Goal: Task Accomplishment & Management: Use online tool/utility

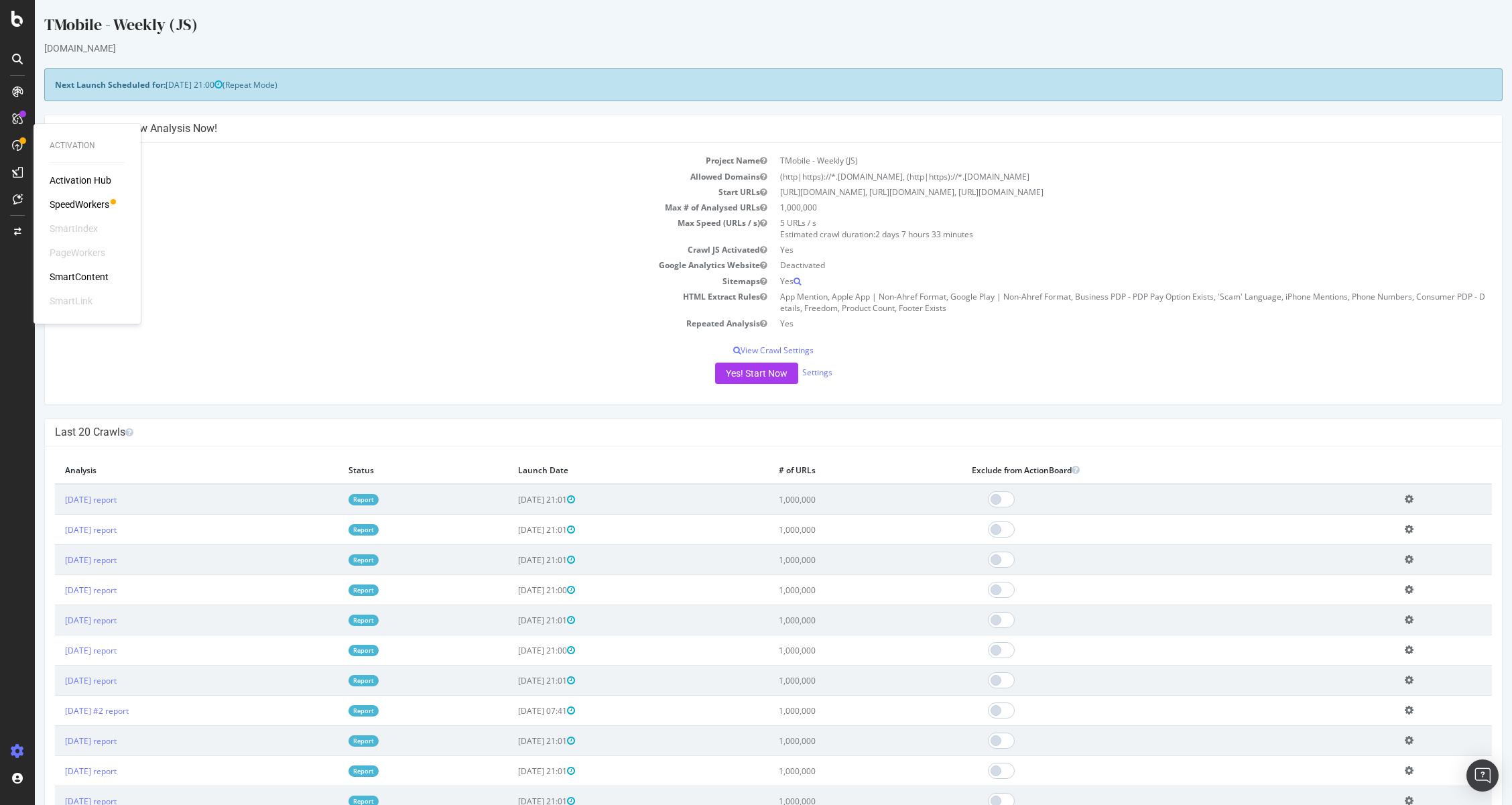
click at [97, 202] on div "SpeedWorkers" at bounding box center [79, 204] width 59 height 13
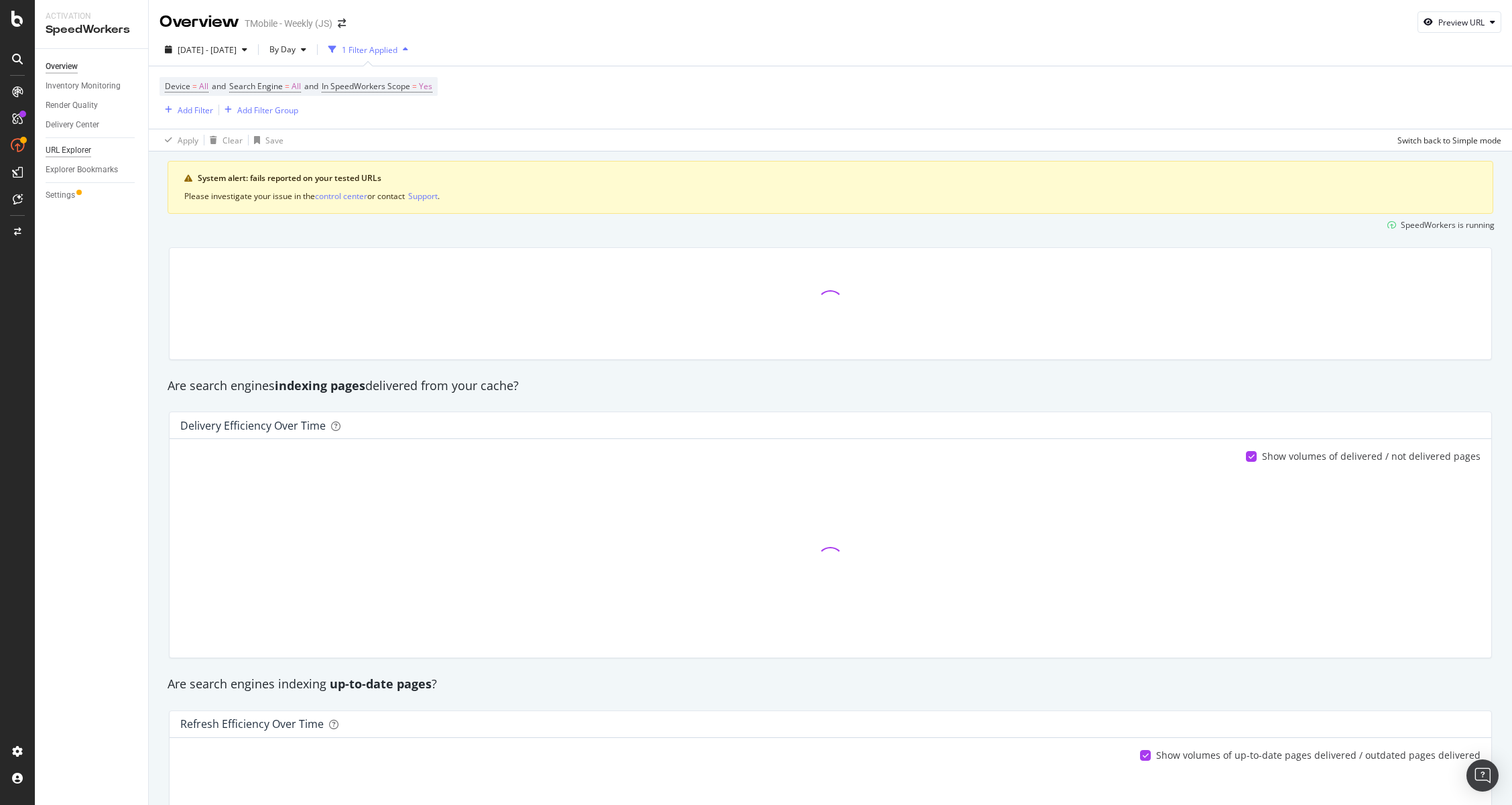
click at [85, 147] on div "URL Explorer" at bounding box center [68, 151] width 45 height 14
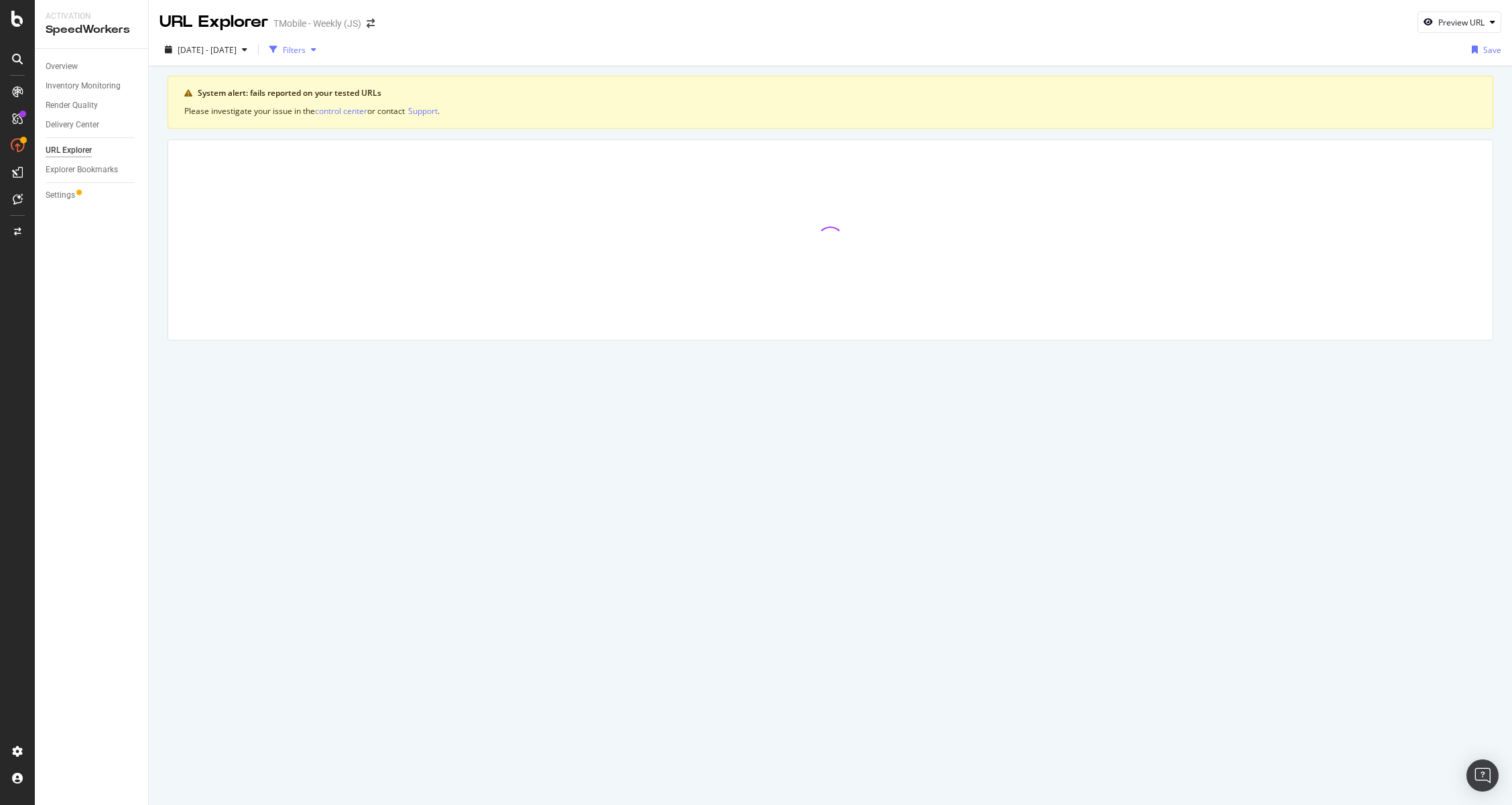
click at [306, 50] on div "Filters" at bounding box center [294, 50] width 23 height 11
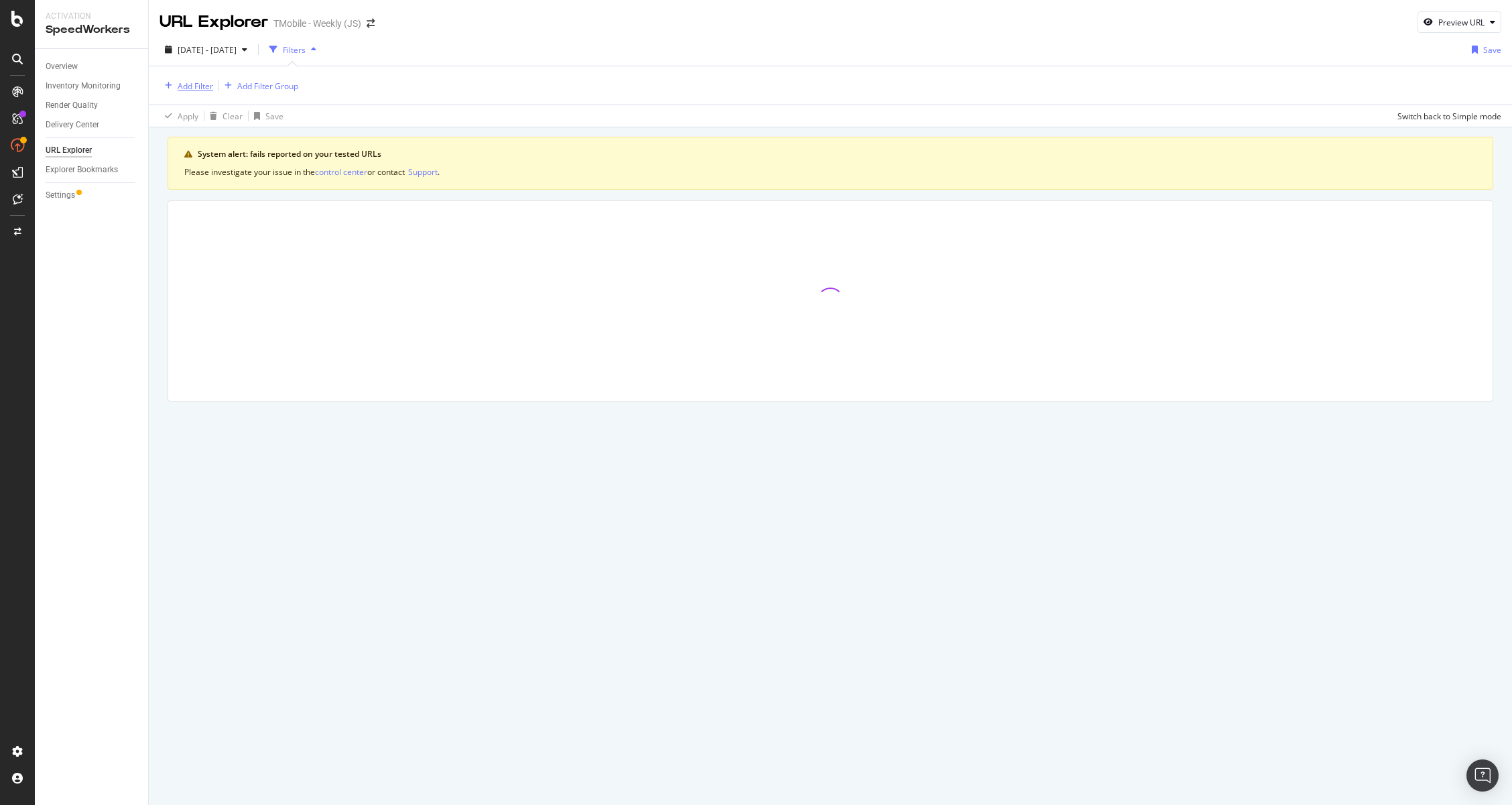
click at [194, 81] on div "Add Filter" at bounding box center [195, 86] width 35 height 11
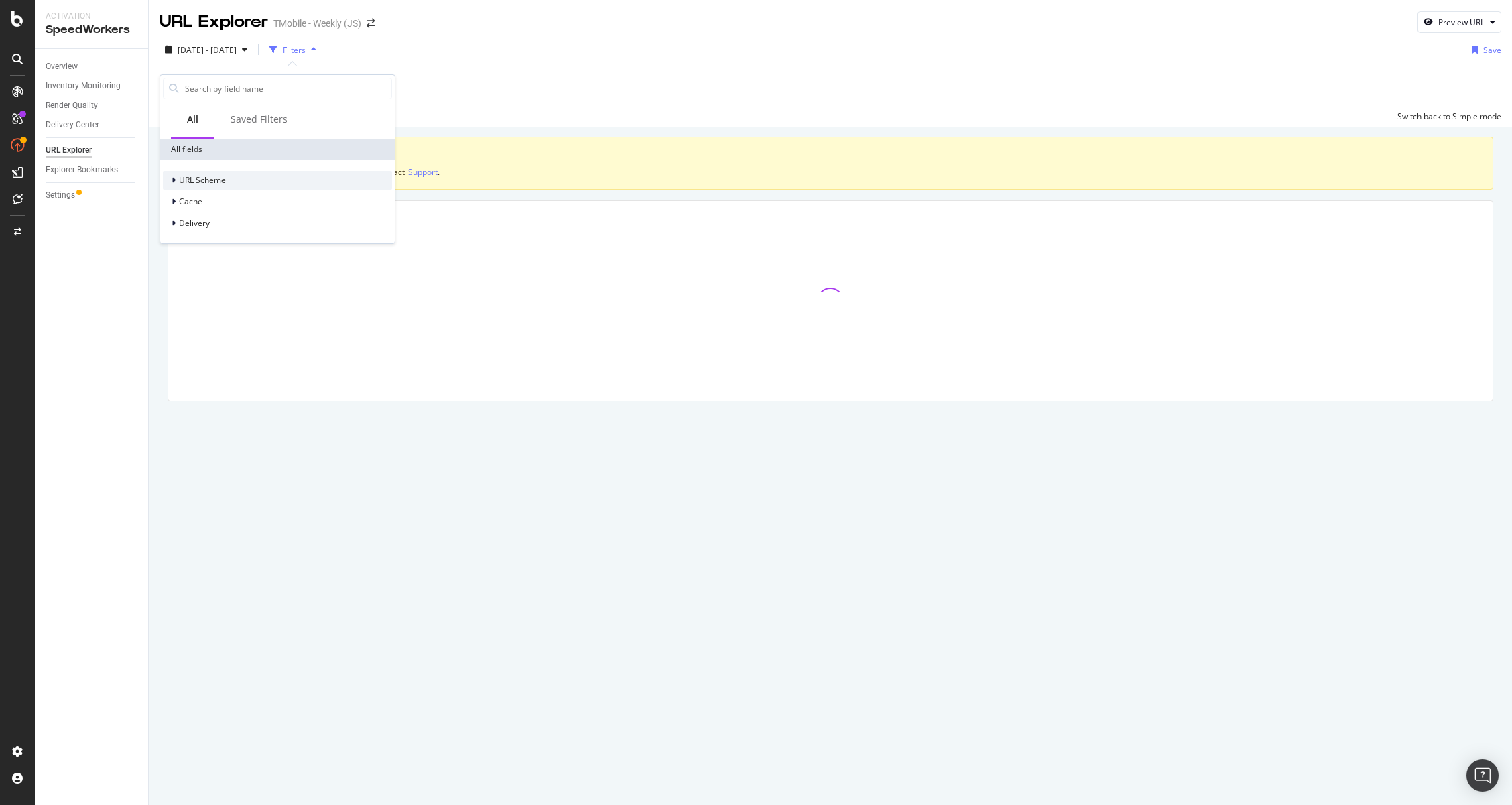
click at [205, 177] on span "URL Scheme" at bounding box center [203, 180] width 47 height 11
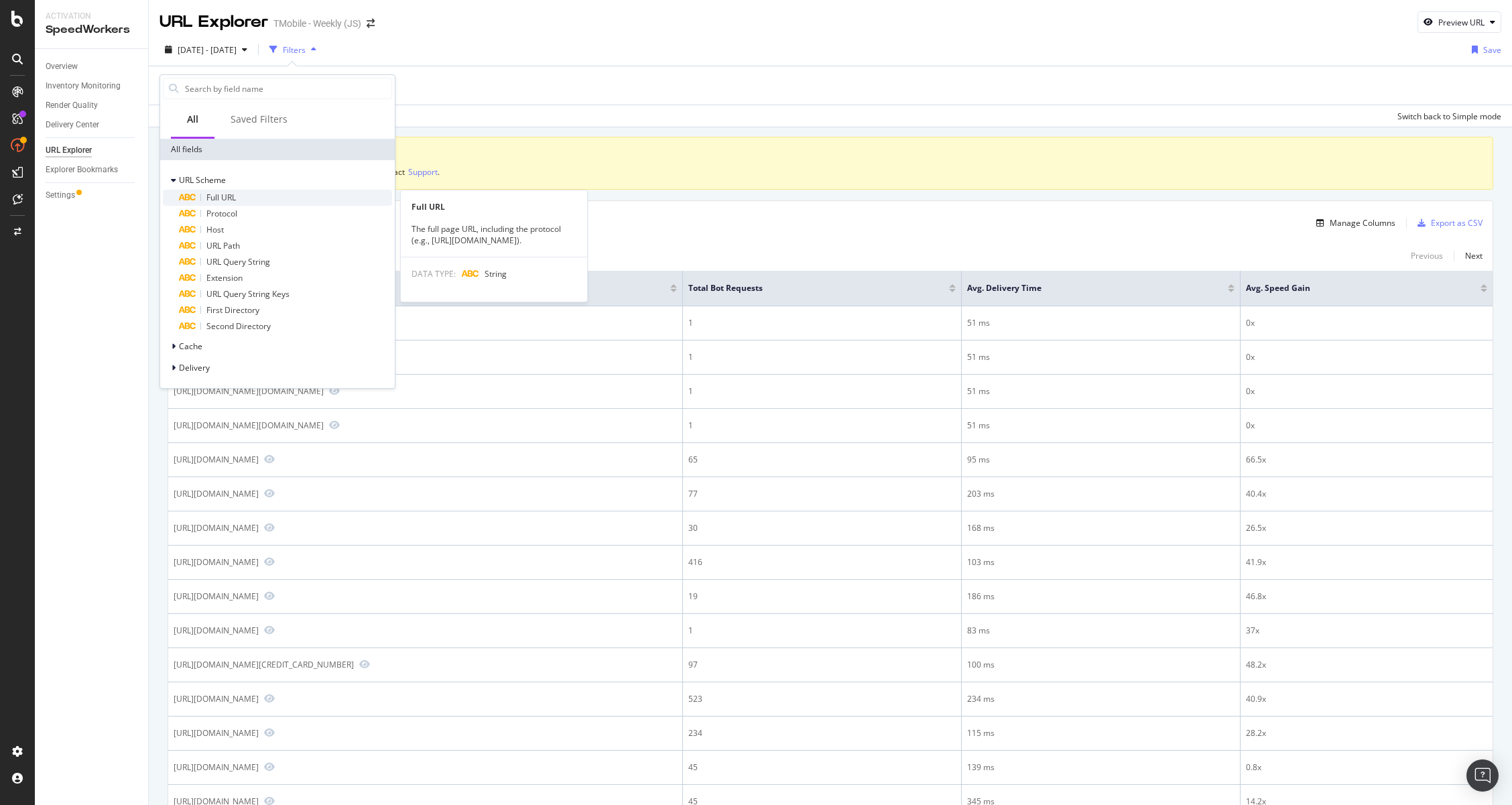
click at [210, 196] on span "Full URL" at bounding box center [222, 198] width 30 height 11
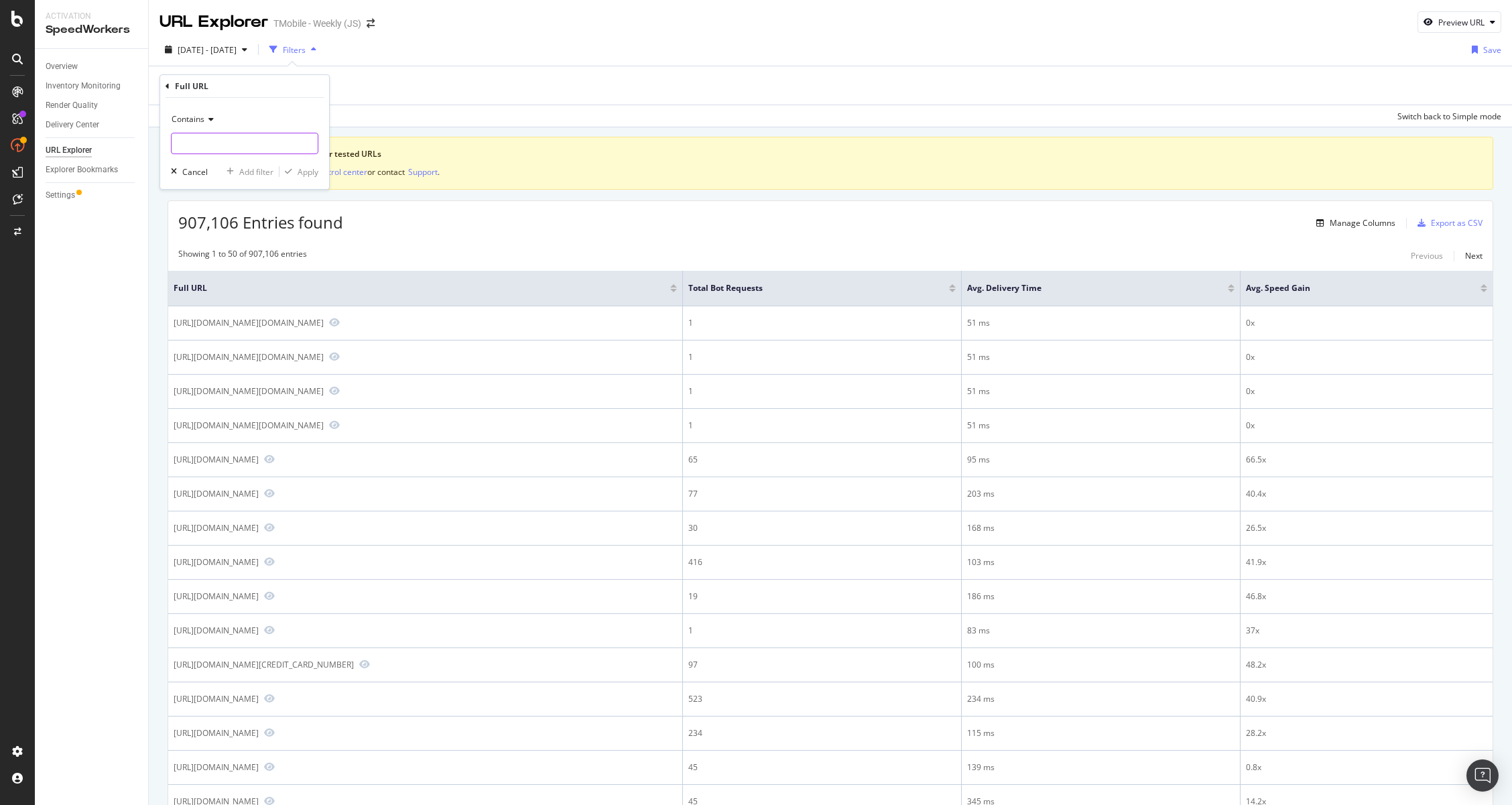
click at [245, 138] on input "text" at bounding box center [244, 143] width 146 height 21
paste input "[URL][DOMAIN_NAME]"
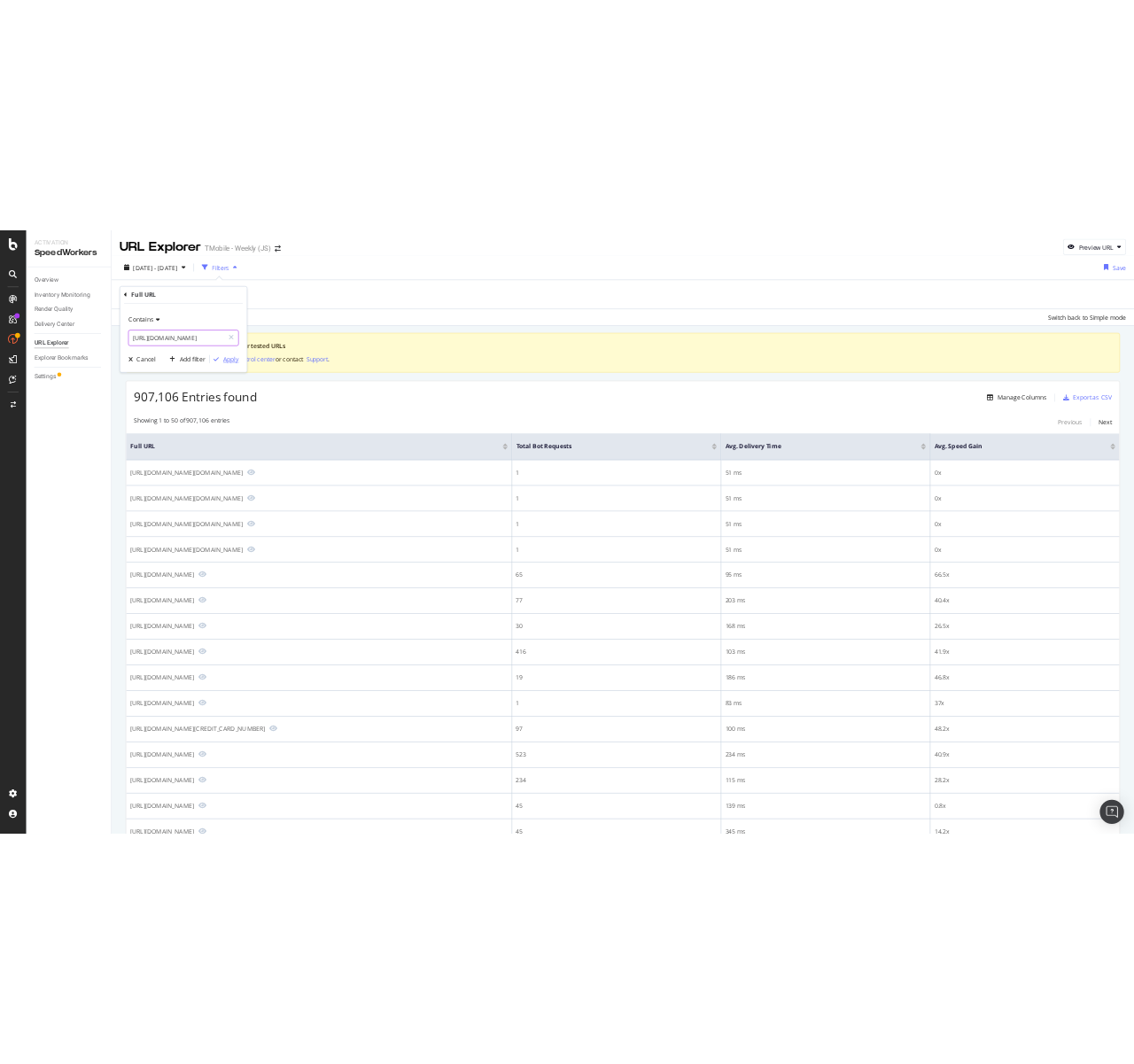
scroll to position [0, 116]
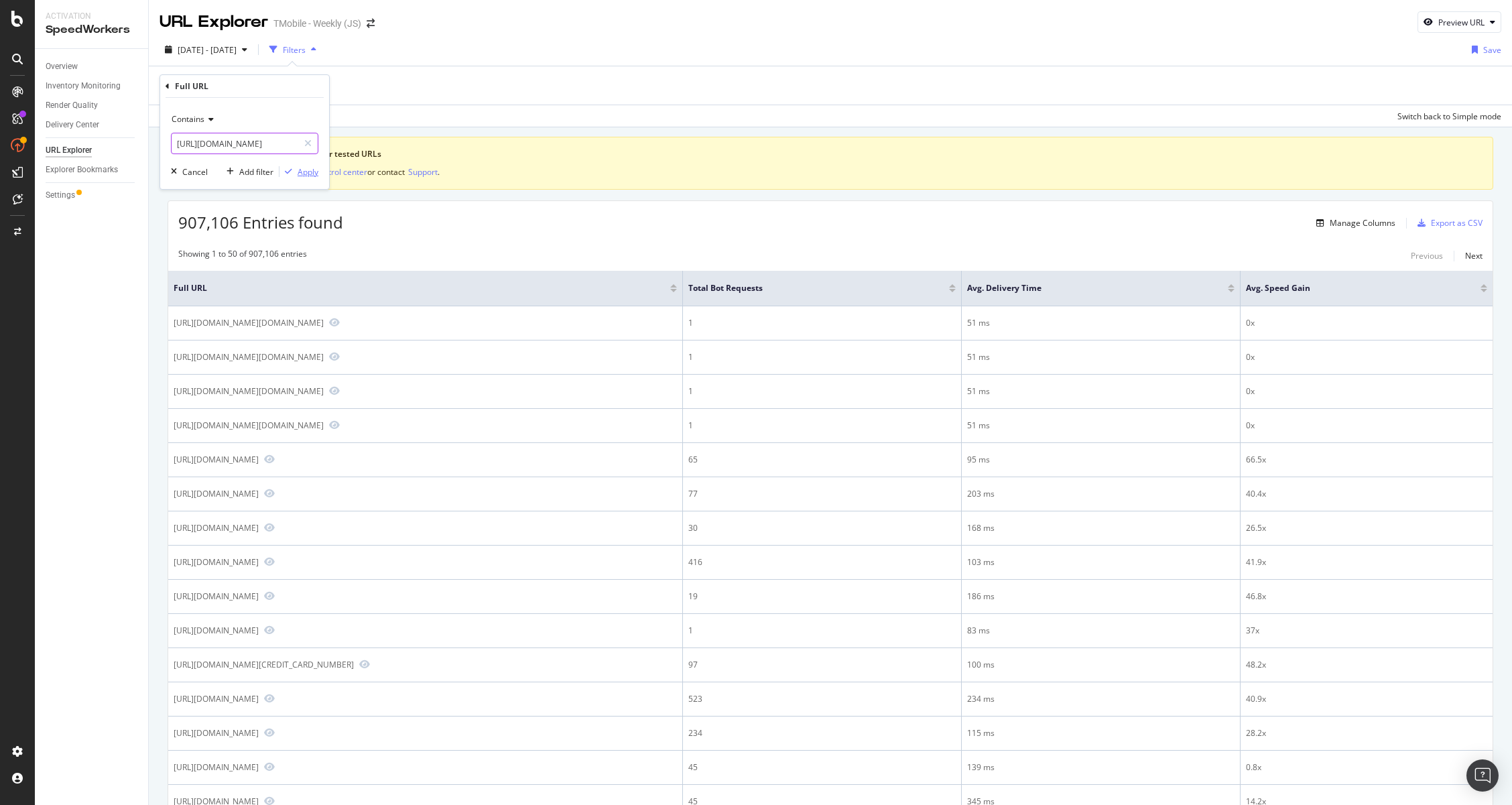
type input "[URL][DOMAIN_NAME]"
click at [309, 174] on div "Apply" at bounding box center [307, 172] width 21 height 11
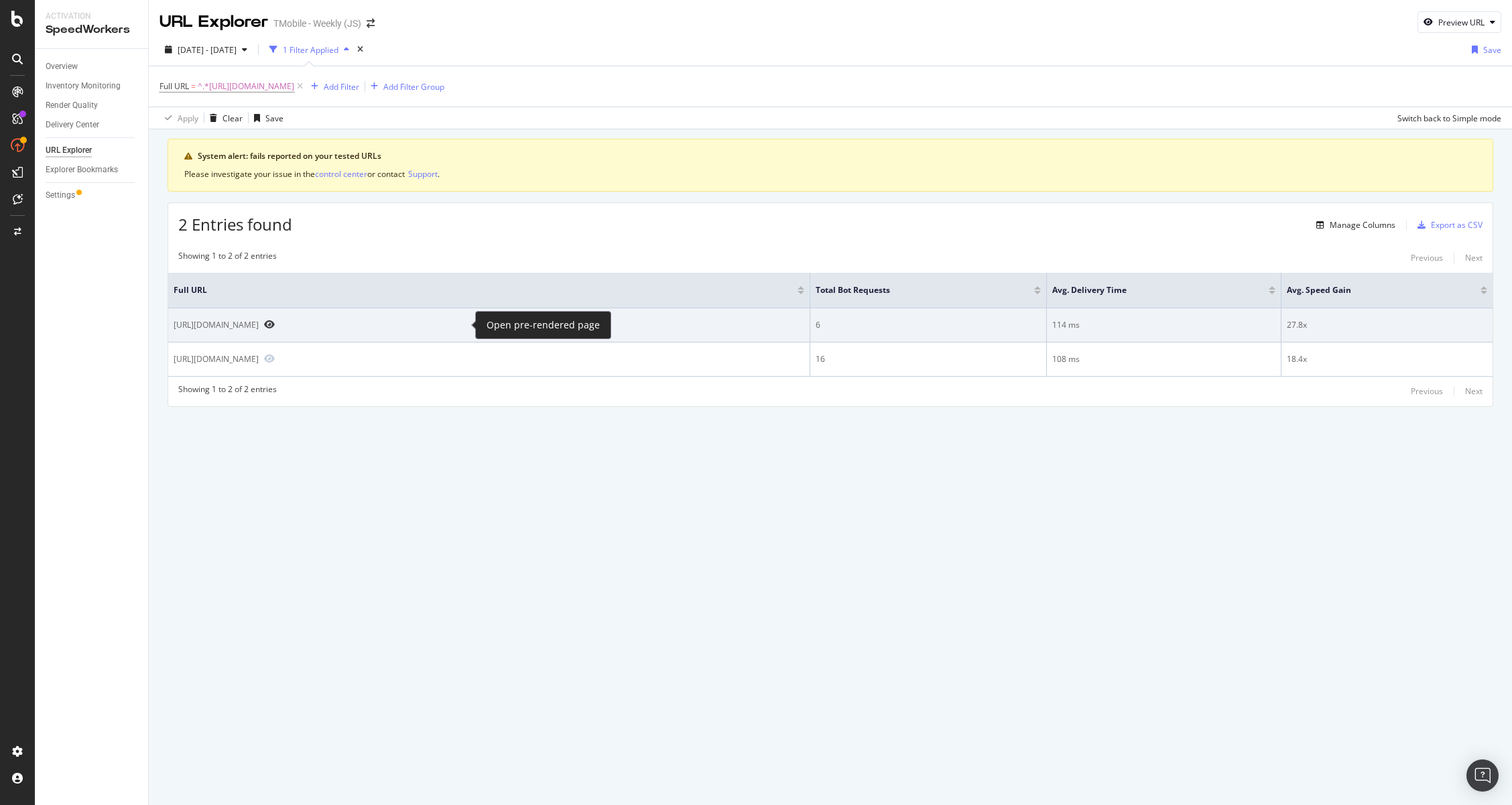
click at [275, 322] on icon "Preview https://www.t-mobile.com/cell-phone/apple-iphone-17?sku=195949820977" at bounding box center [269, 324] width 11 height 9
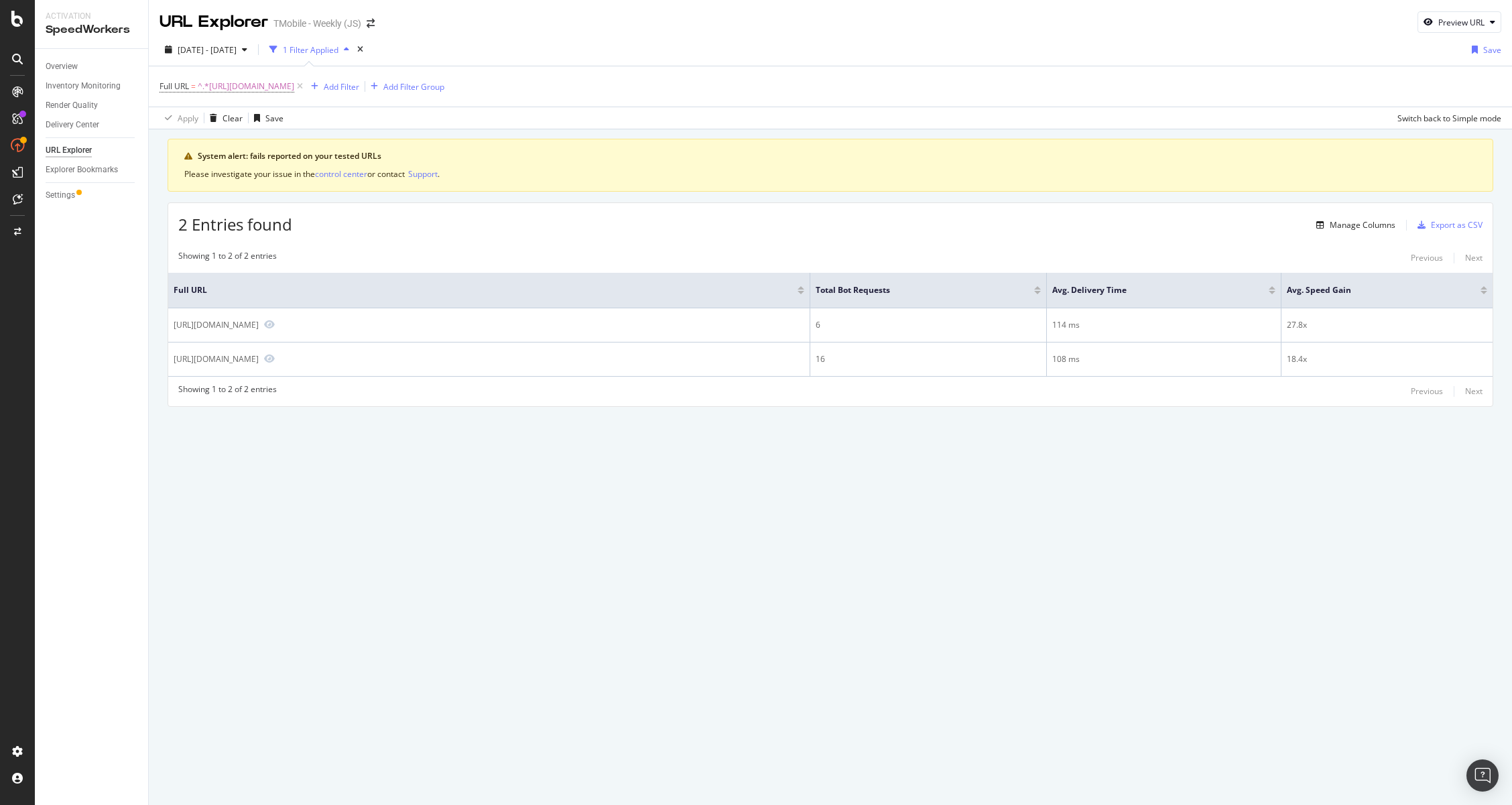
click at [286, 538] on div "URL Explorer TMobile - Weekly (JS) Preview URL [DATE] - [DATE] 1 Filter Applied…" at bounding box center [830, 402] width 1363 height 805
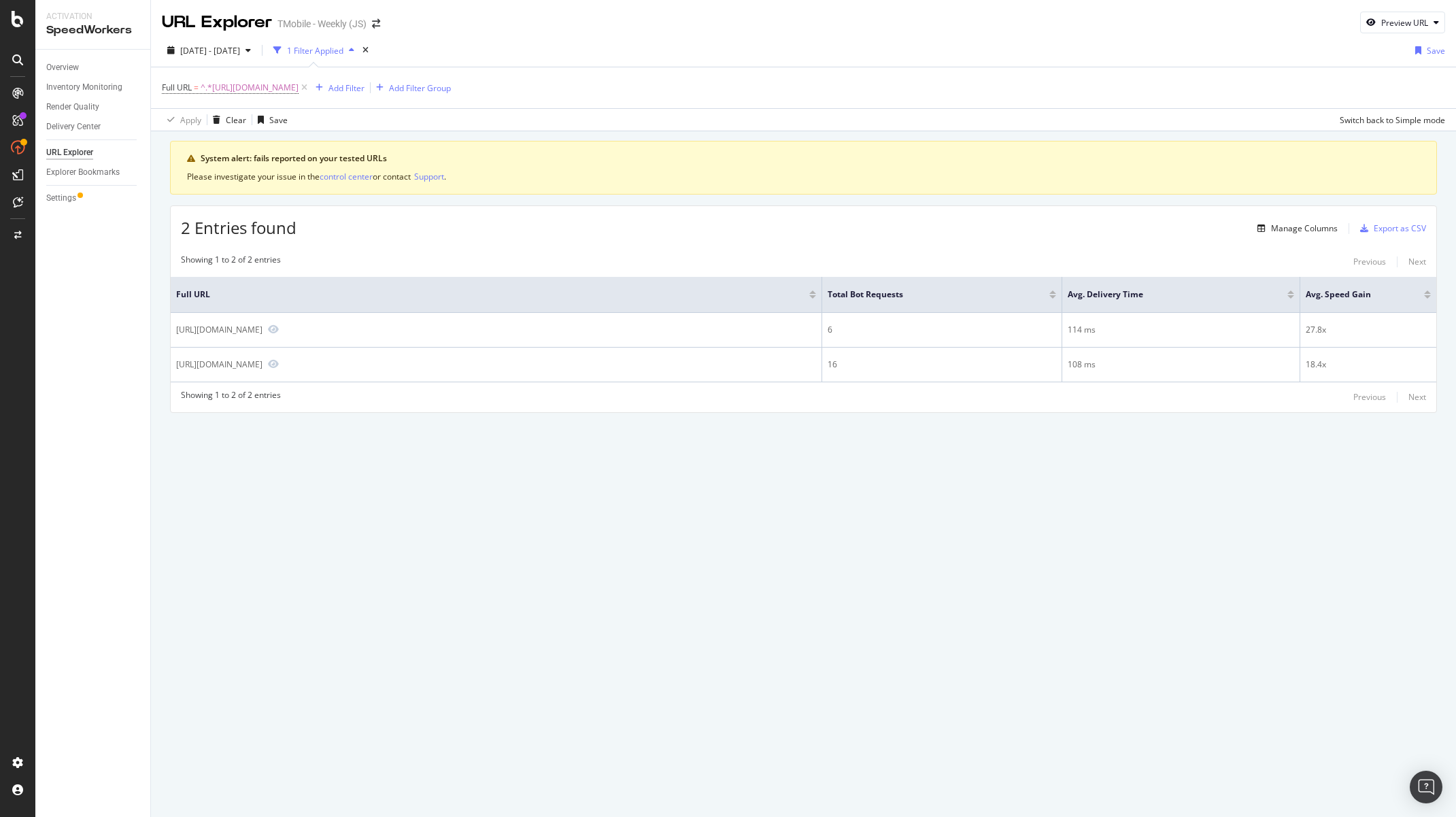
drag, startPoint x: 1266, startPoint y: 537, endPoint x: 583, endPoint y: 396, distance: 697.4
click at [1266, 527] on div "URL Explorer TMobile - Weekly (JS) Preview URL [DATE] - [DATE] 1 Filter Applied…" at bounding box center [803, 408] width 1304 height 817
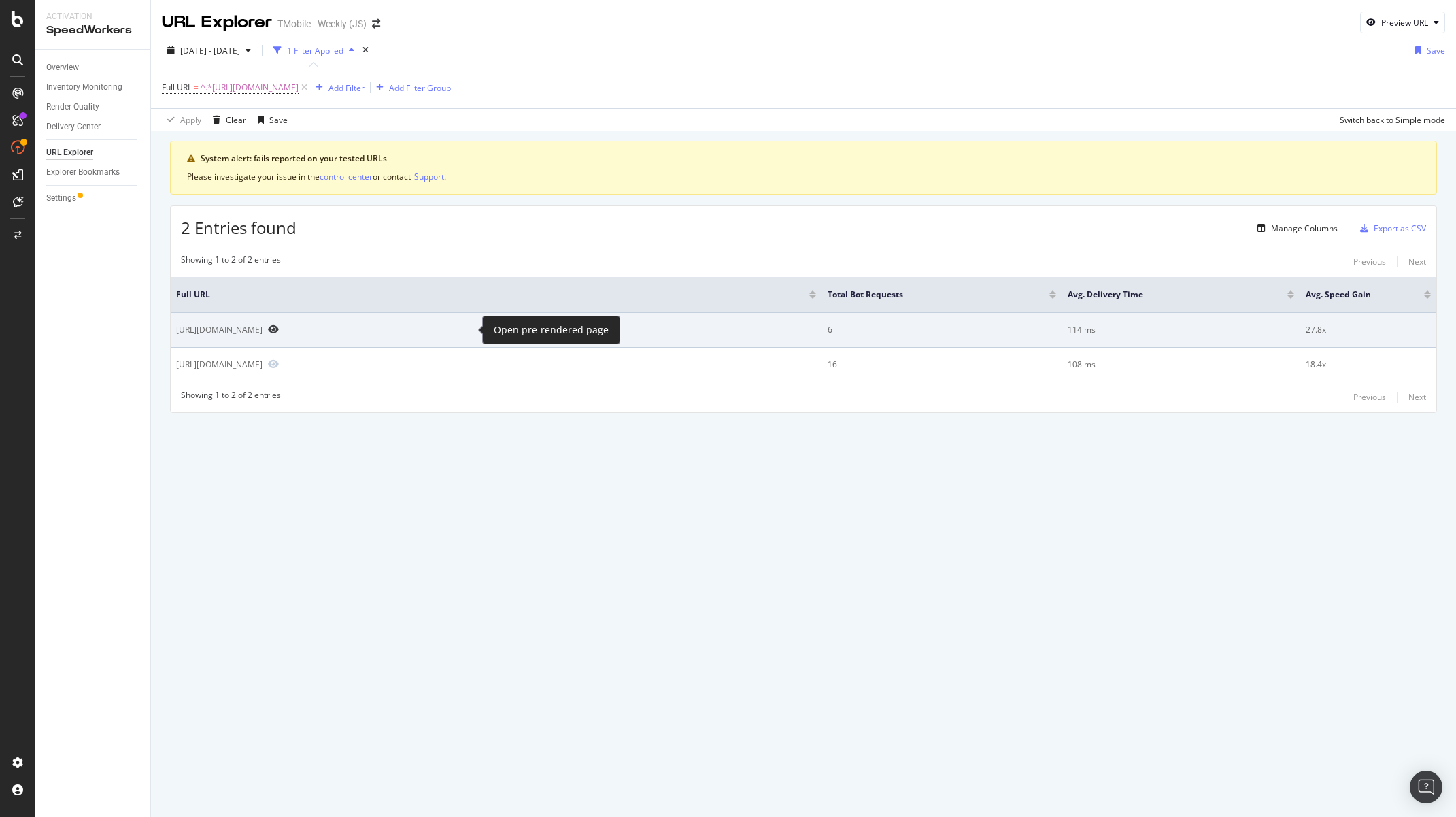
click at [279, 326] on icon "Preview https://www.t-mobile.com/cell-phone/apple-iphone-17?sku=195949820977" at bounding box center [273, 329] width 11 height 9
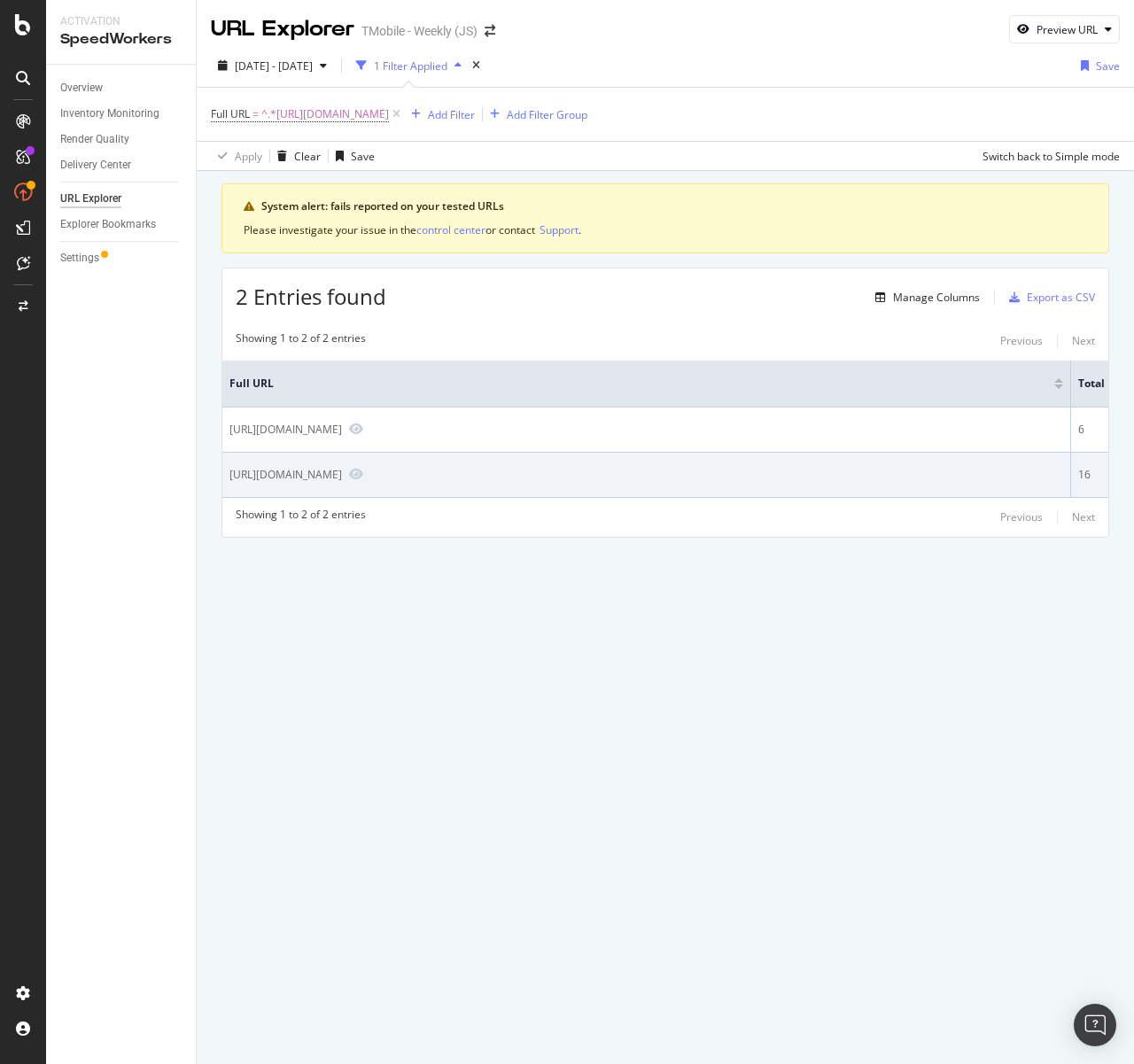
drag, startPoint x: 600, startPoint y: 472, endPoint x: 225, endPoint y: 467, distance: 375.0
click at [224, 466] on td "[URL][DOMAIN_NAME]" at bounding box center [647, 475] width 849 height 45
copy div "[URL][DOMAIN_NAME]"
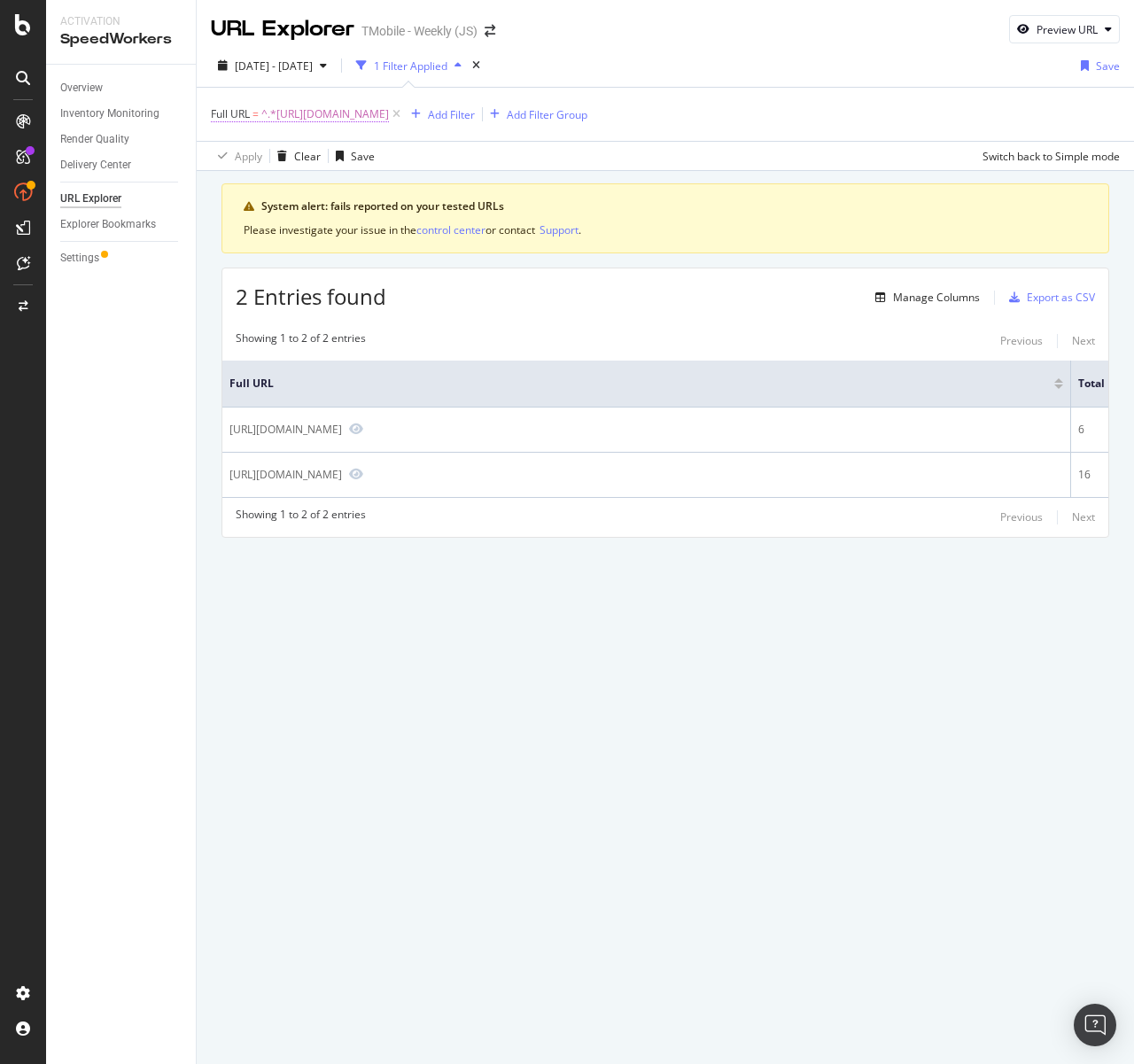
click at [389, 114] on span "^.*[URL][DOMAIN_NAME]" at bounding box center [325, 114] width 127 height 25
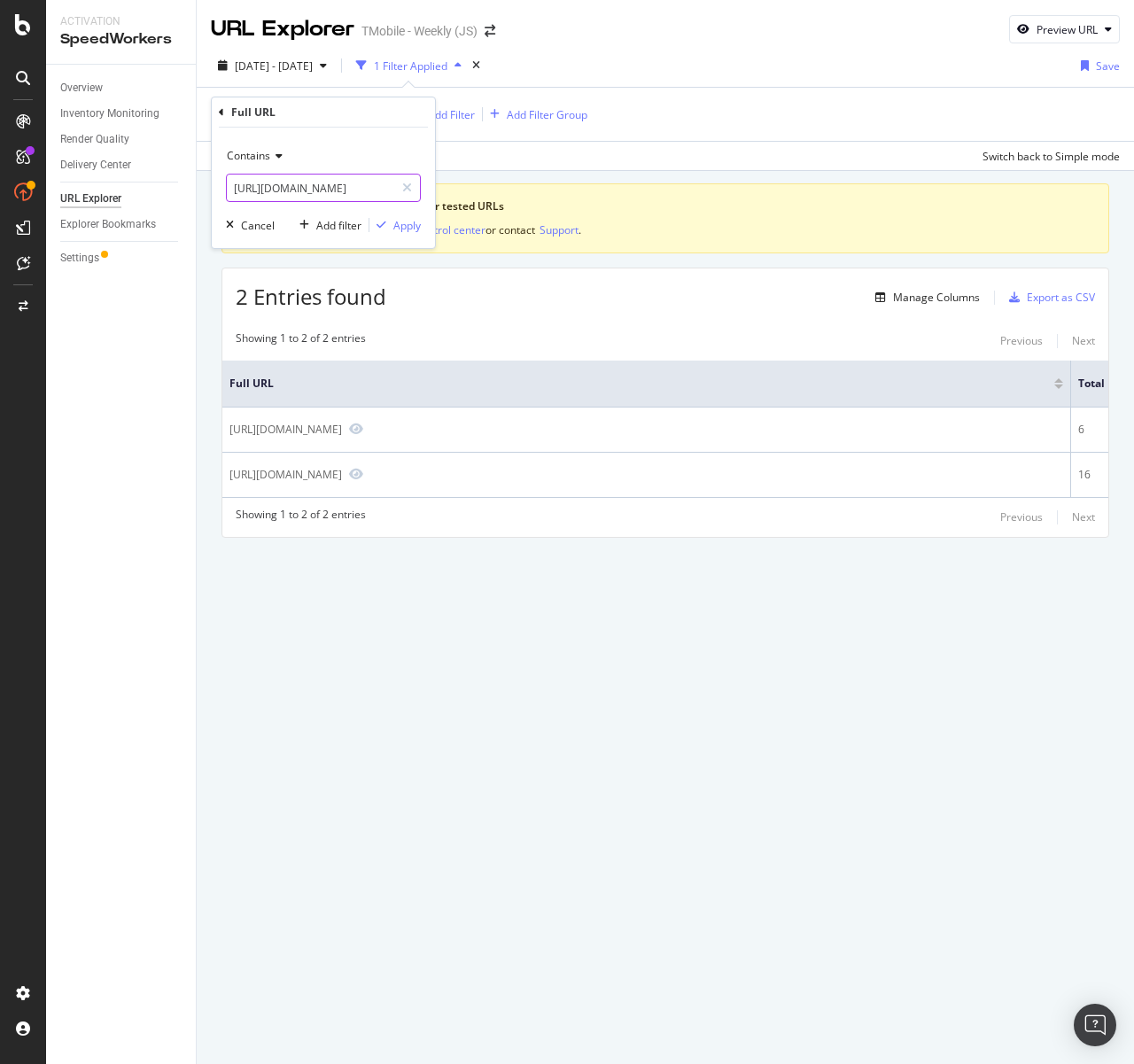
click at [372, 187] on input "[URL][DOMAIN_NAME]" at bounding box center [310, 188] width 167 height 28
drag, startPoint x: 365, startPoint y: 182, endPoint x: 431, endPoint y: 189, distance: 66.4
click at [454, 191] on body "Activation SpeedWorkers Overview Inventory Monitoring Render Quality Delivery C…" at bounding box center [567, 532] width 1134 height 1064
click at [382, 185] on input "[URL][DOMAIN_NAME]" at bounding box center [310, 188] width 167 height 28
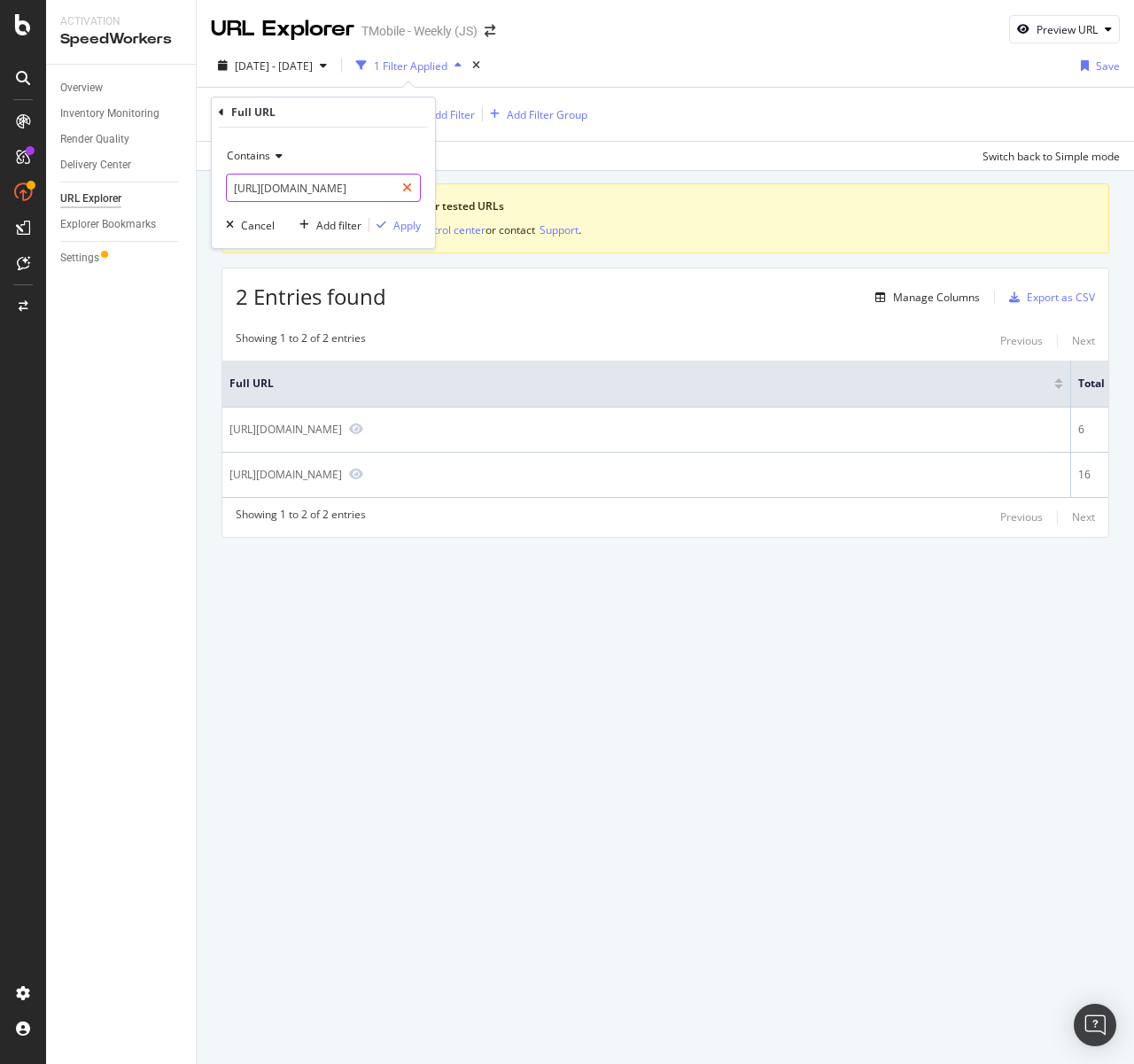
drag, startPoint x: 376, startPoint y: 184, endPoint x: 401, endPoint y: 188, distance: 25.3
click at [401, 188] on div "[URL][DOMAIN_NAME]" at bounding box center [323, 188] width 195 height 28
type input "[URL][DOMAIN_NAME]"
click at [403, 222] on div "Apply" at bounding box center [406, 226] width 27 height 15
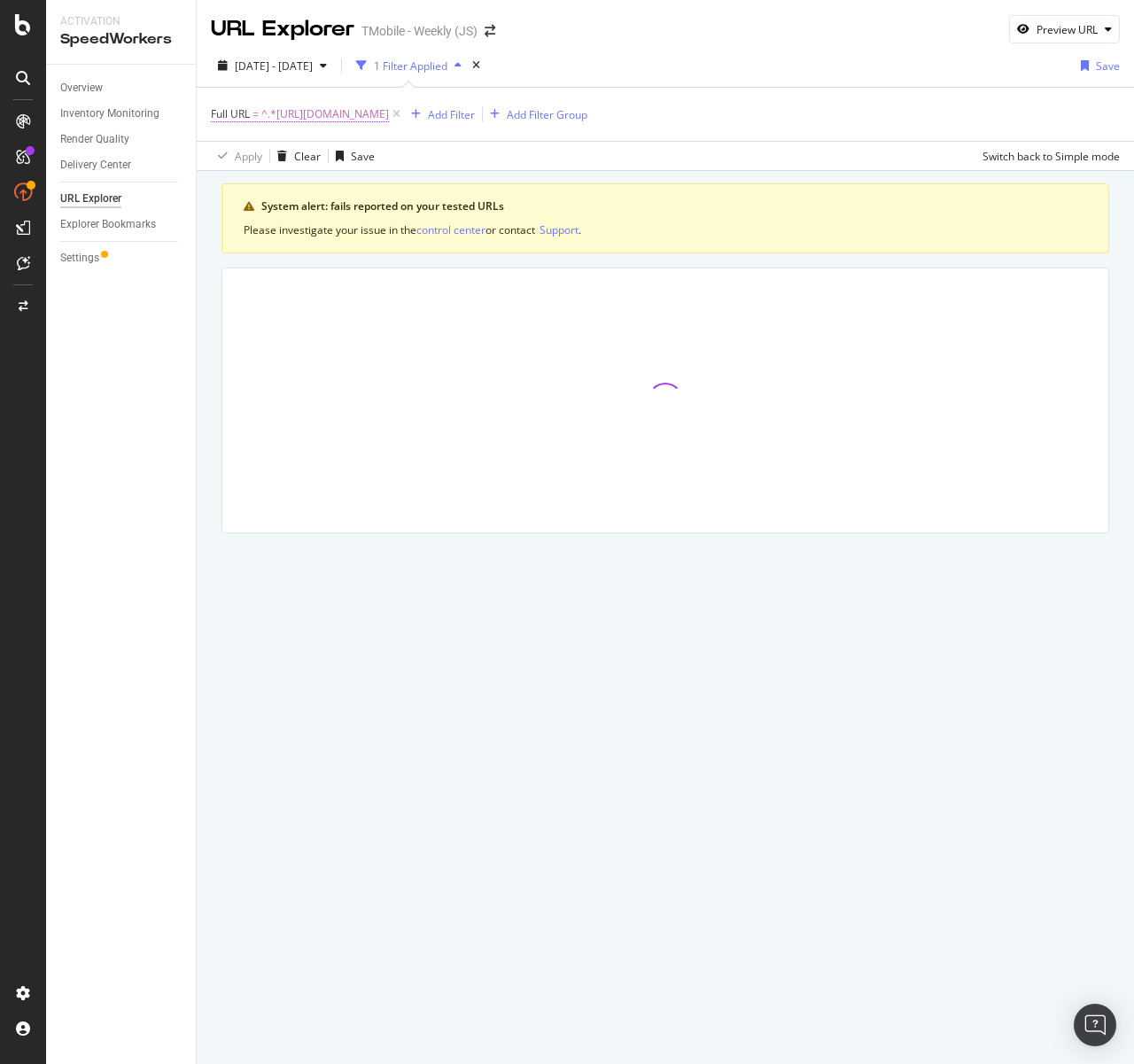
click at [241, 109] on span "Full URL" at bounding box center [230, 114] width 39 height 15
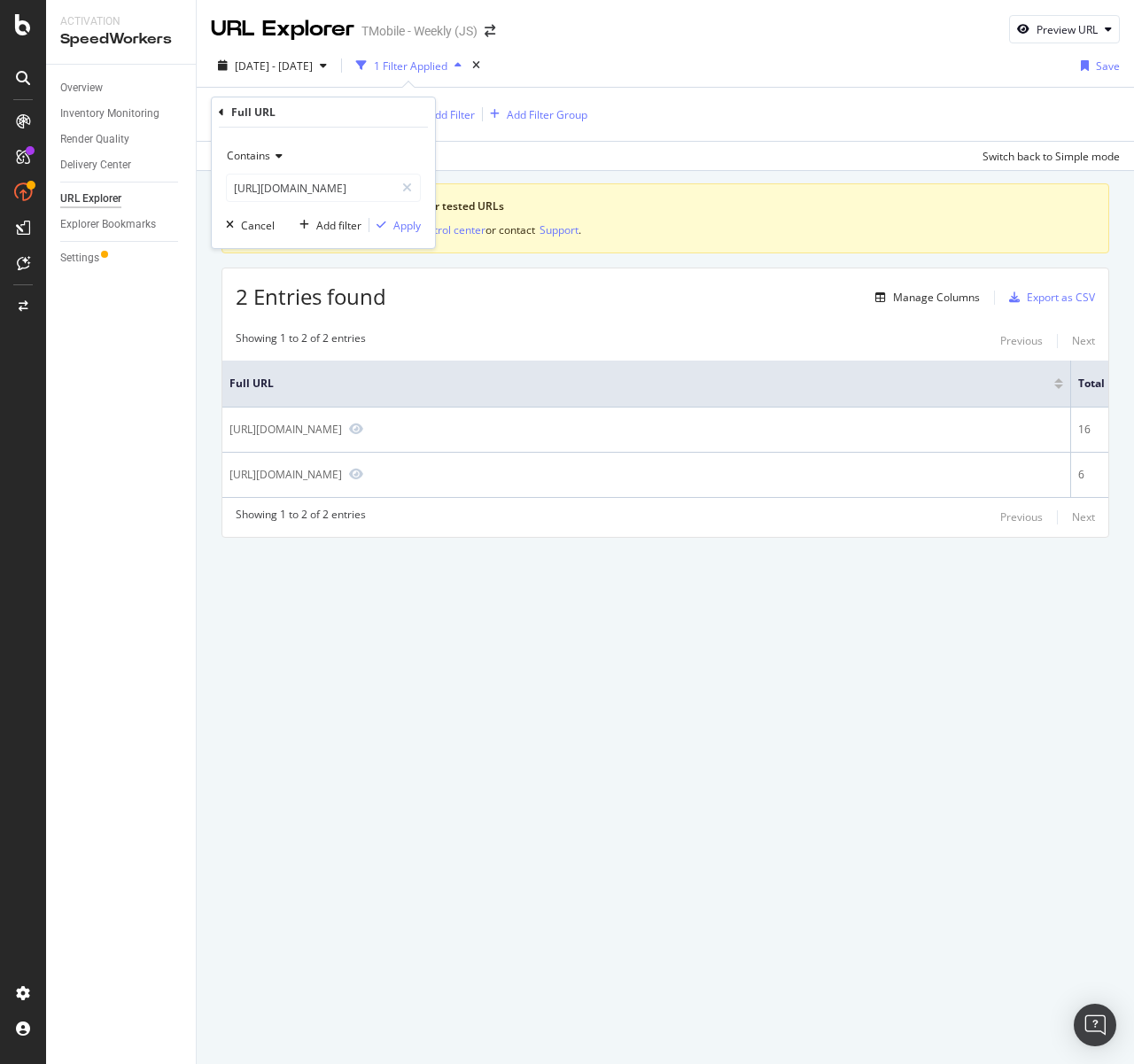
click at [866, 90] on div "Full URL = ^.*[URL][DOMAIN_NAME] Add Filter Add Filter Group" at bounding box center [664, 114] width 909 height 53
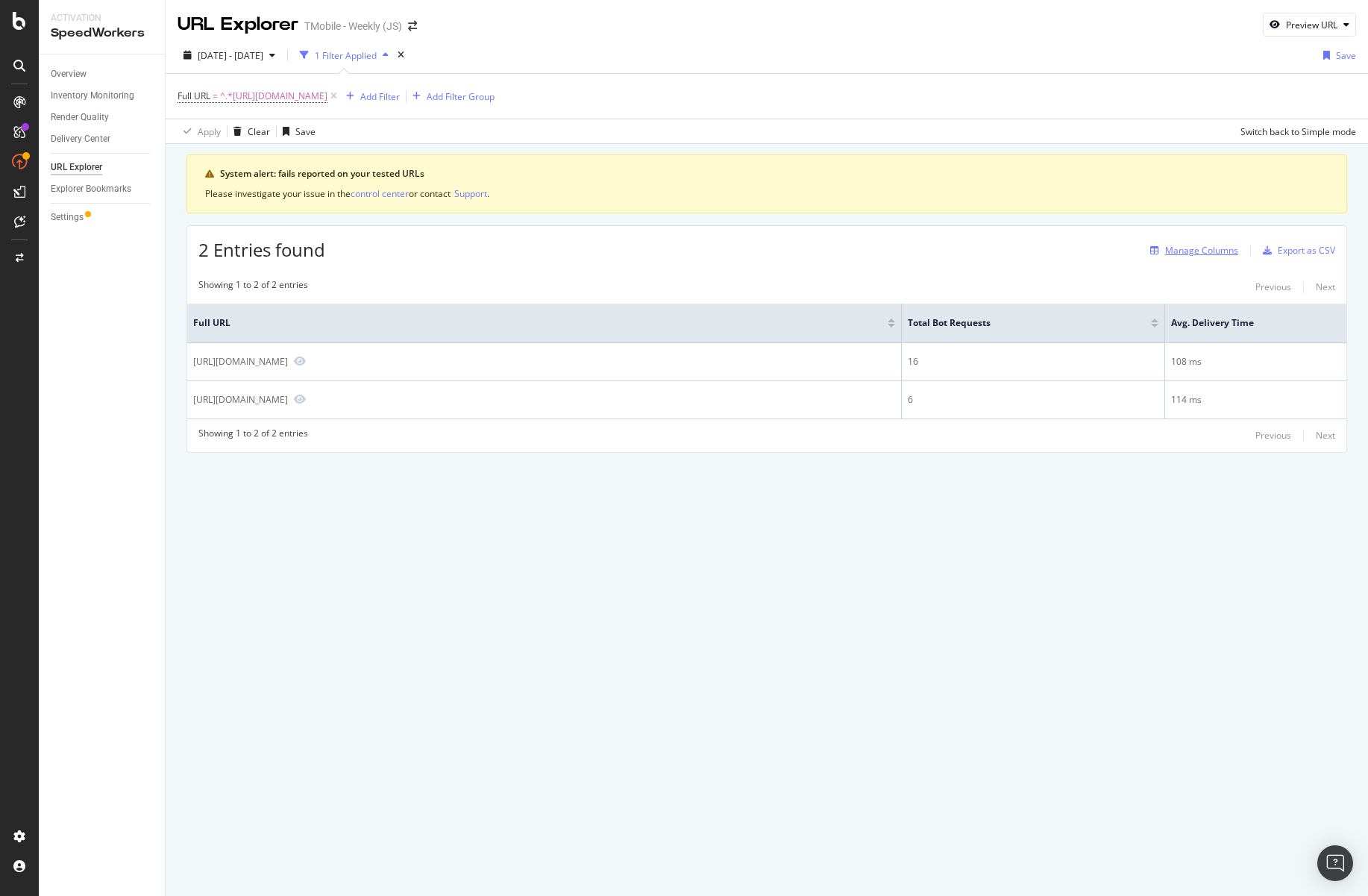
click at [1184, 255] on div "Manage Columns" at bounding box center [1202, 251] width 73 height 13
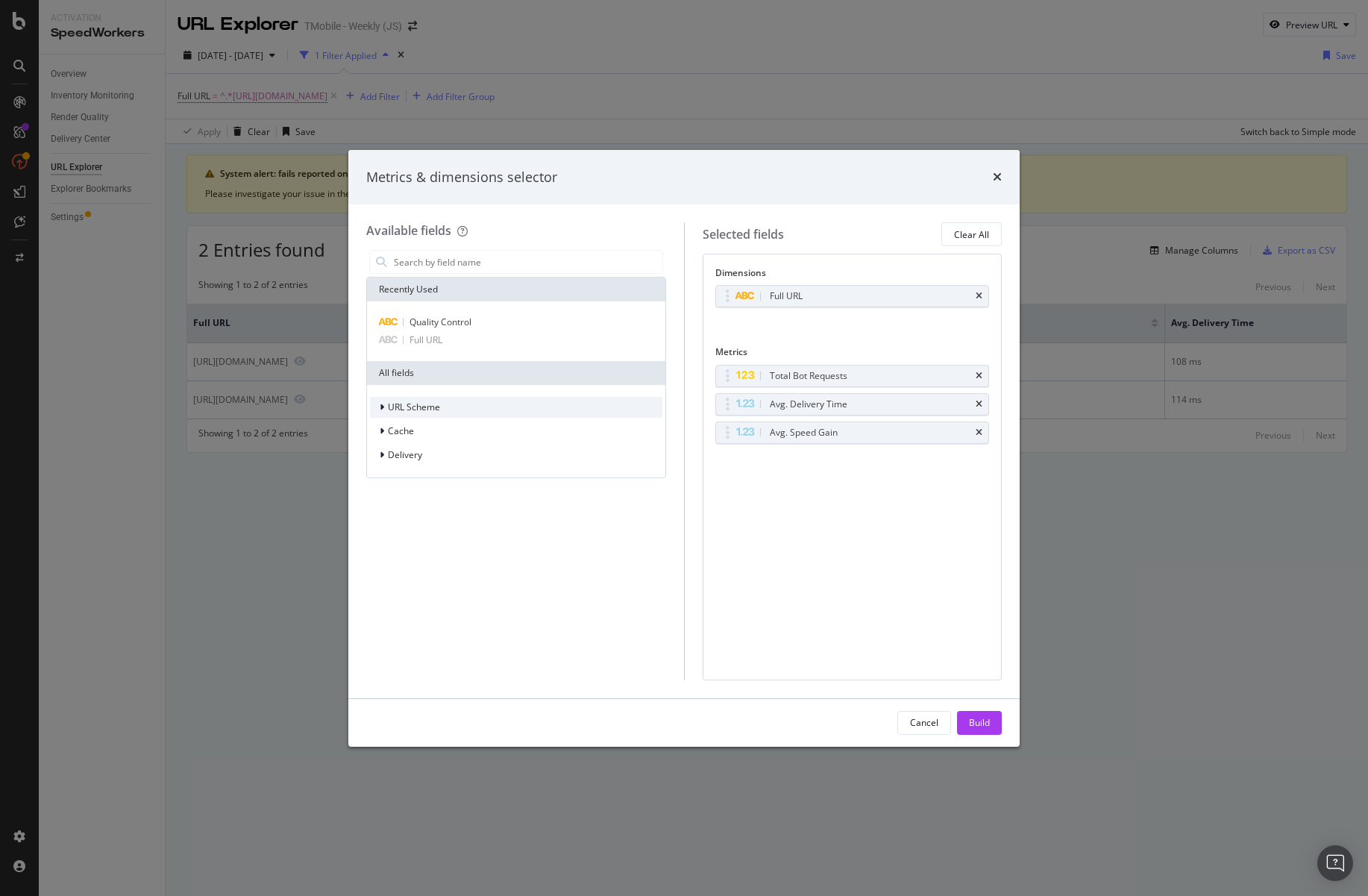
click at [411, 411] on span "URL Scheme" at bounding box center [414, 407] width 52 height 13
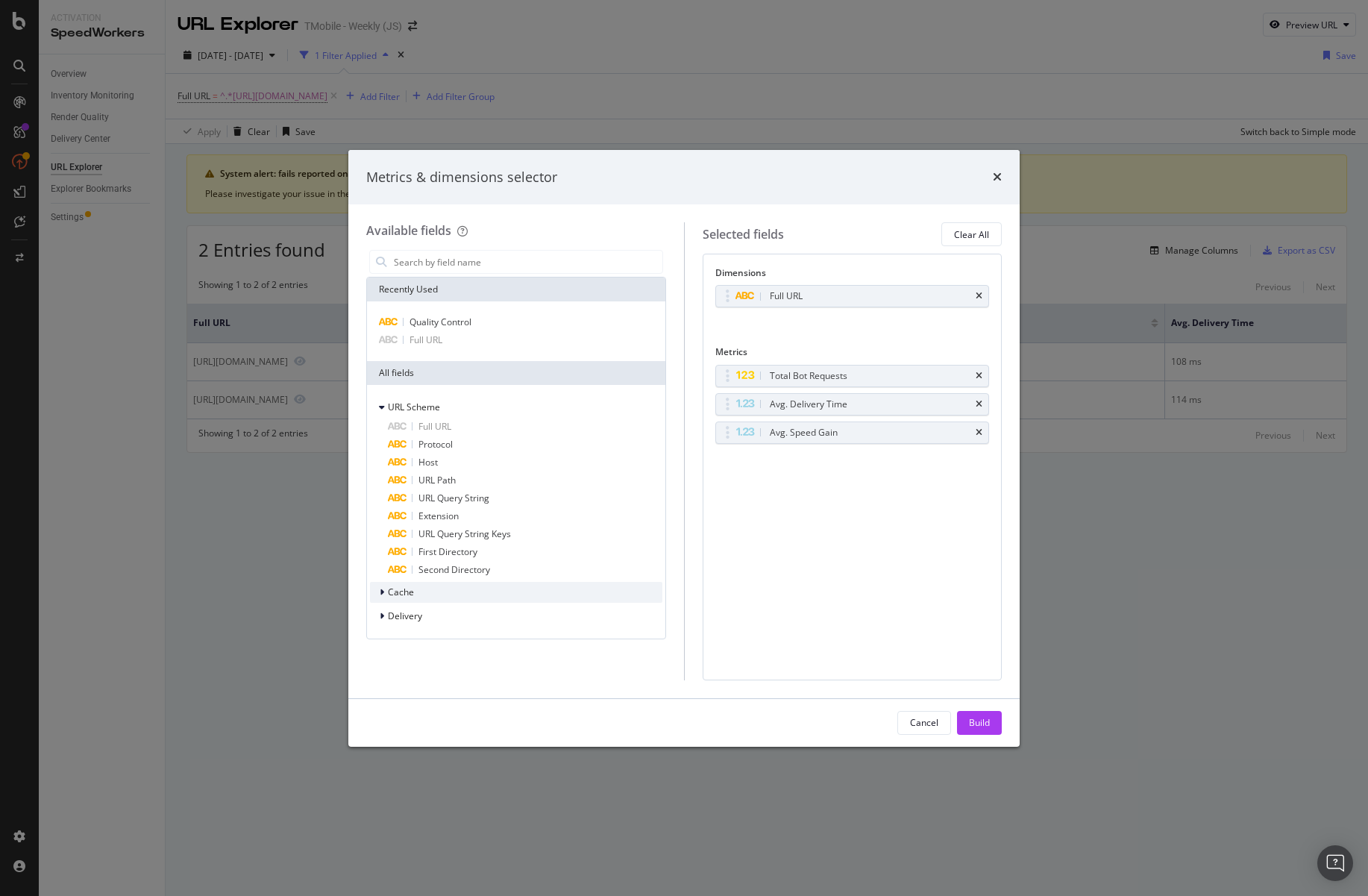
click at [407, 595] on span "Cache" at bounding box center [400, 592] width 26 height 13
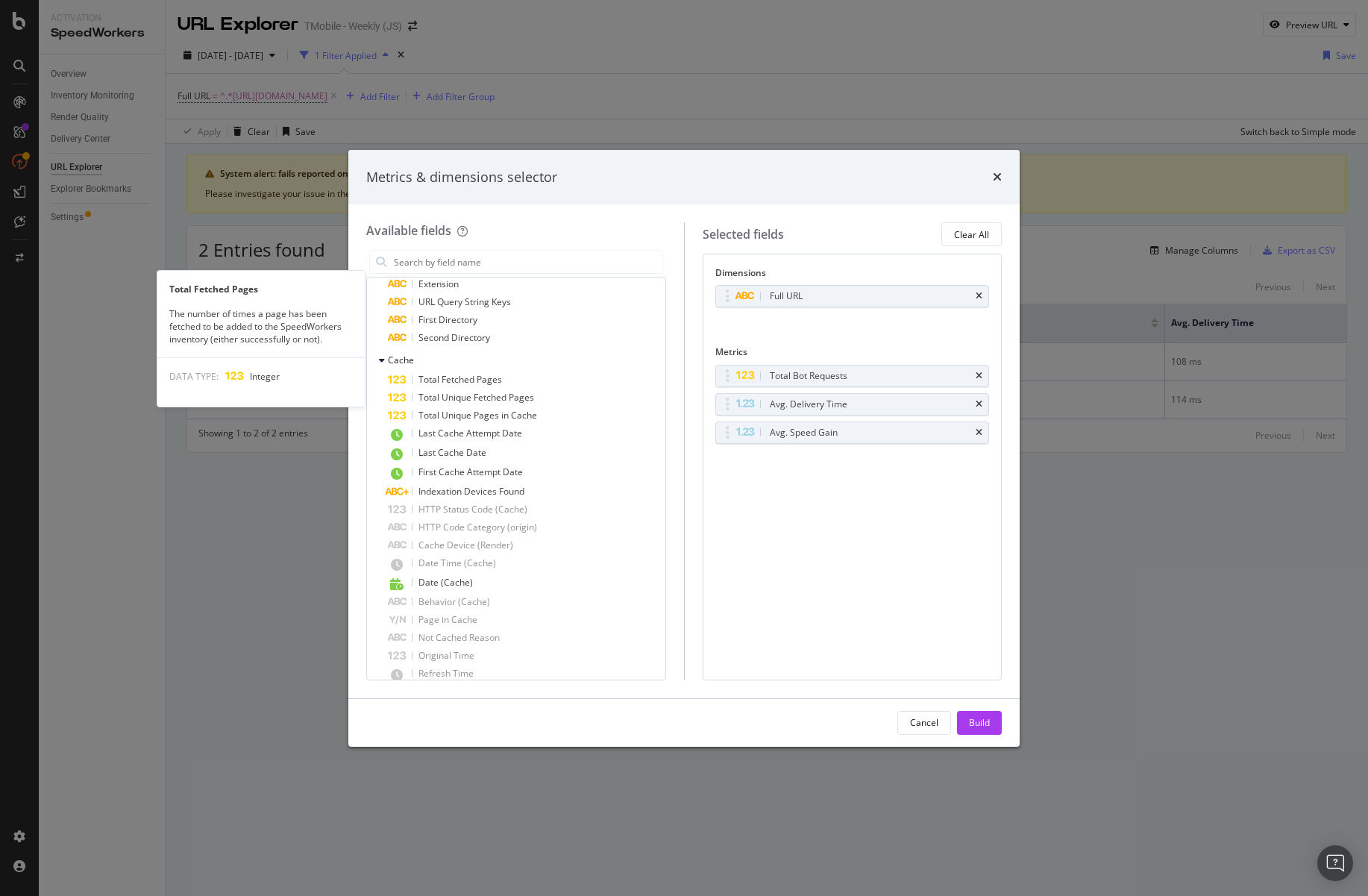
scroll to position [363, 0]
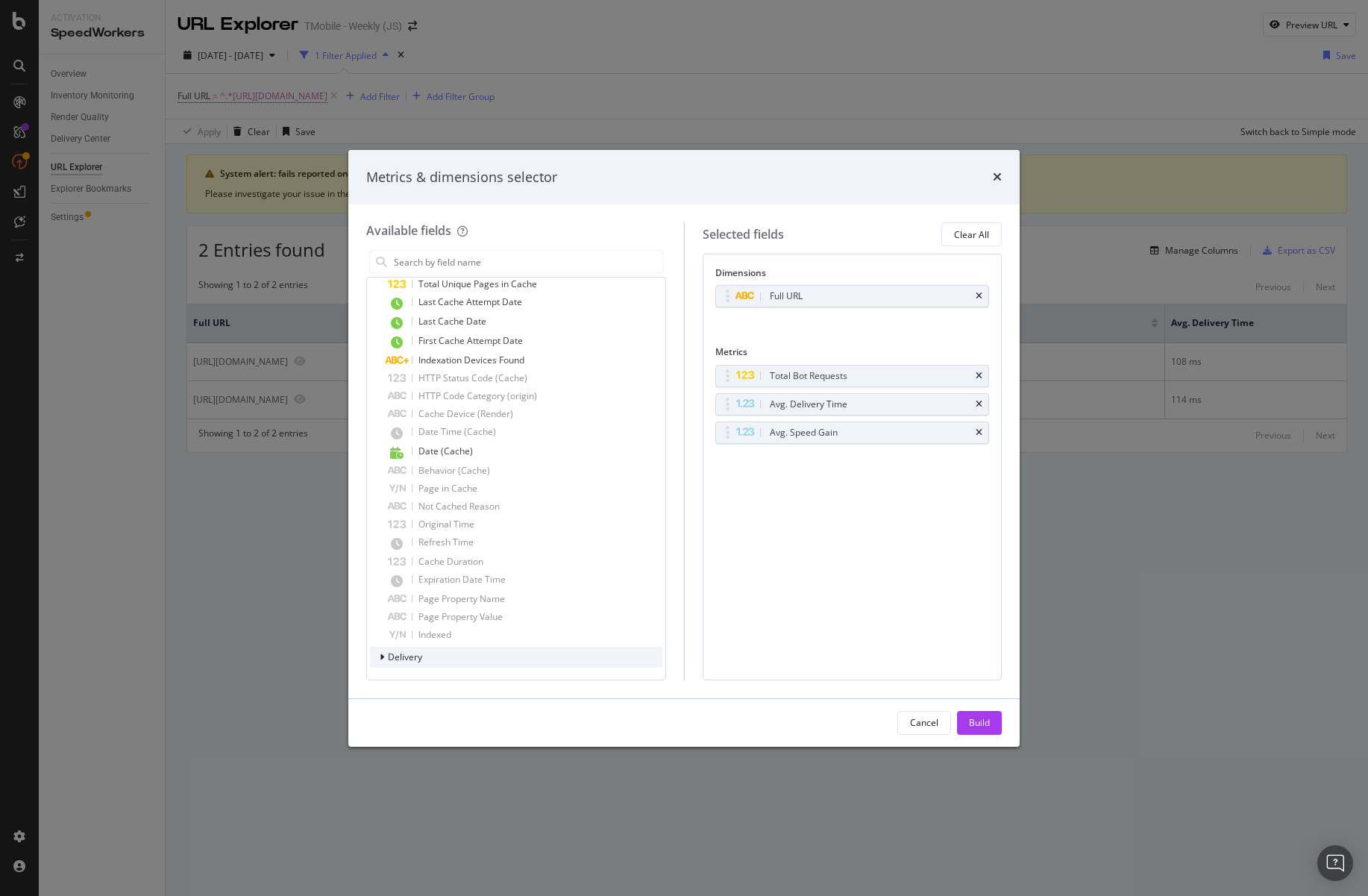
click at [407, 655] on span "Delivery" at bounding box center [405, 656] width 35 height 13
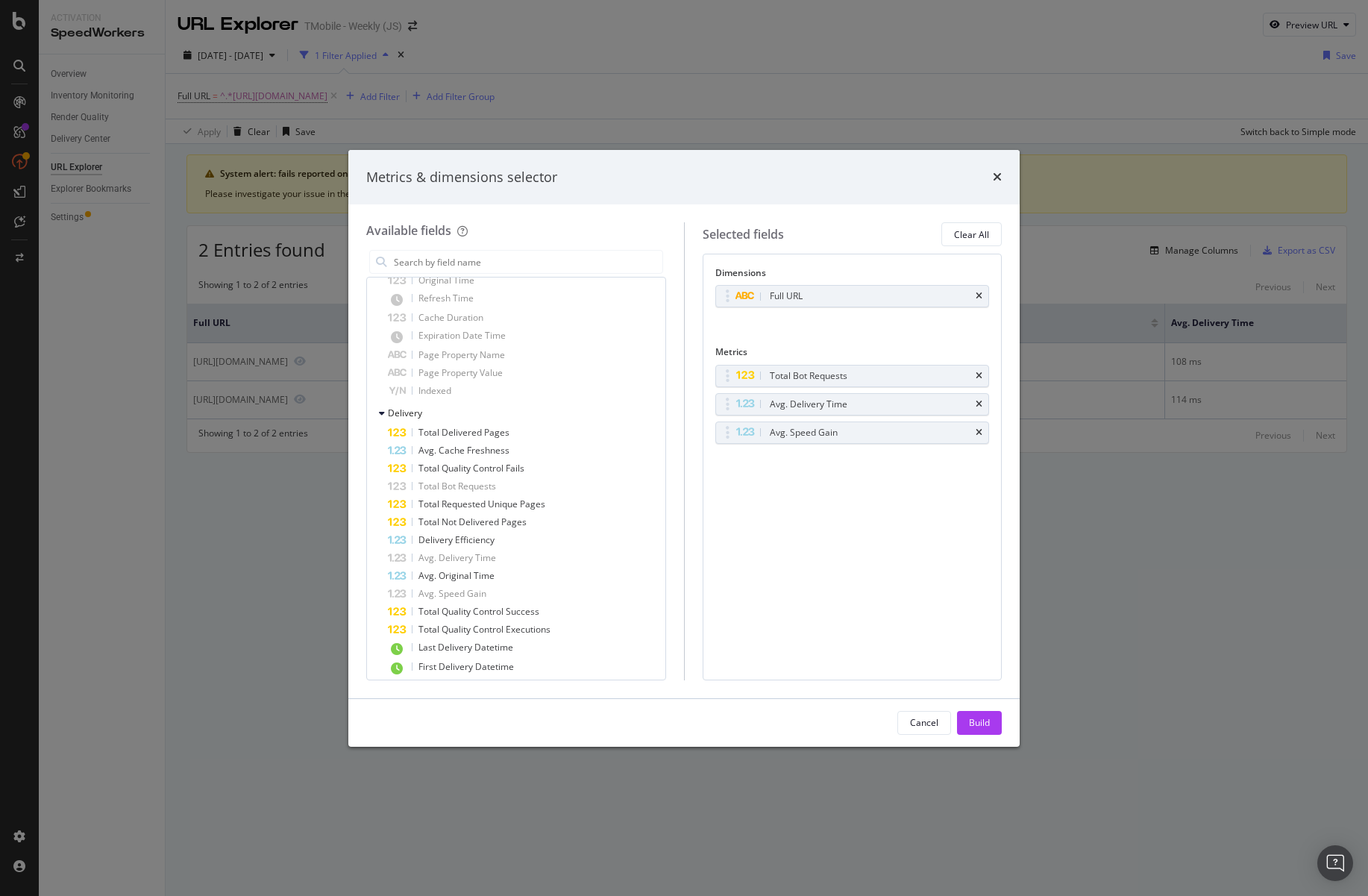
scroll to position [601, 0]
click at [1002, 171] on div "Metrics & dimensions selector" at bounding box center [684, 177] width 671 height 55
click at [1000, 174] on icon "times" at bounding box center [997, 177] width 9 height 12
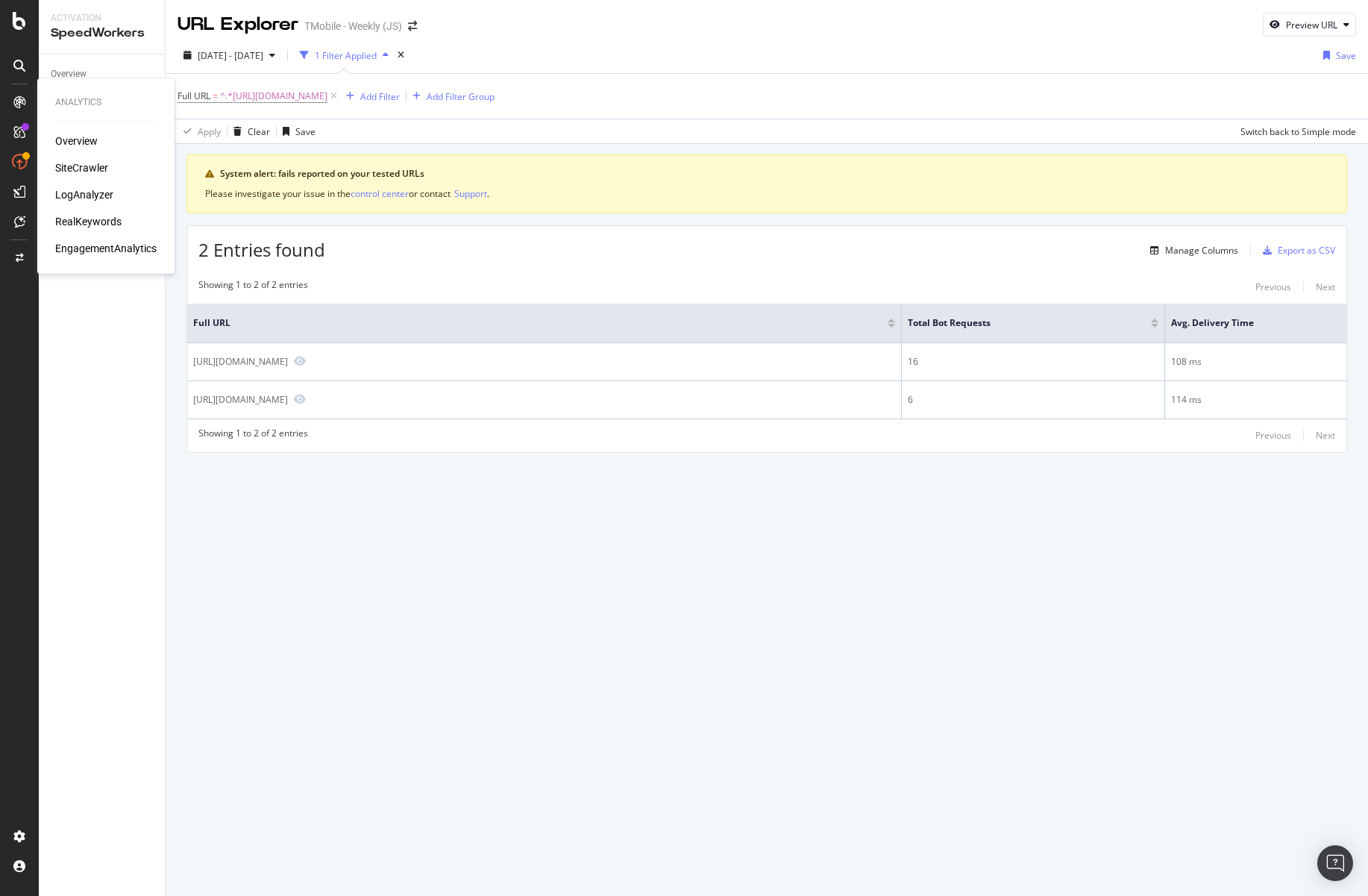
click at [92, 162] on div "SiteCrawler" at bounding box center [81, 168] width 53 height 15
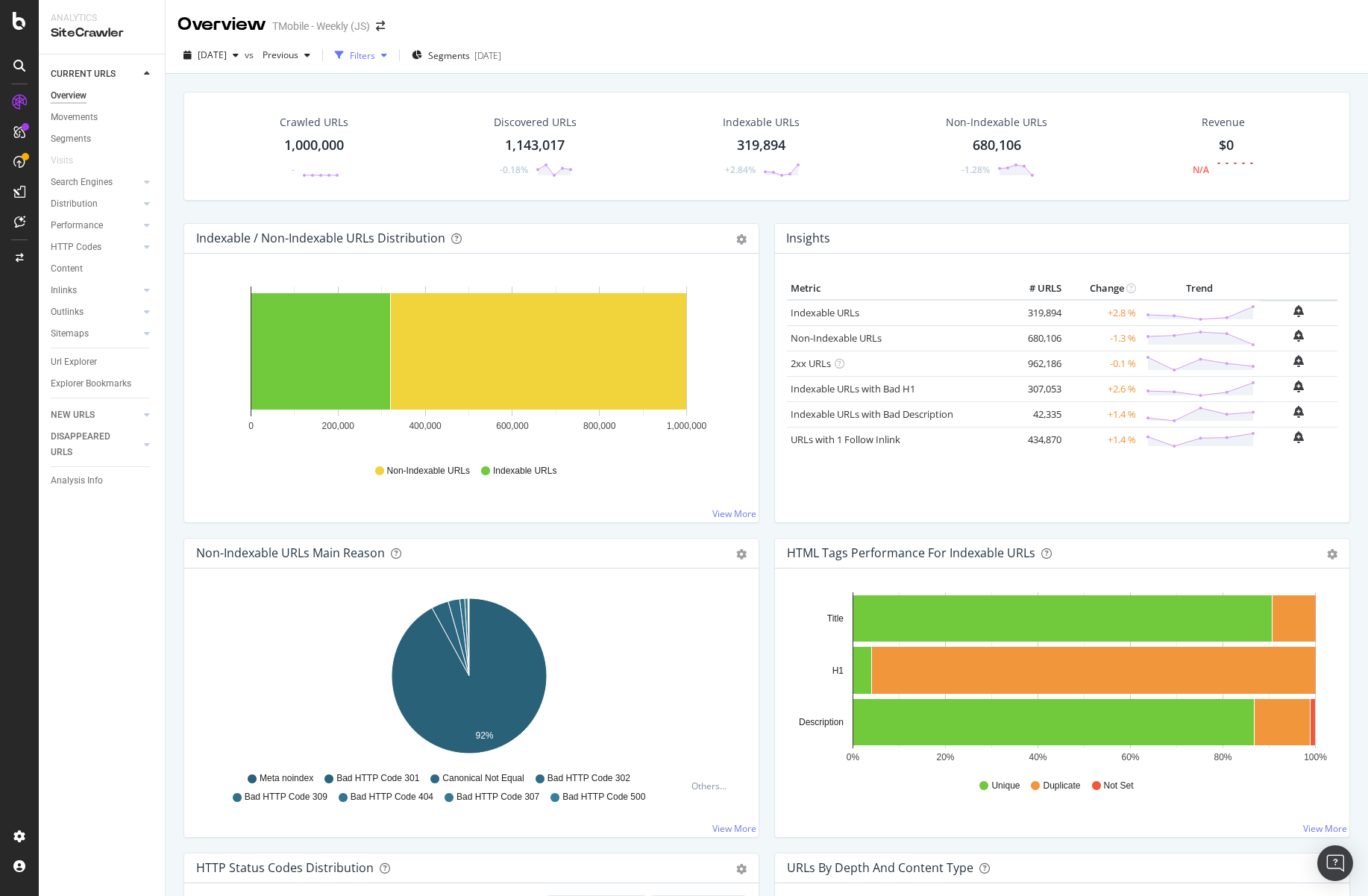
click at [375, 57] on div "Filters" at bounding box center [362, 55] width 25 height 13
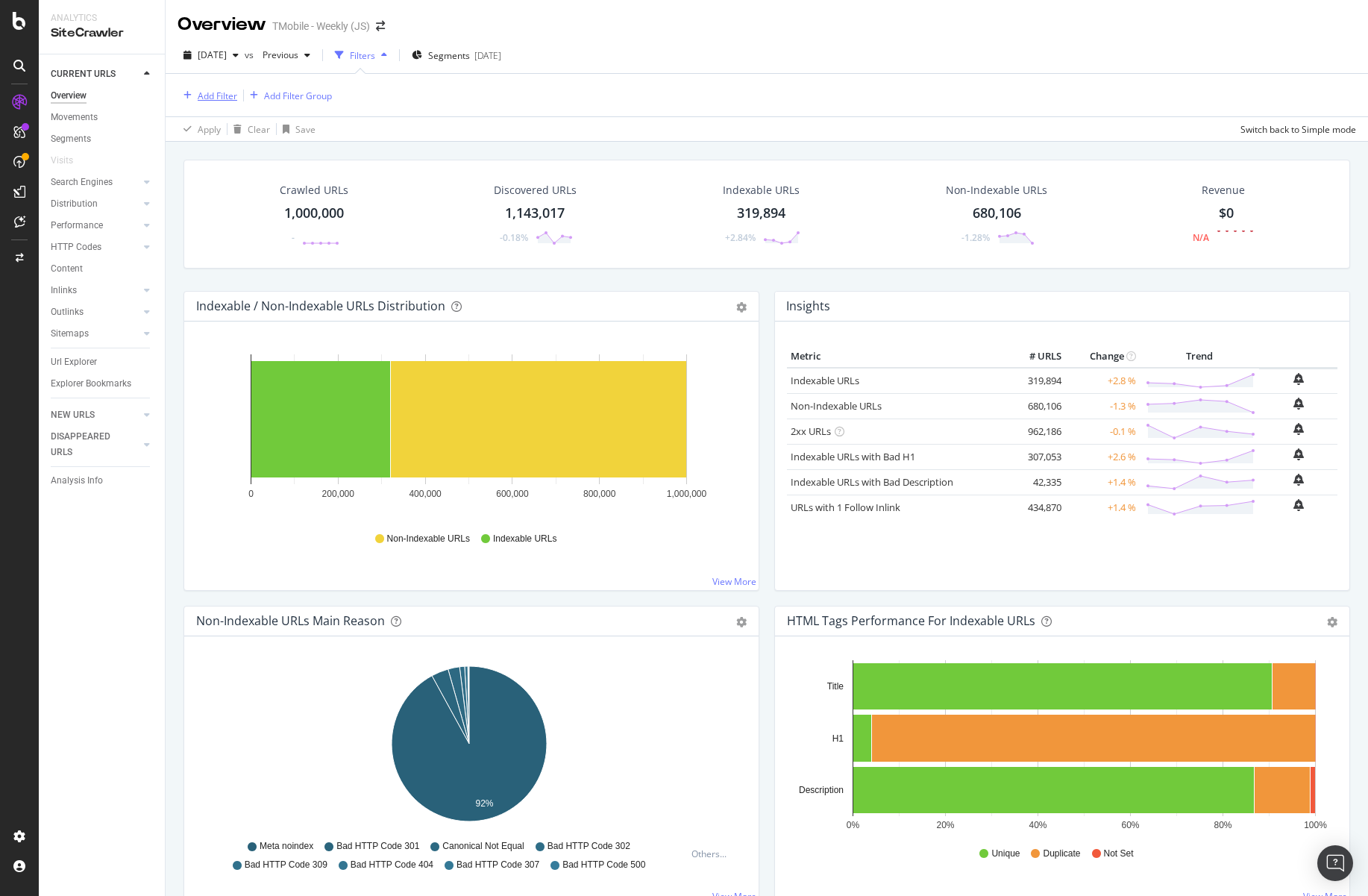
click at [211, 92] on div "Add Filter" at bounding box center [217, 96] width 39 height 13
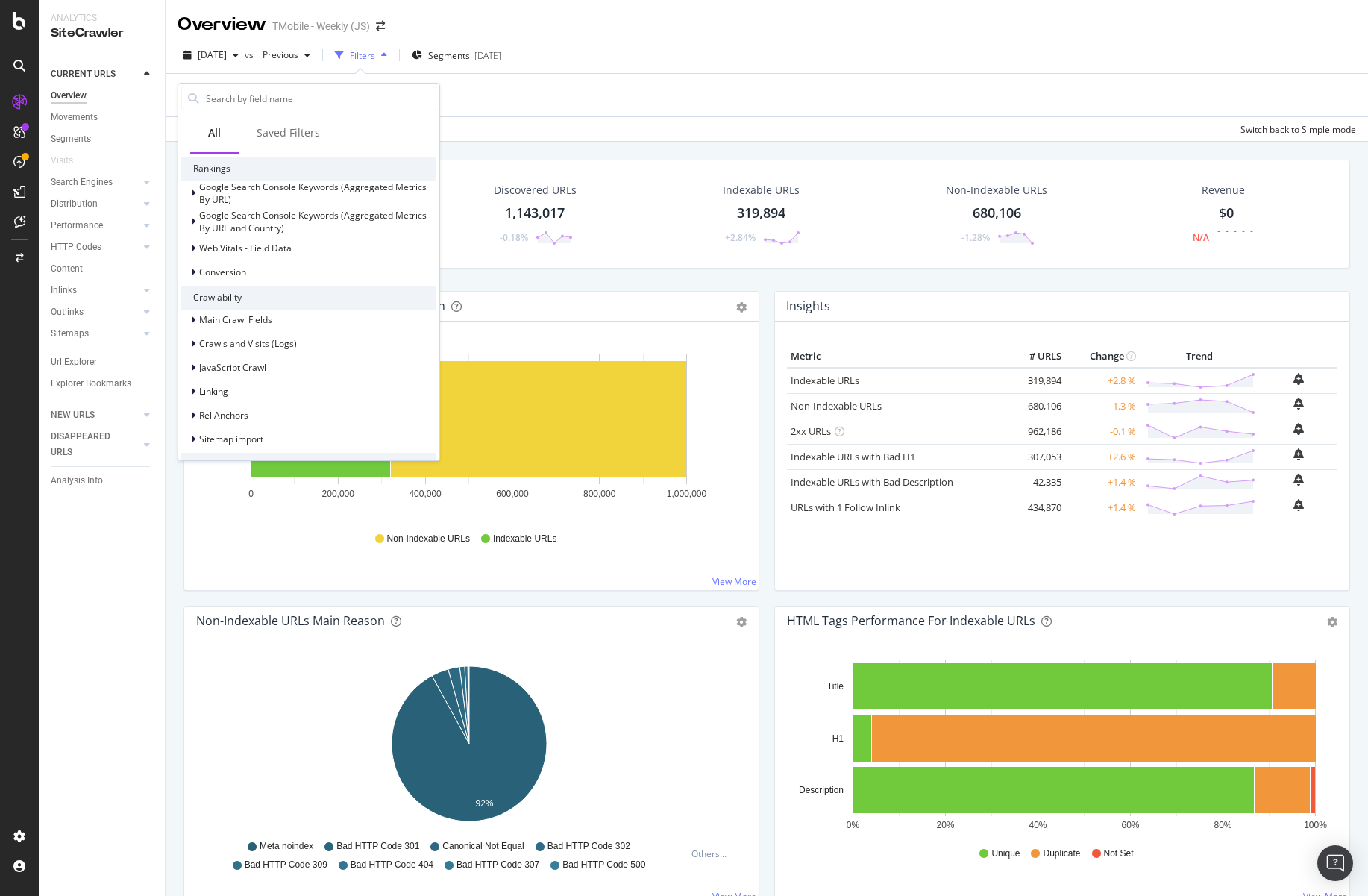
scroll to position [271, 0]
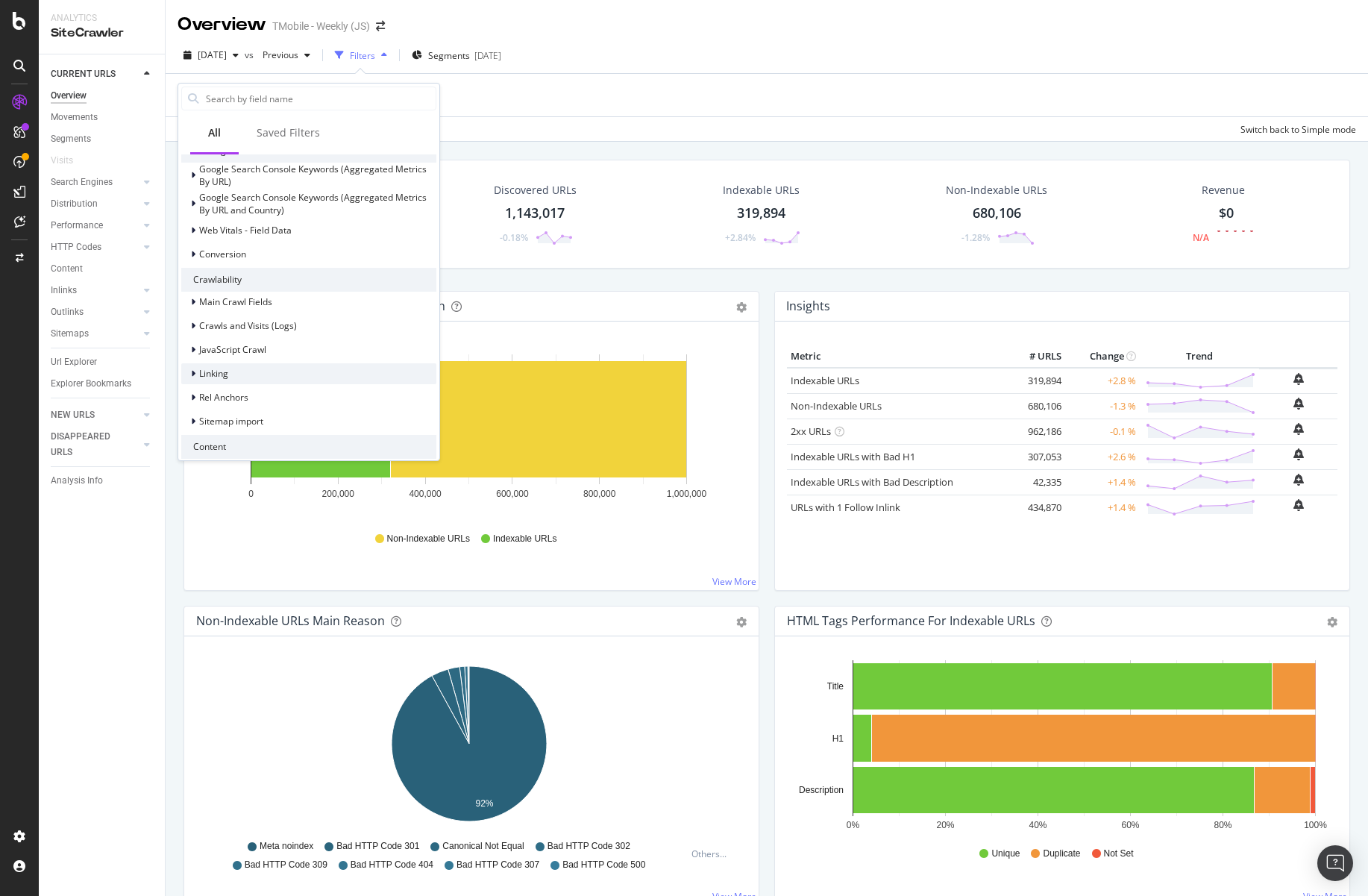
click at [212, 377] on span "Linking" at bounding box center [214, 374] width 29 height 13
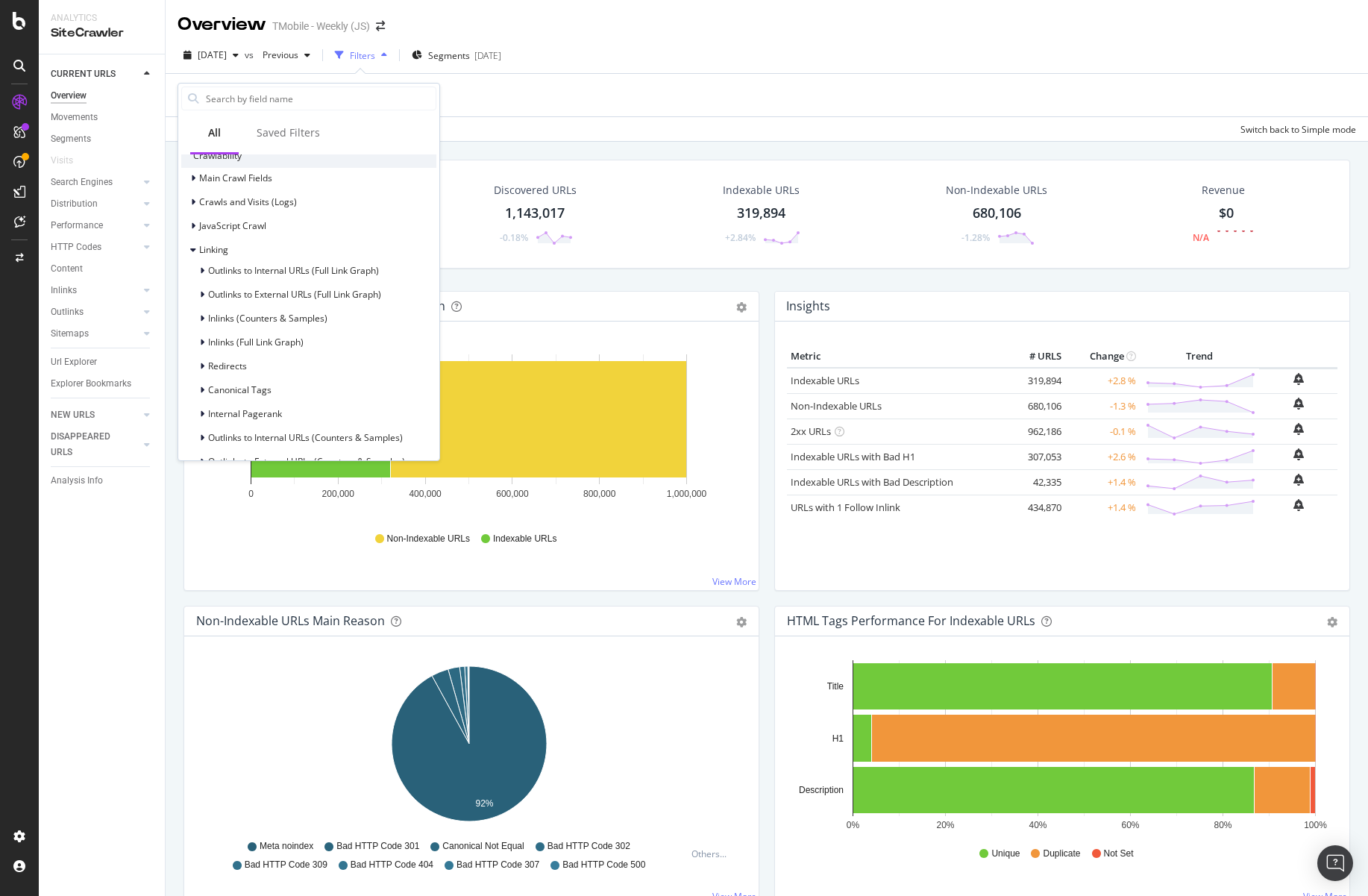
scroll to position [444, 0]
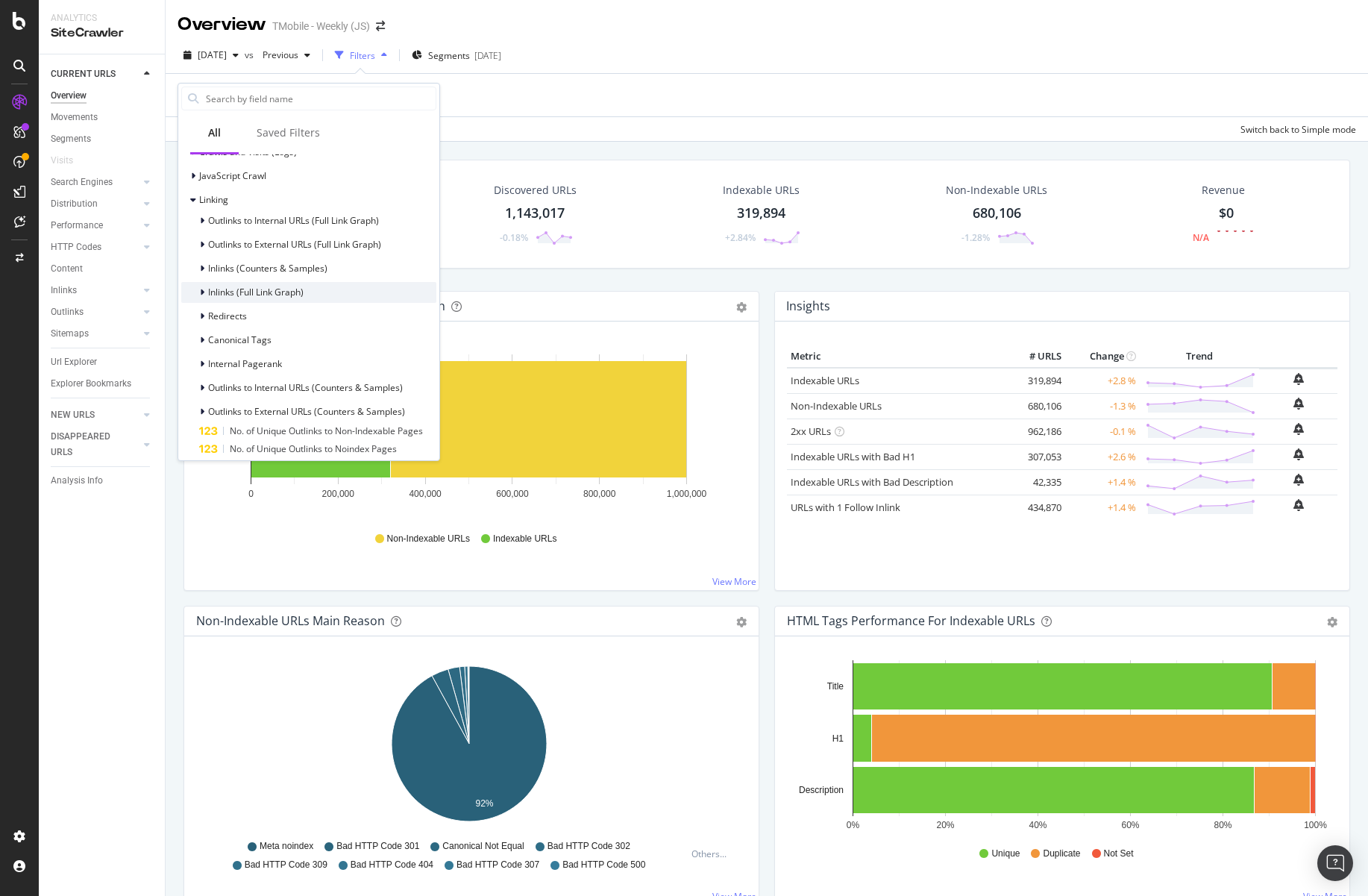
click at [267, 296] on span "Inlinks (Full Link Graph)" at bounding box center [255, 292] width 95 height 13
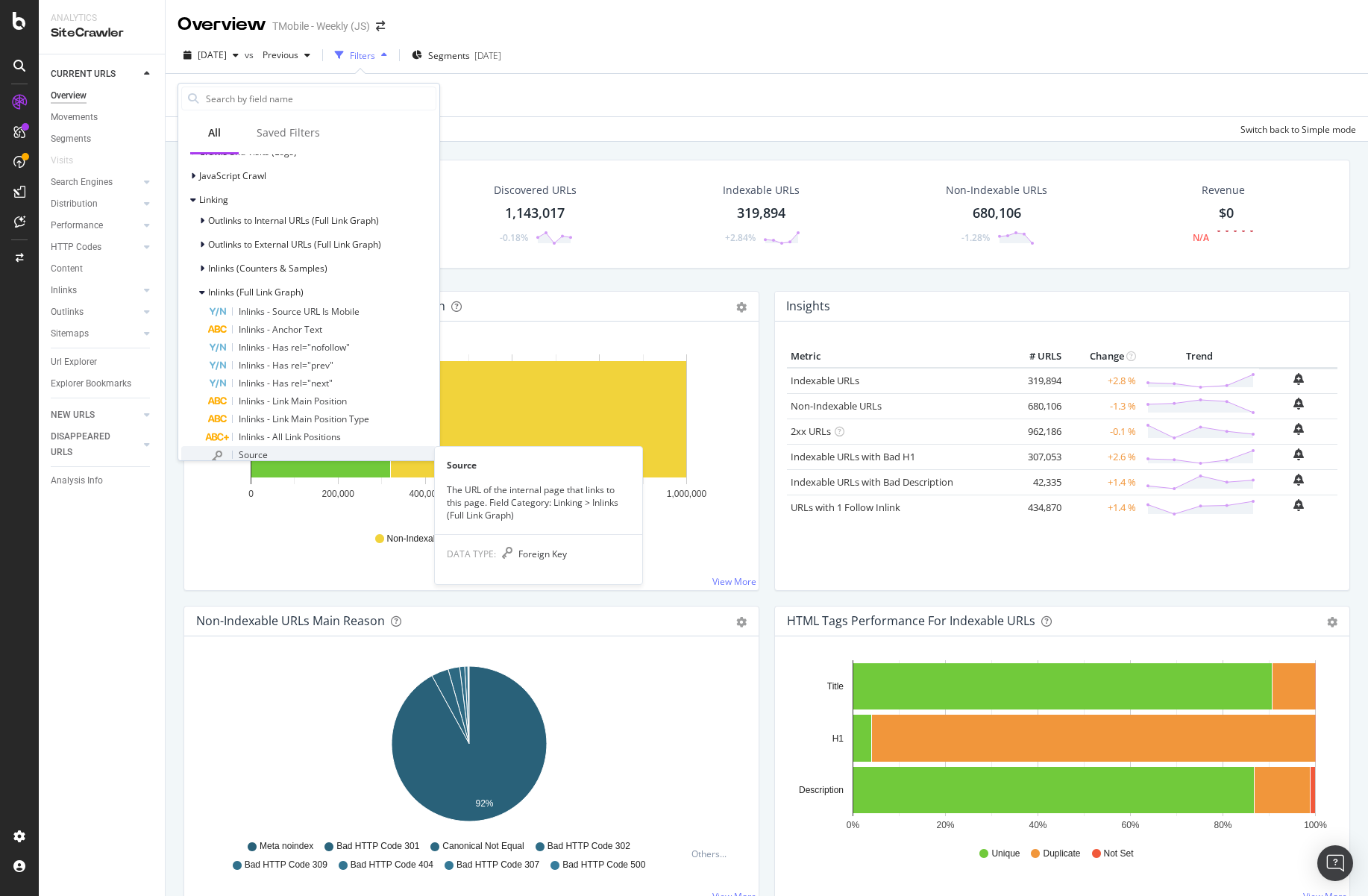
click at [260, 450] on span "Source" at bounding box center [253, 455] width 29 height 13
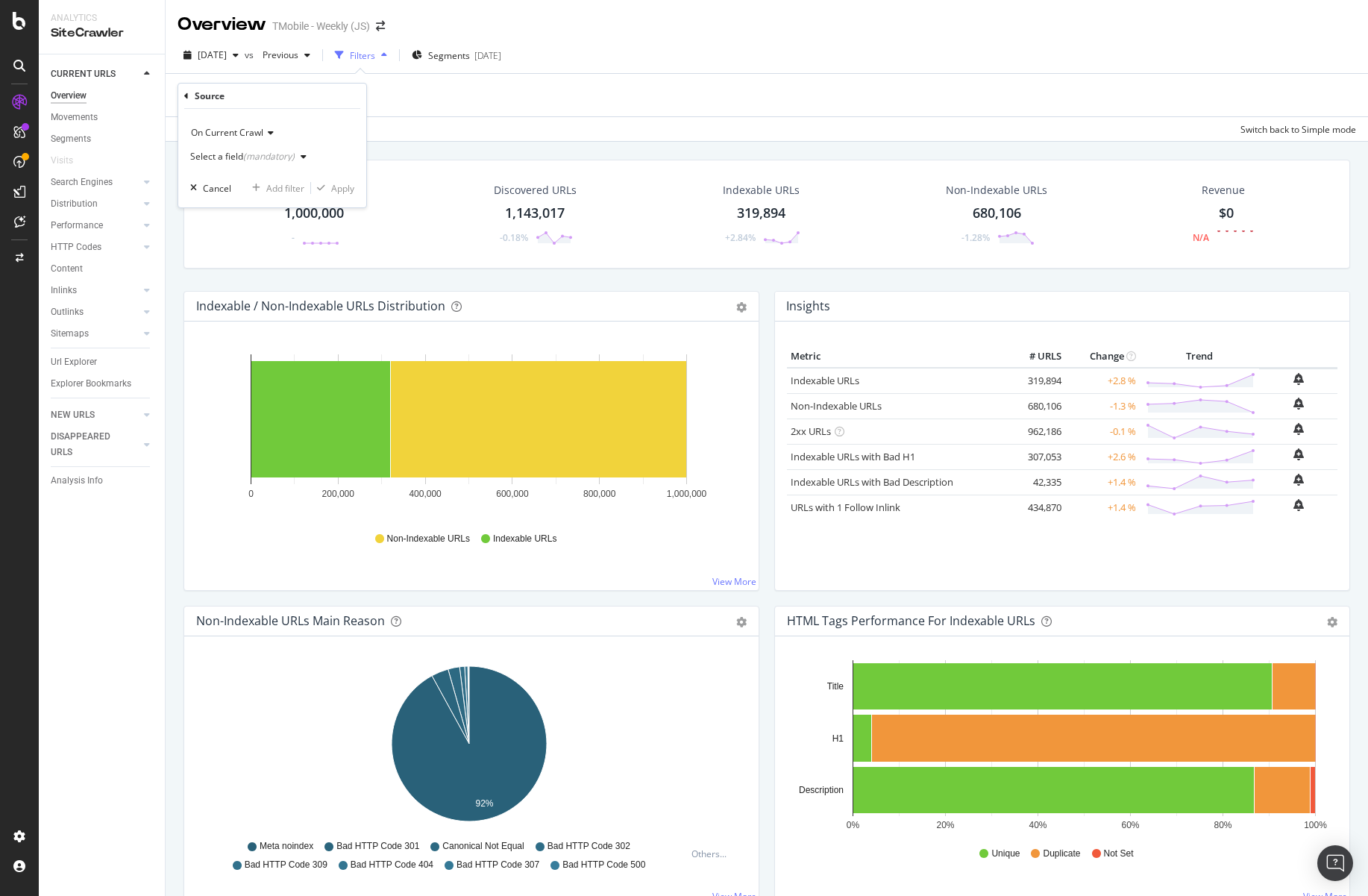
click at [497, 128] on div "Apply Clear Save Switch back to Simple mode" at bounding box center [767, 128] width 1203 height 24
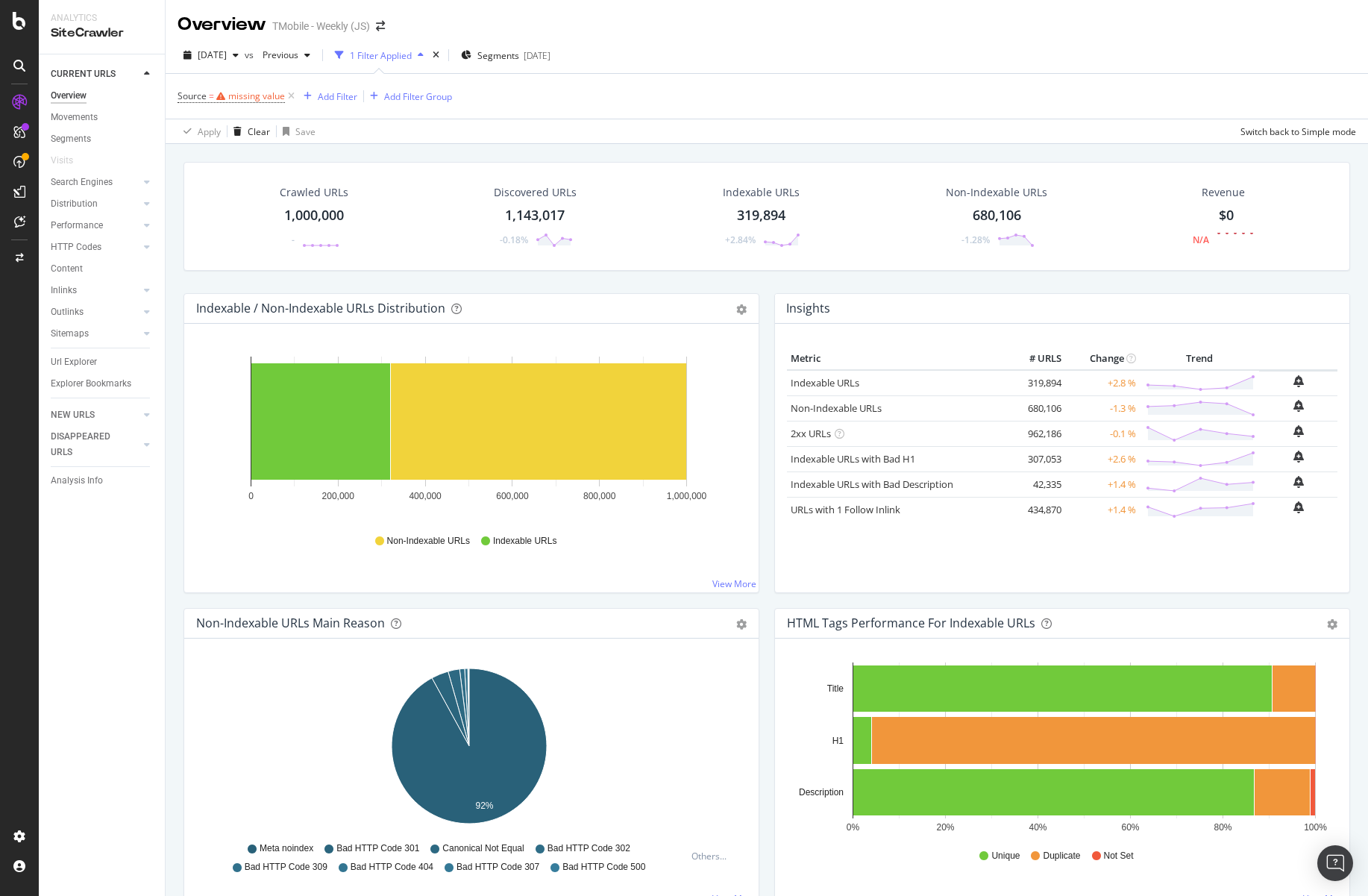
drag, startPoint x: 286, startPoint y: 98, endPoint x: 810, endPoint y: 293, distance: 559.1
click at [286, 98] on icon at bounding box center [292, 96] width 13 height 15
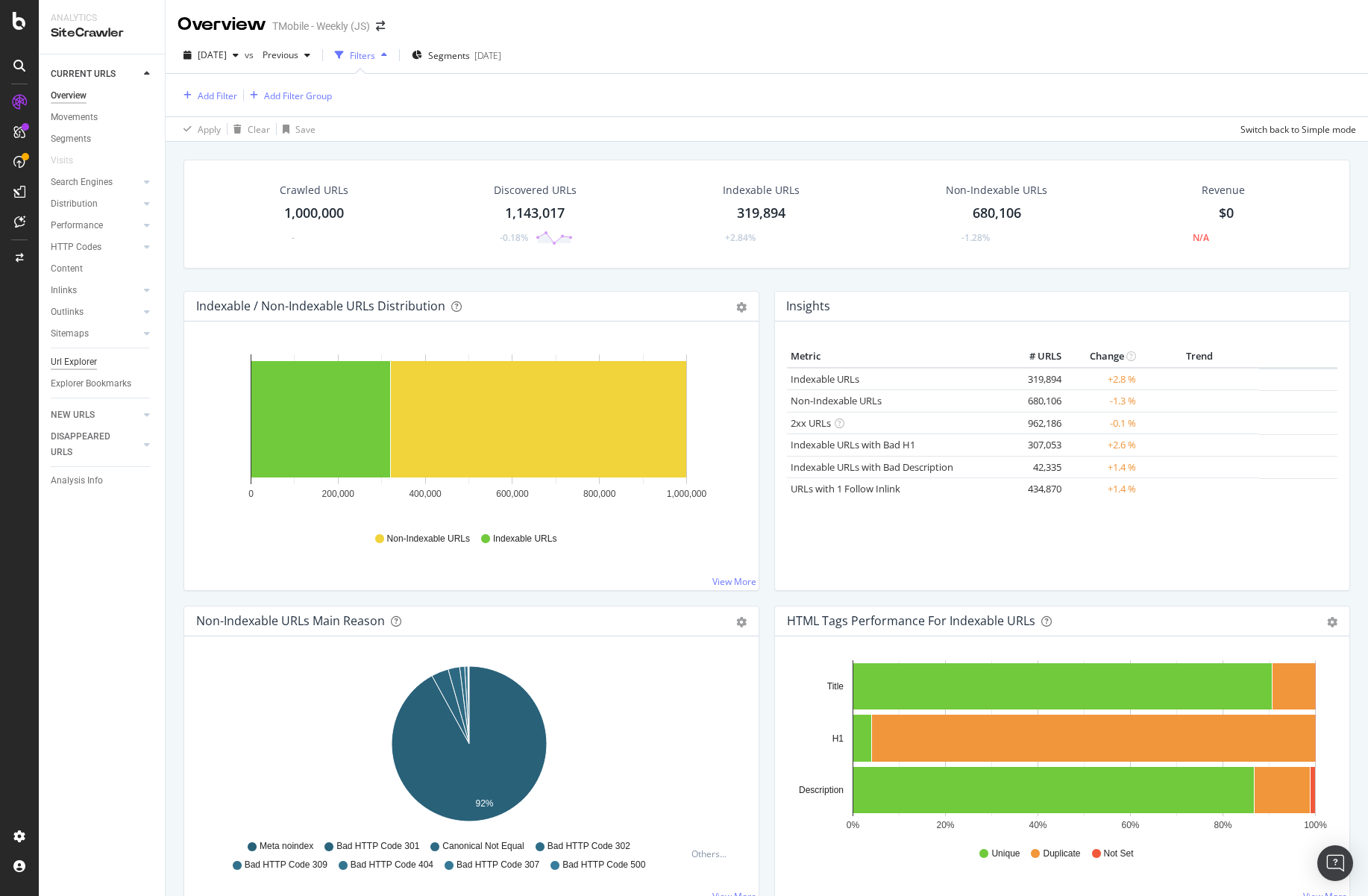
click at [87, 361] on div "Url Explorer" at bounding box center [73, 362] width 46 height 16
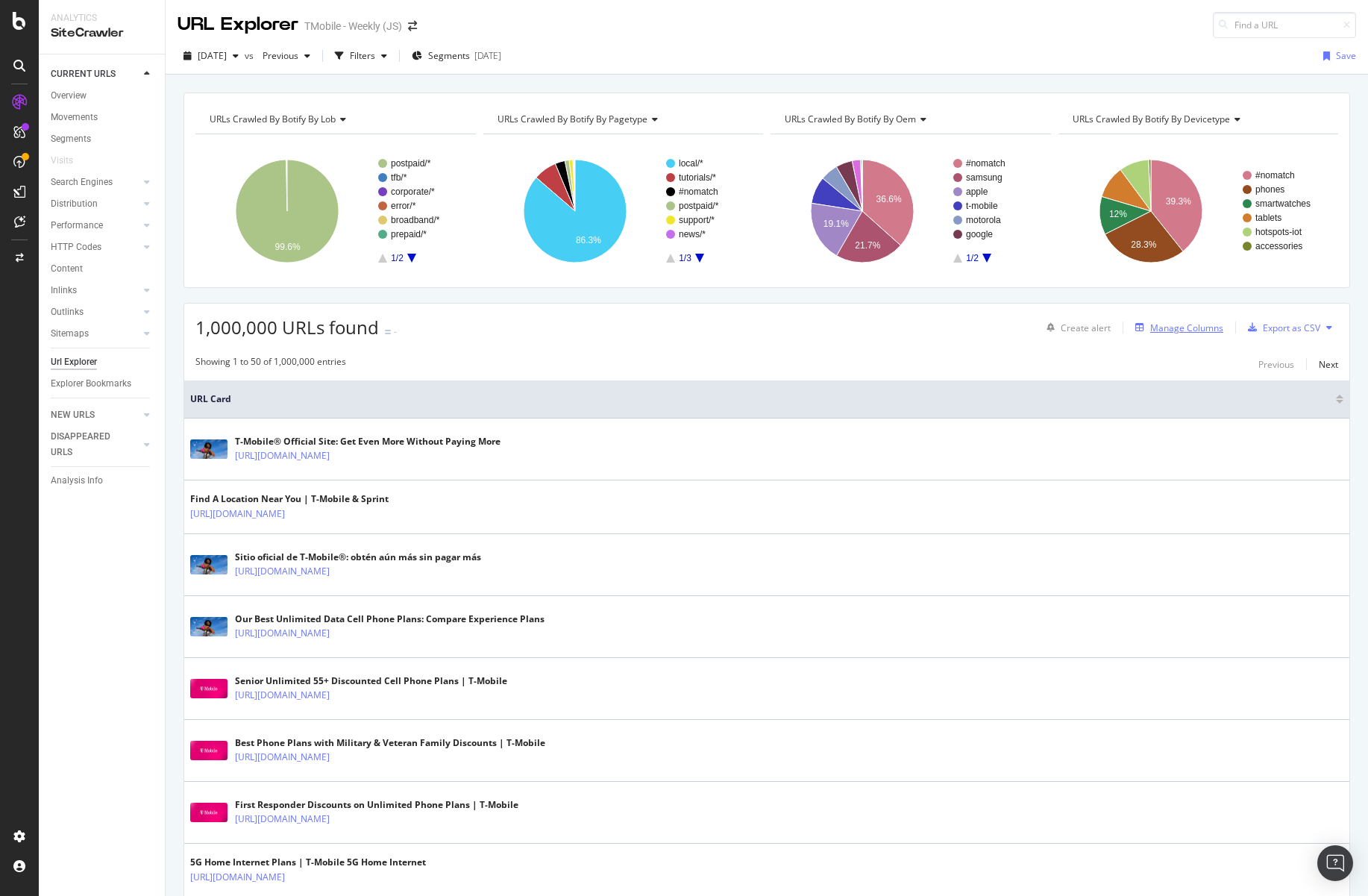
click at [1172, 329] on div "Manage Columns" at bounding box center [1187, 328] width 73 height 13
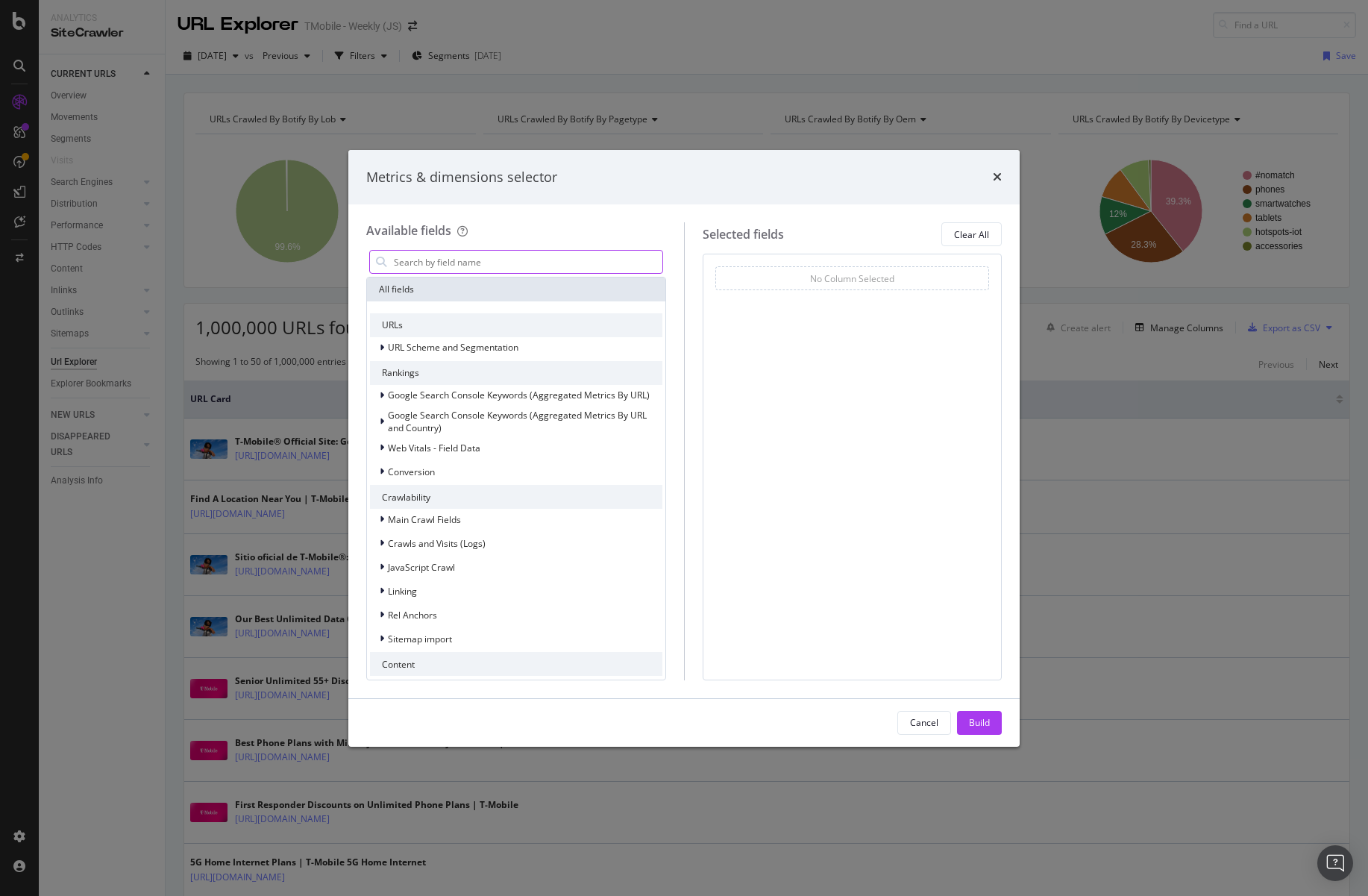
click at [449, 265] on input "modal" at bounding box center [527, 262] width 270 height 22
click at [403, 520] on span "Main Crawl Fields" at bounding box center [424, 519] width 73 height 13
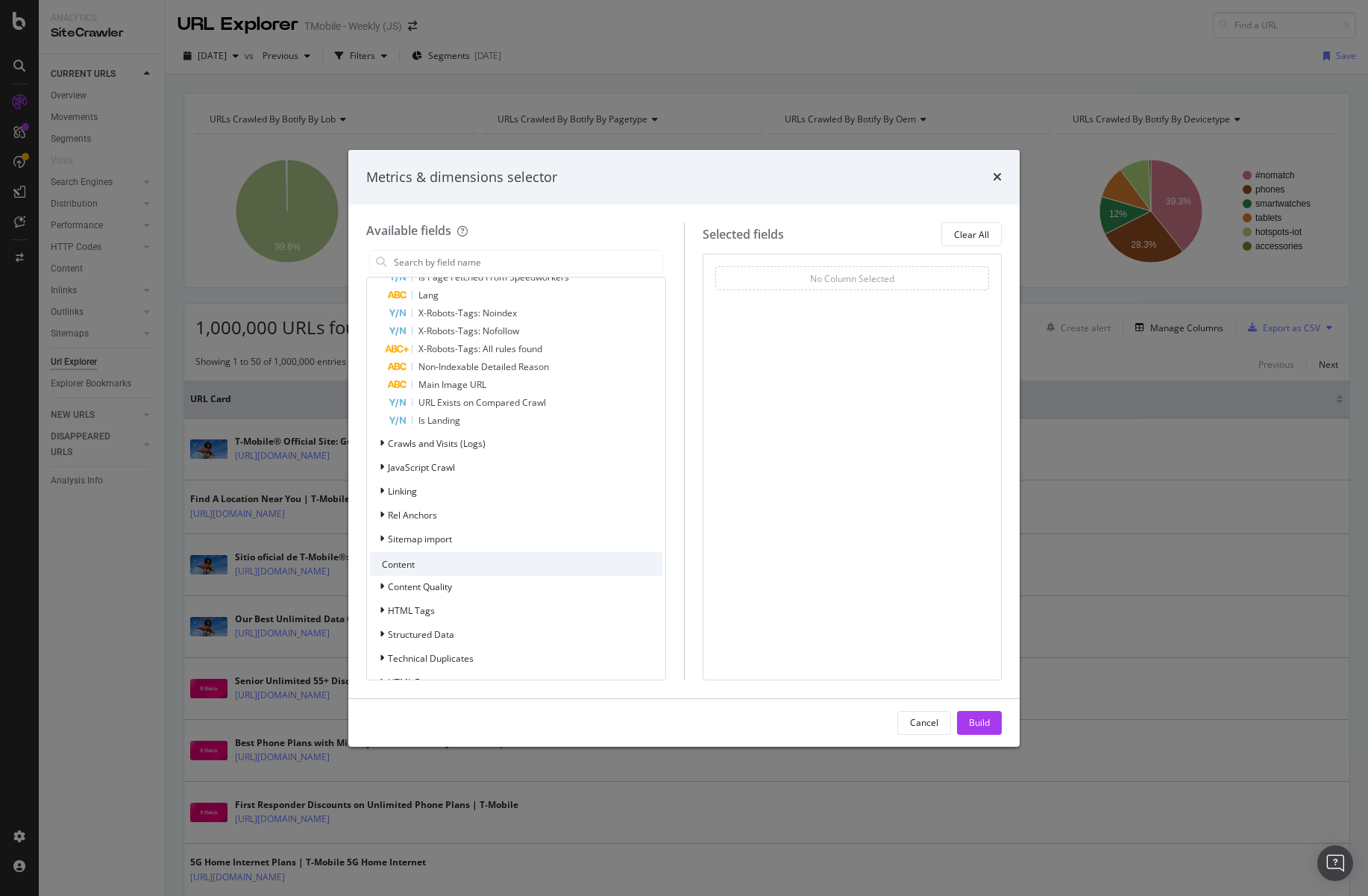
scroll to position [696, 0]
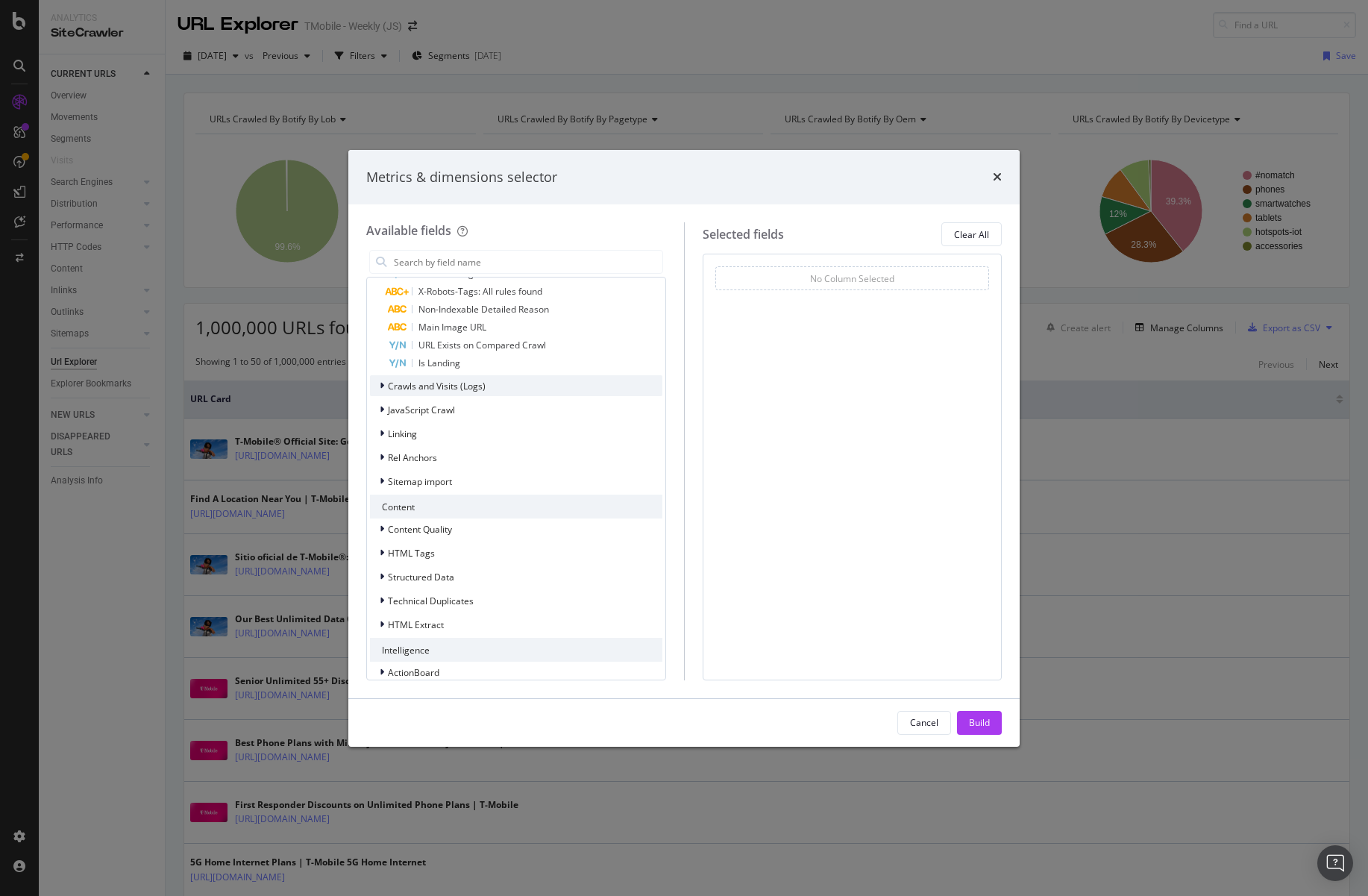
click at [437, 392] on span "Crawls and Visits (Logs)" at bounding box center [437, 386] width 98 height 13
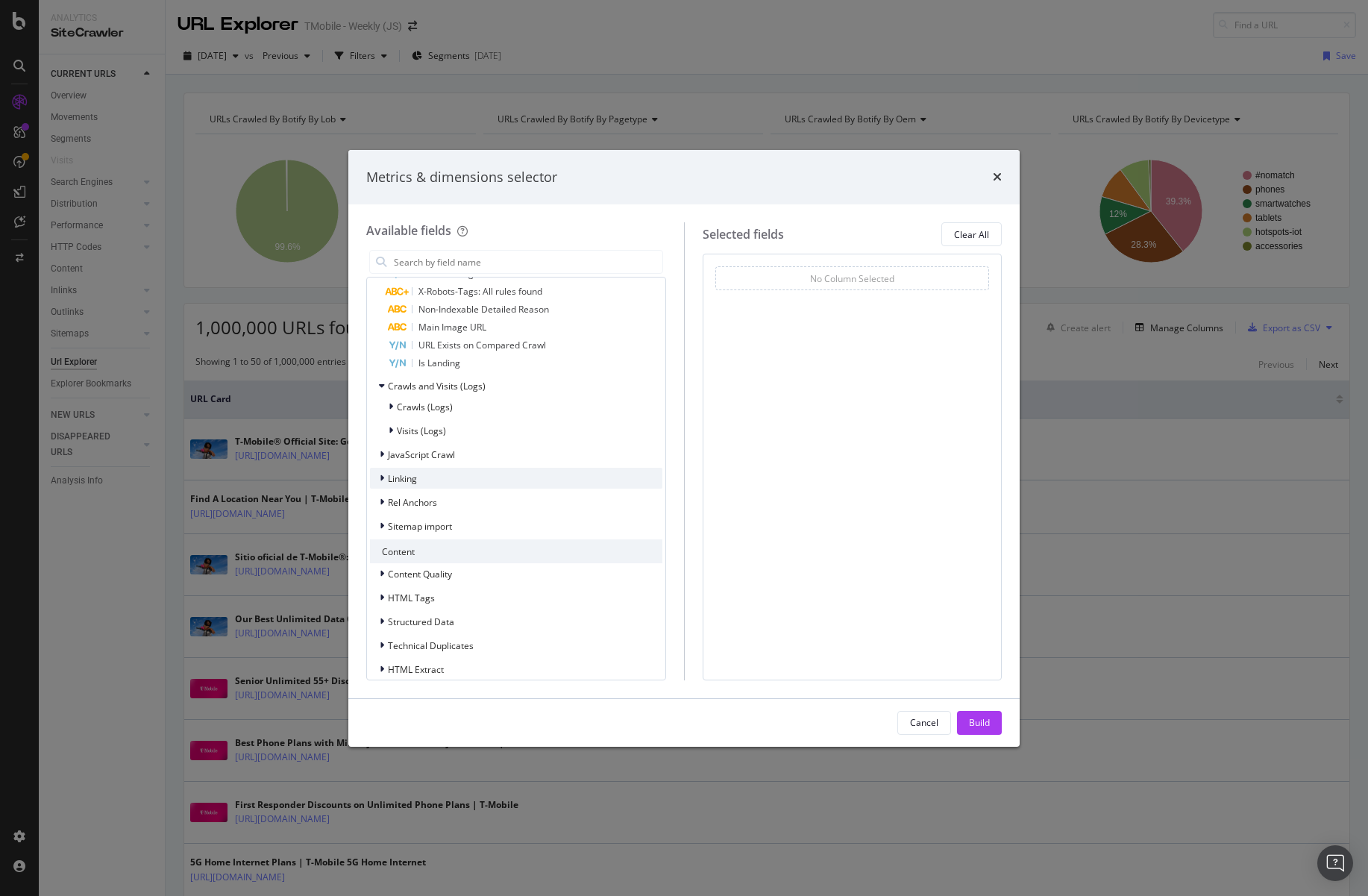
click at [425, 478] on div "Linking" at bounding box center [516, 478] width 292 height 21
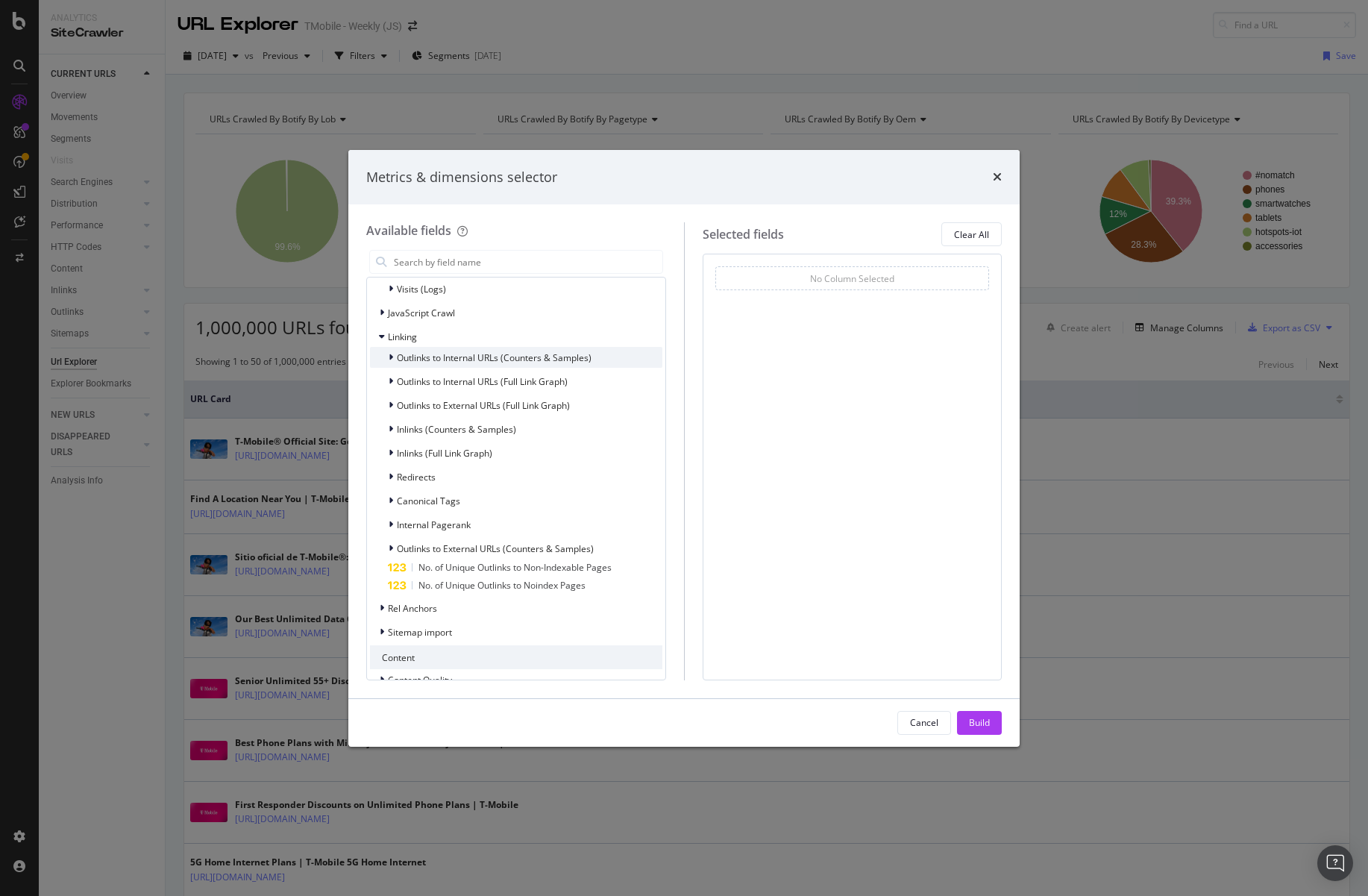
scroll to position [871, 0]
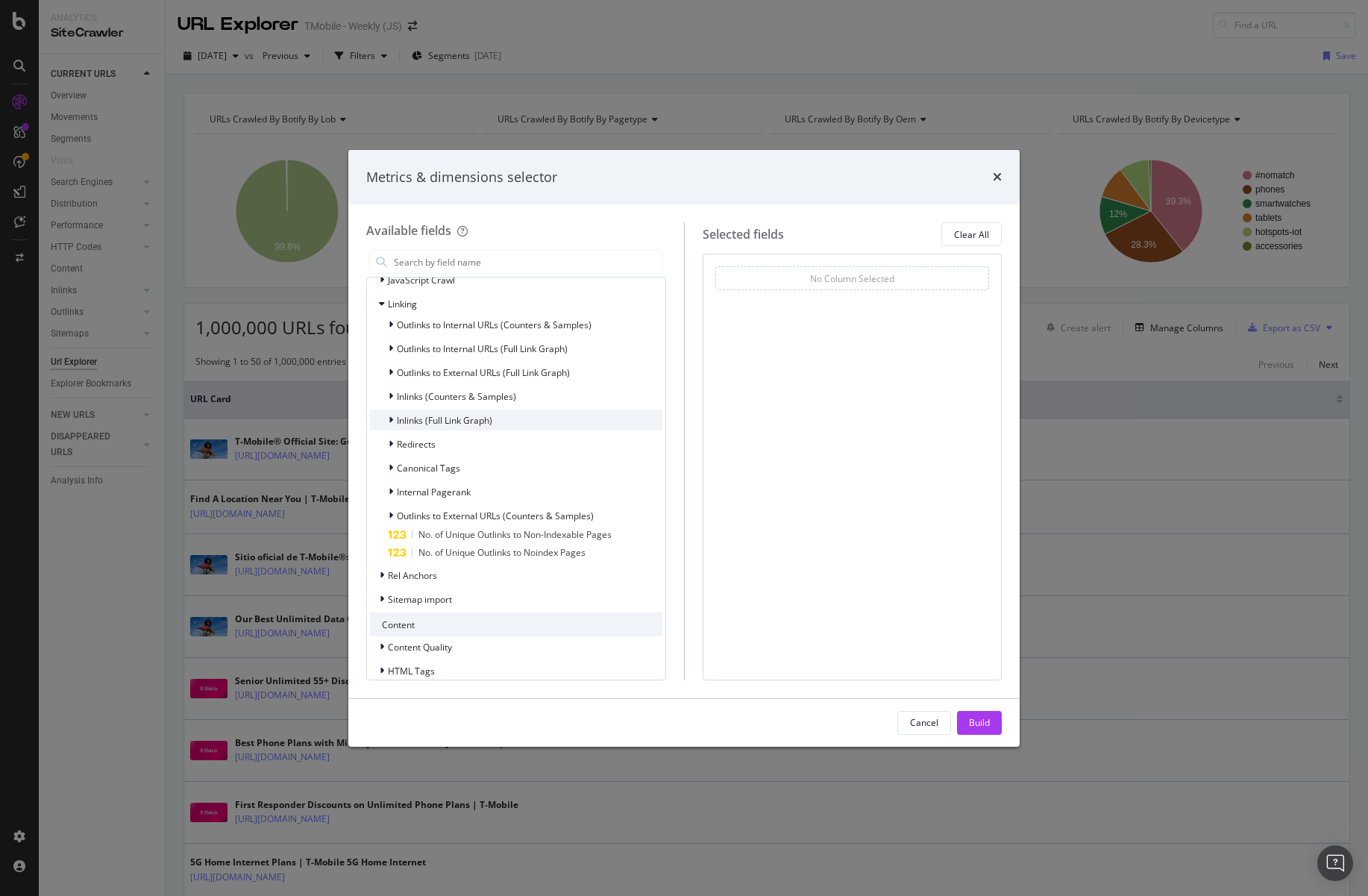
click at [464, 418] on span "Inlinks (Full Link Graph)" at bounding box center [444, 420] width 95 height 13
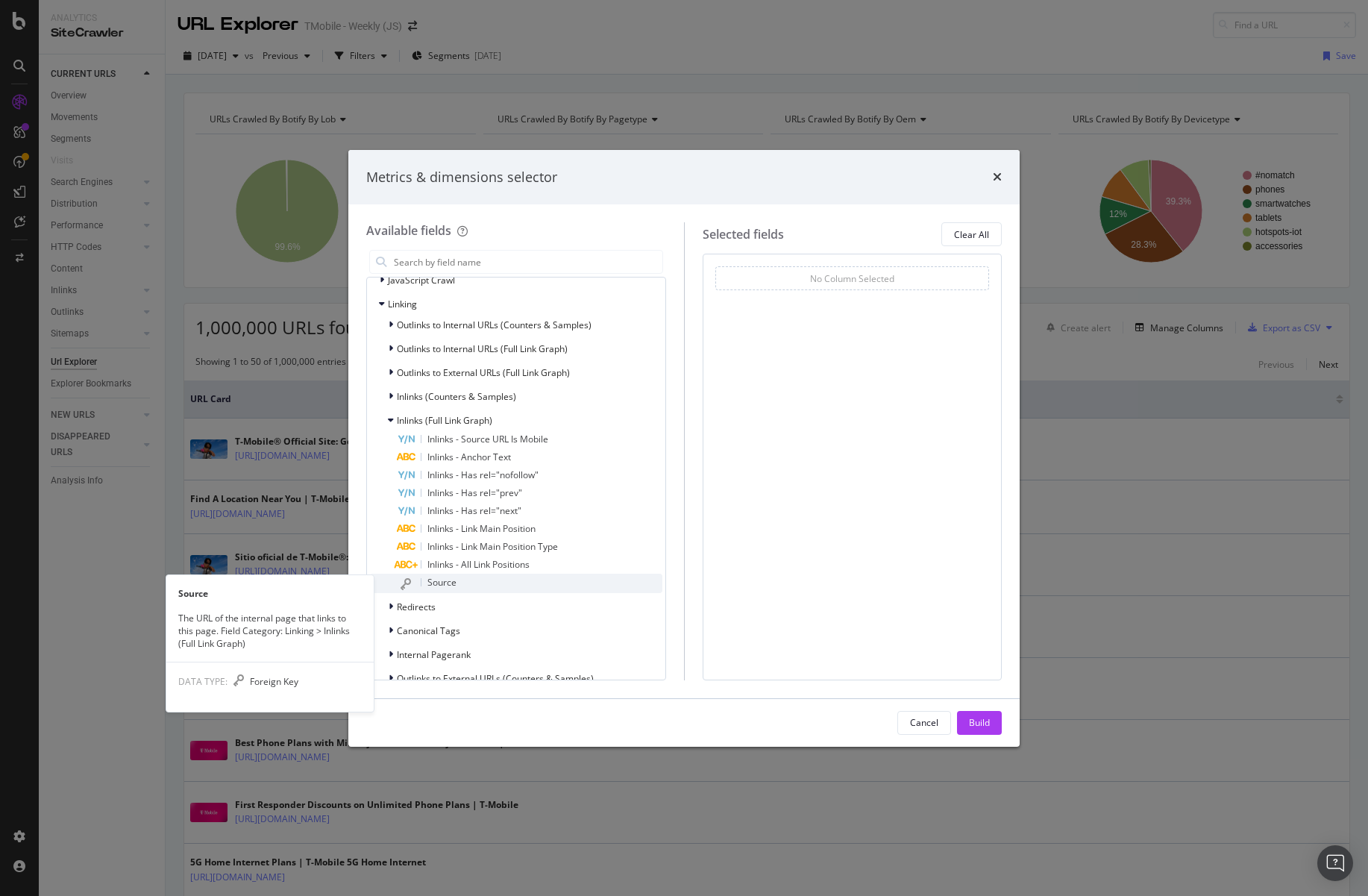
click at [485, 579] on div "Source" at bounding box center [530, 583] width 266 height 20
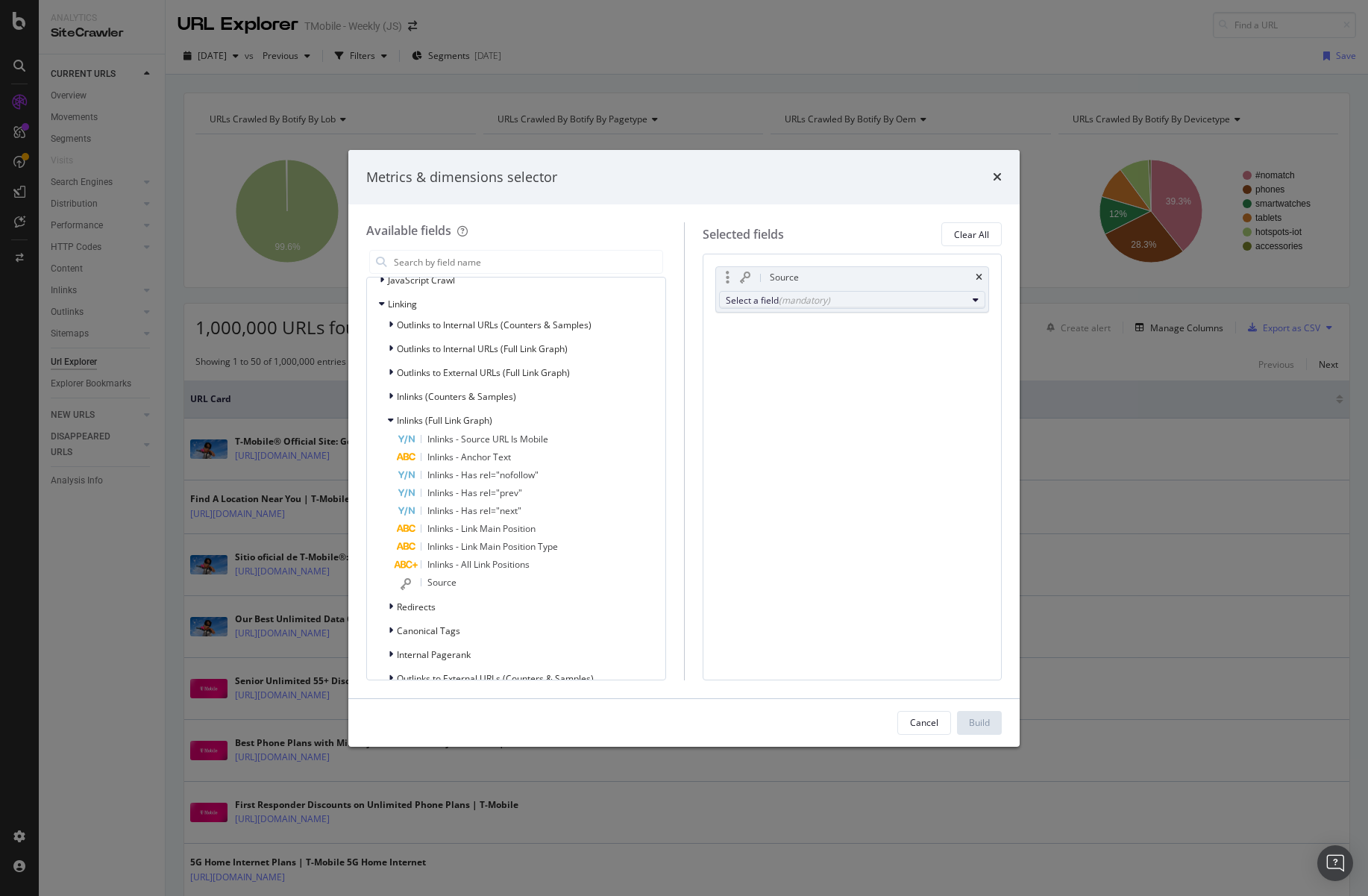
click at [809, 300] on div "(mandatory)" at bounding box center [804, 300] width 51 height 13
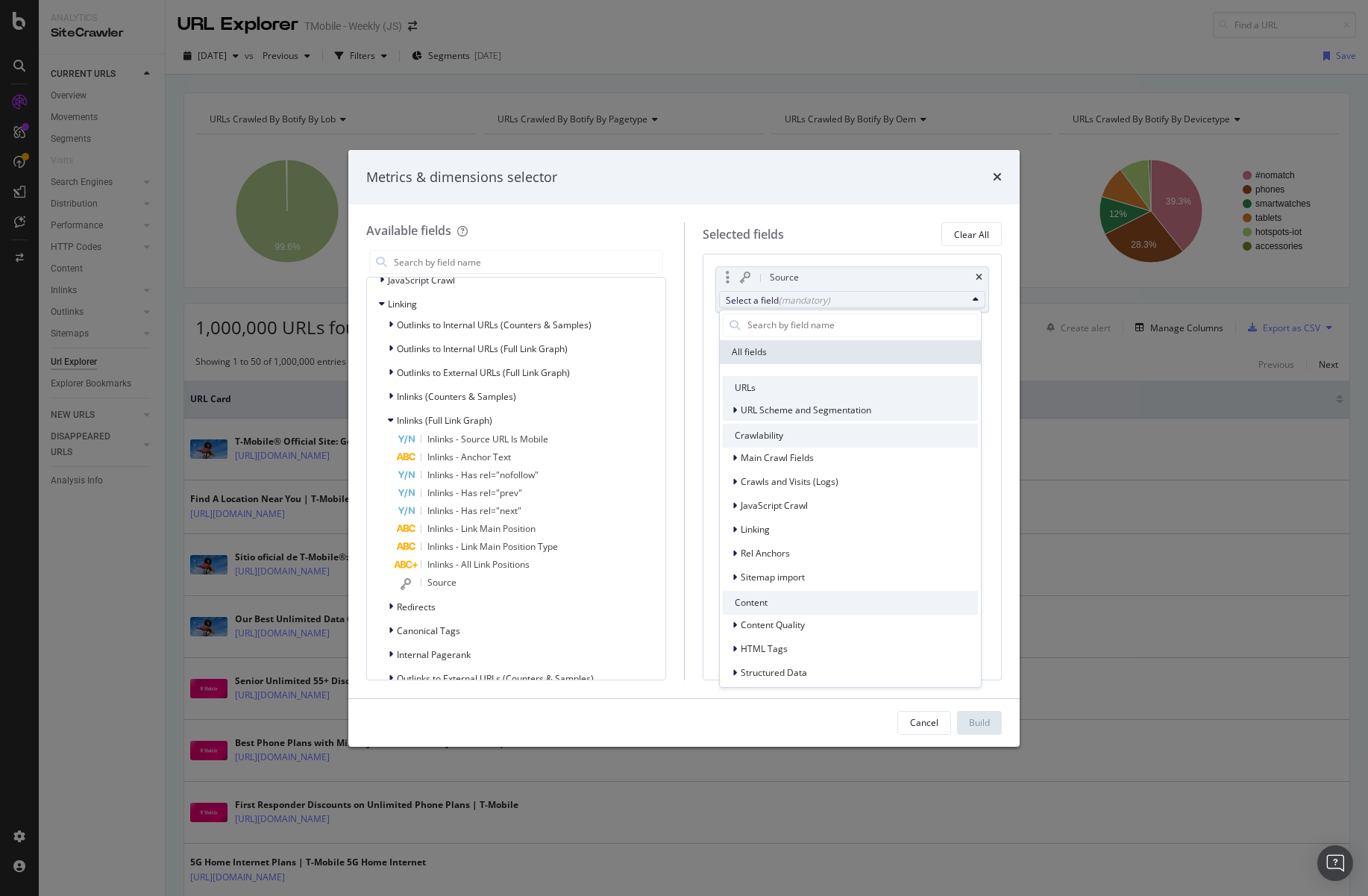
click at [768, 411] on span "URL Scheme and Segmentation" at bounding box center [806, 410] width 131 height 13
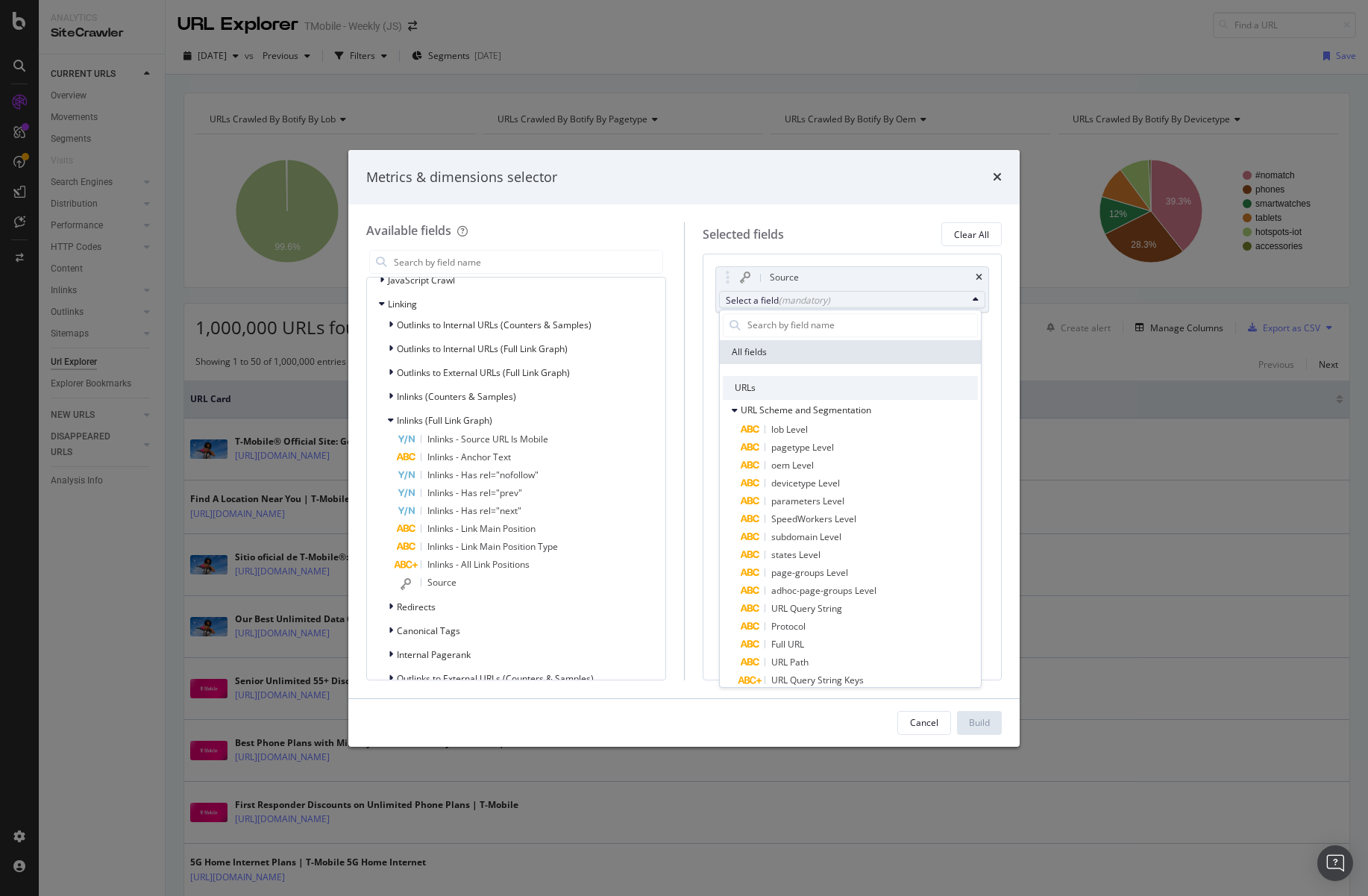
drag, startPoint x: 802, startPoint y: 645, endPoint x: 809, endPoint y: 640, distance: 8.6
click at [803, 645] on span "Full URL" at bounding box center [788, 644] width 33 height 13
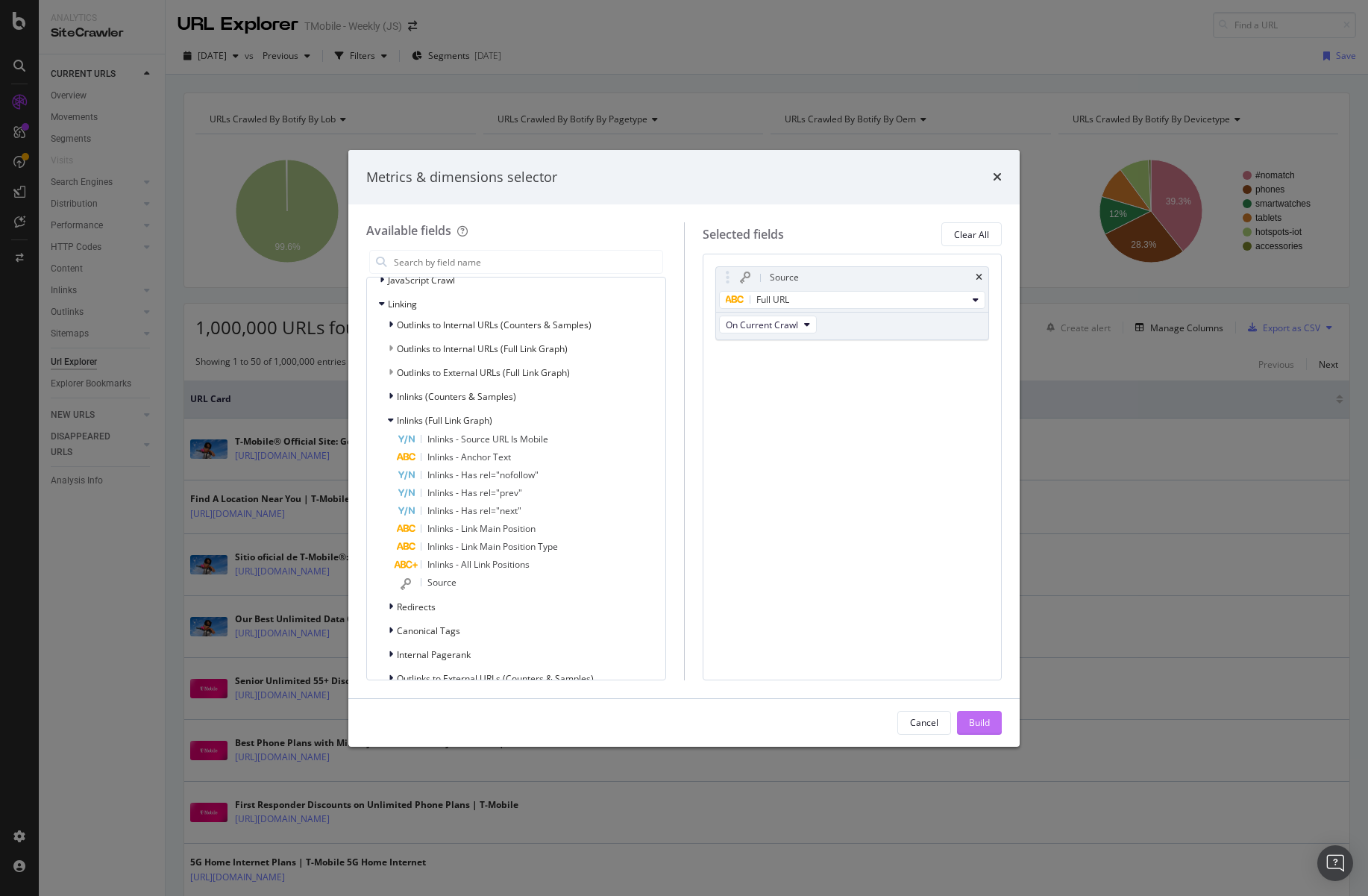
click at [983, 716] on div "Build" at bounding box center [980, 723] width 21 height 13
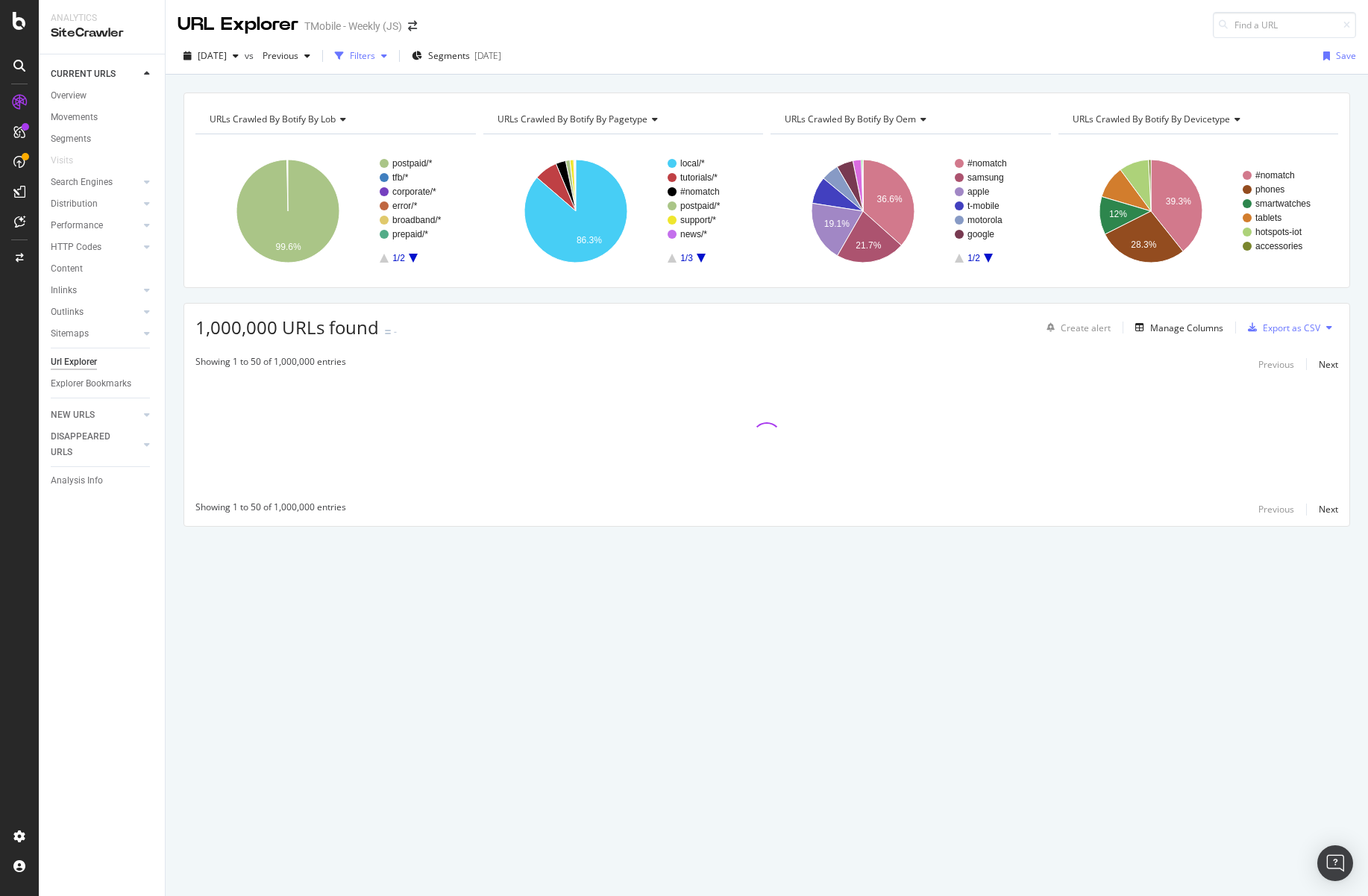
click at [375, 56] on div "Filters" at bounding box center [362, 55] width 25 height 13
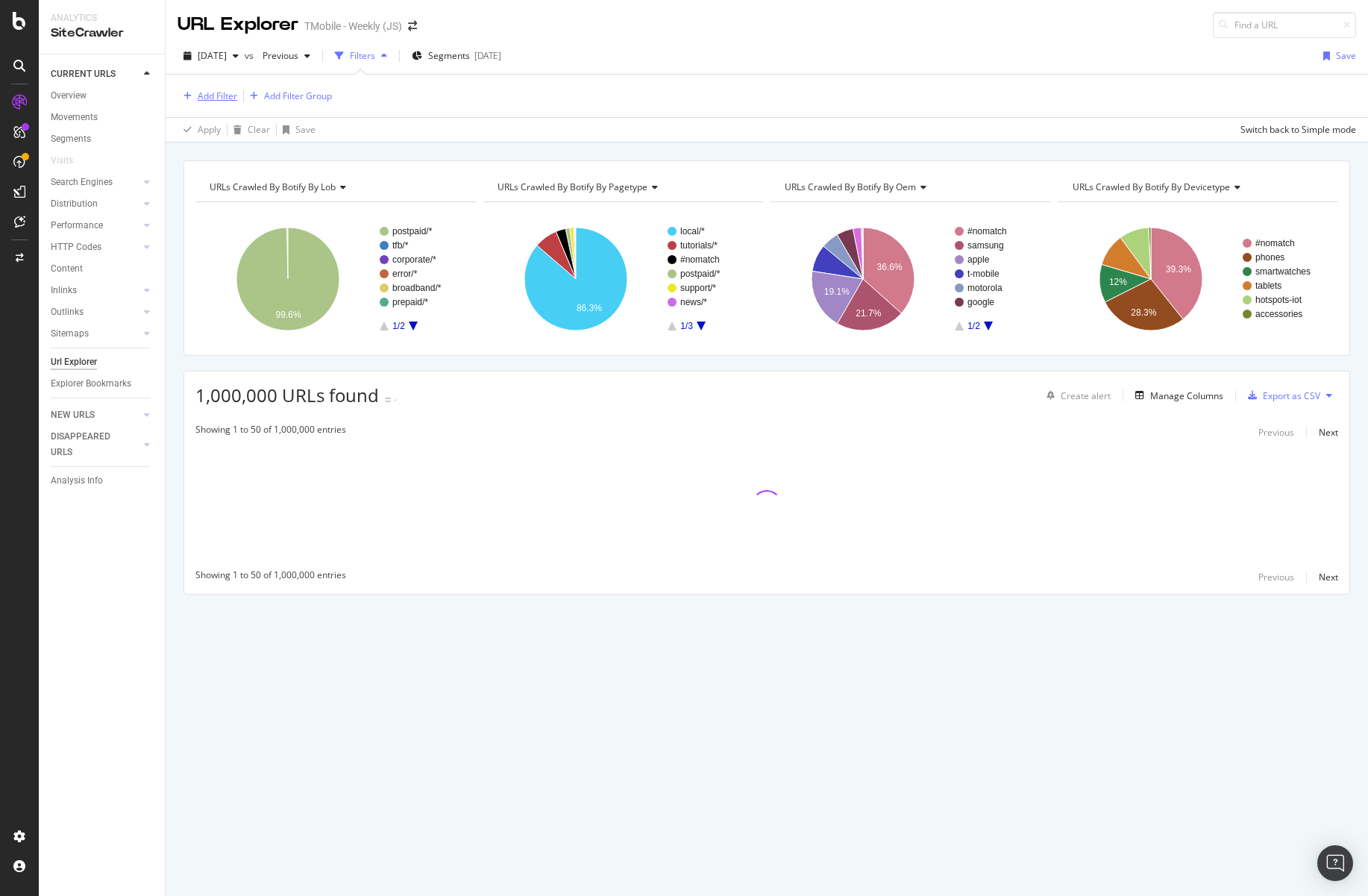
click at [221, 104] on div "Add Filter" at bounding box center [207, 96] width 60 height 17
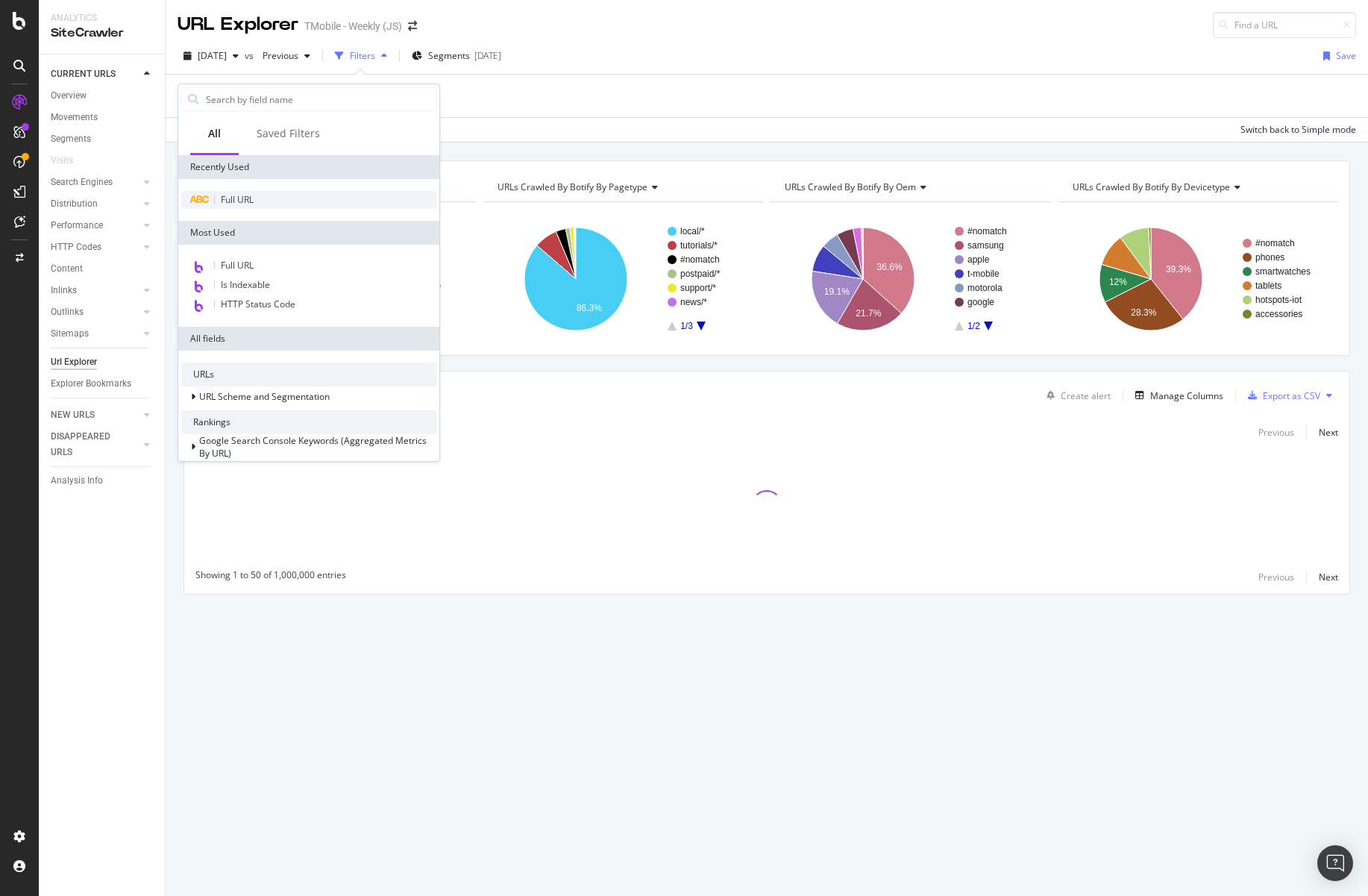
click at [231, 201] on span "Full URL" at bounding box center [237, 199] width 33 height 13
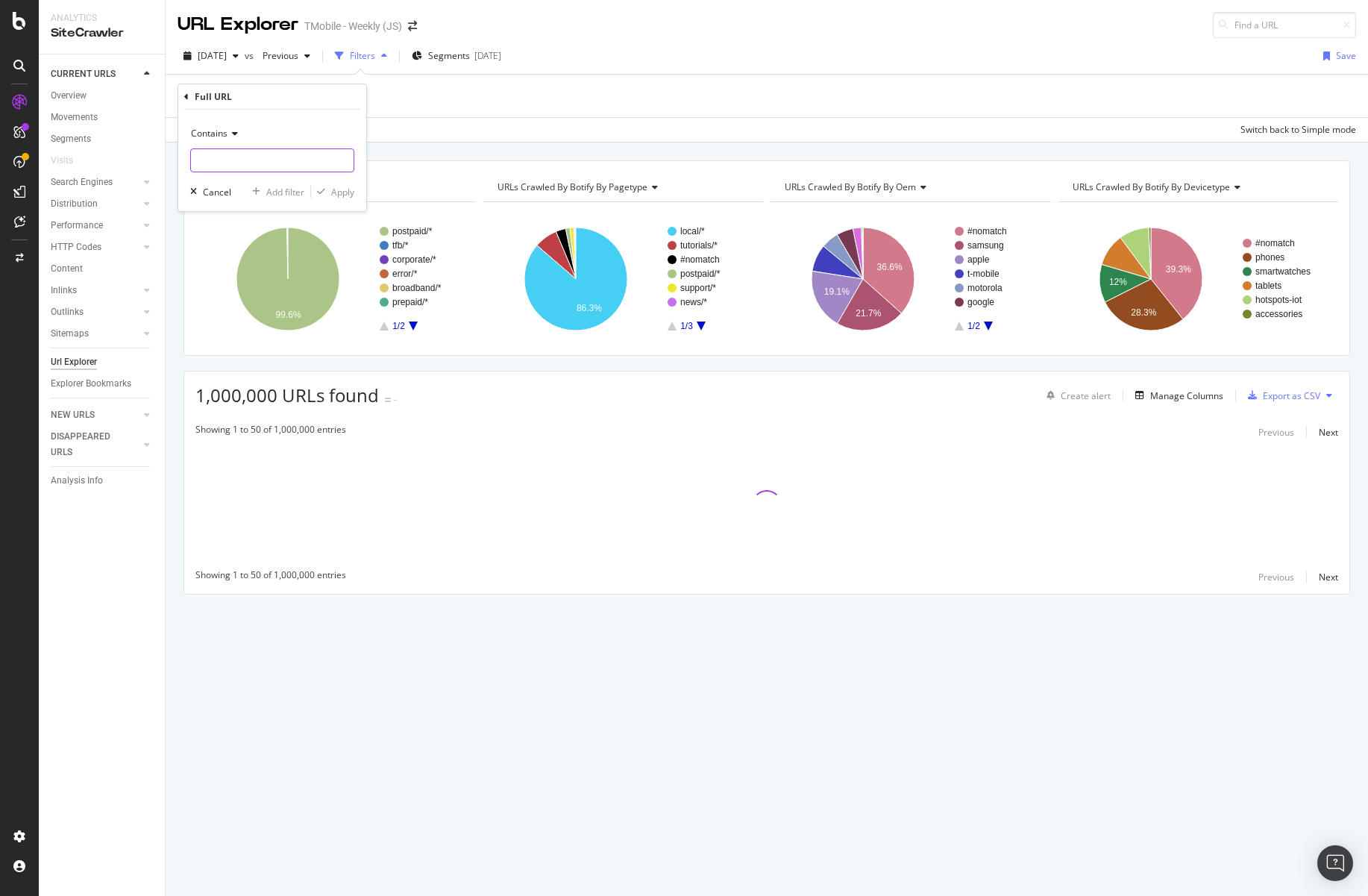
click at [264, 173] on input "text" at bounding box center [272, 160] width 162 height 24
paste input "[URL][DOMAIN_NAME]"
drag, startPoint x: 244, startPoint y: 161, endPoint x: 364, endPoint y: 164, distance: 120.0
click at [364, 164] on div "Contains [URL][DOMAIN_NAME] Cancel Add filter Apply" at bounding box center [272, 160] width 188 height 102
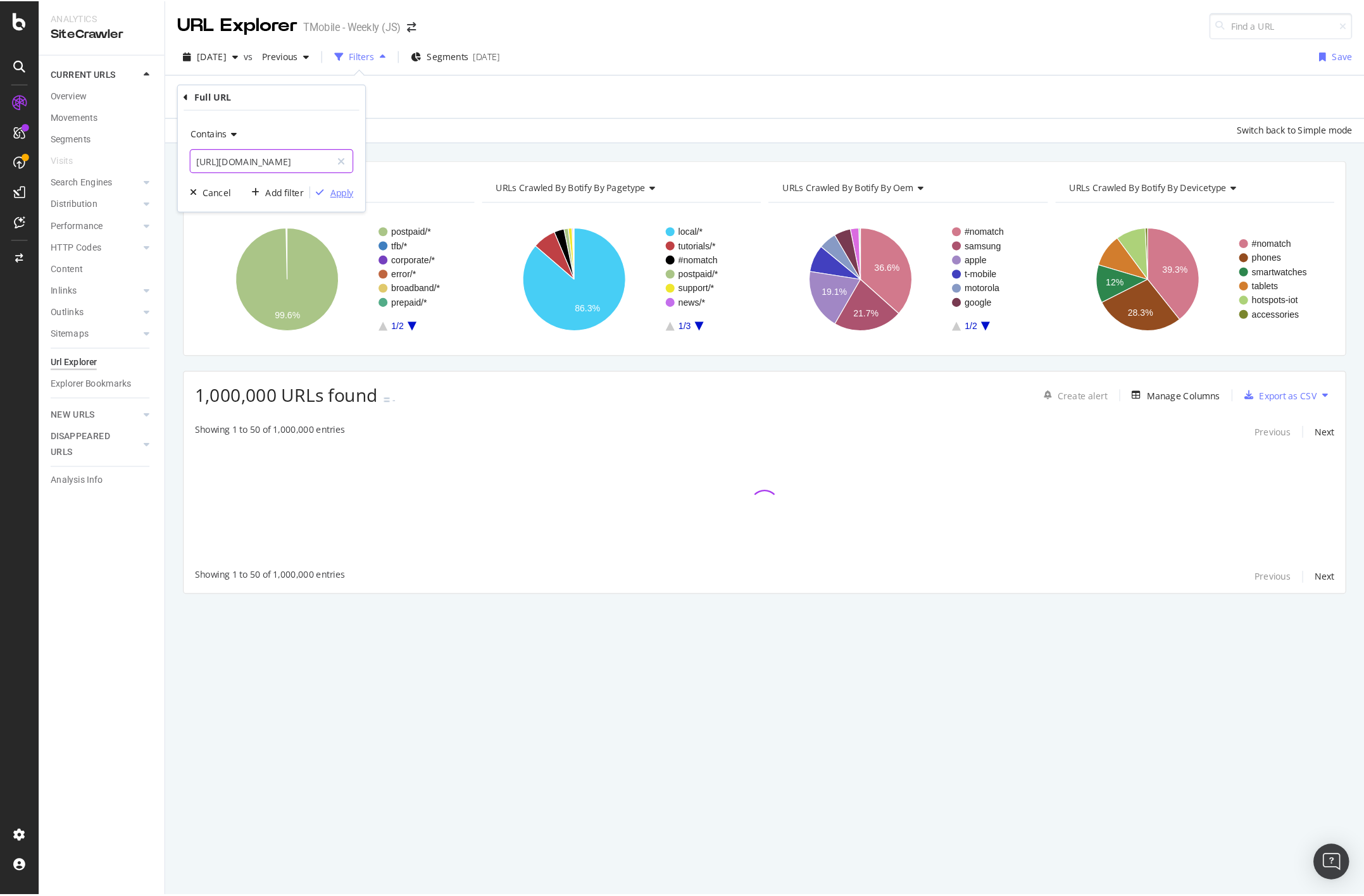
scroll to position [0, 83]
type input "[URL][DOMAIN_NAME]"
click at [288, 161] on div "Apply" at bounding box center [290, 163] width 19 height 11
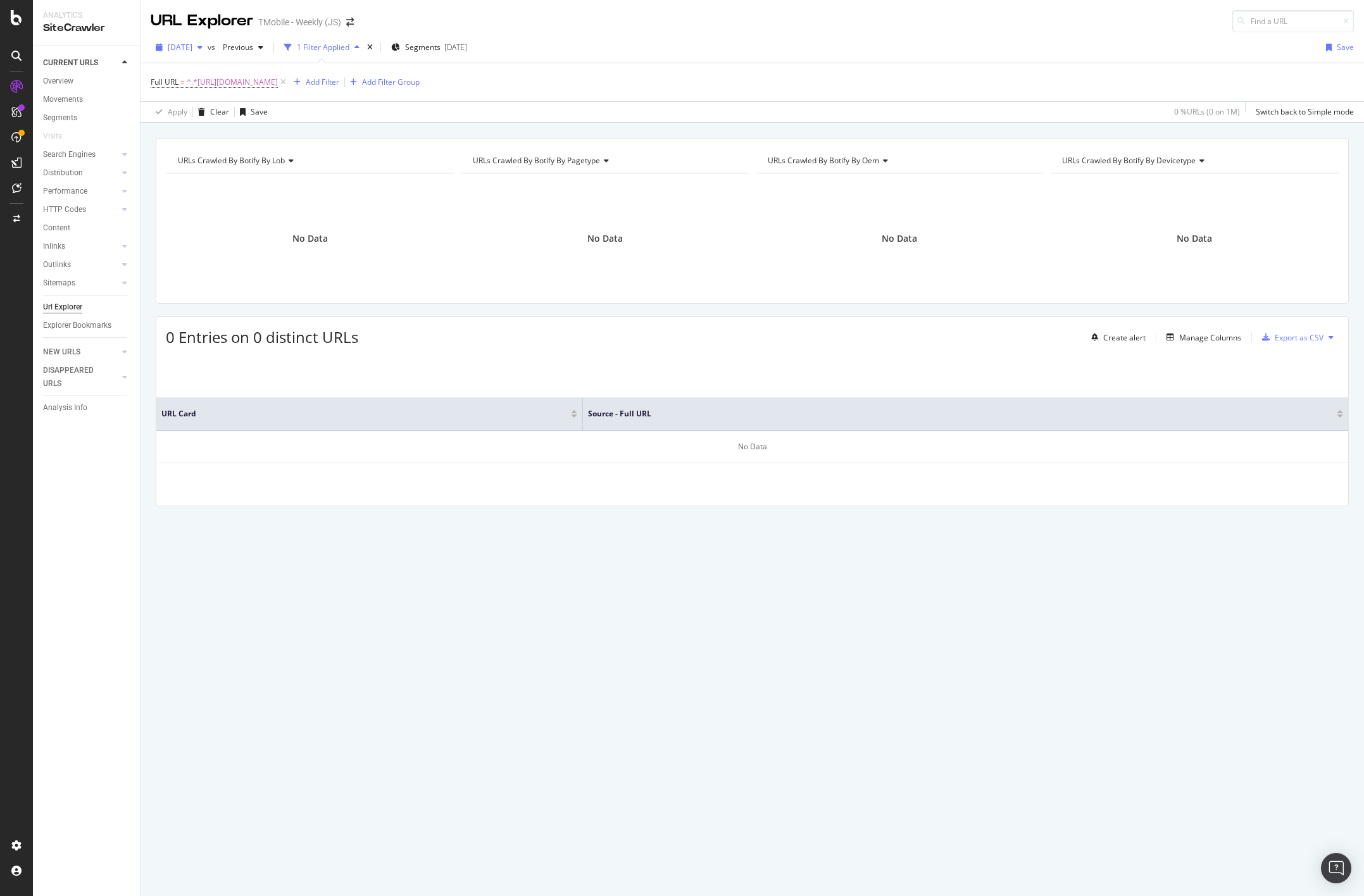
click at [193, 45] on span "[DATE]" at bounding box center [180, 47] width 25 height 11
click at [217, 111] on div "[DATE]" at bounding box center [211, 116] width 84 height 11
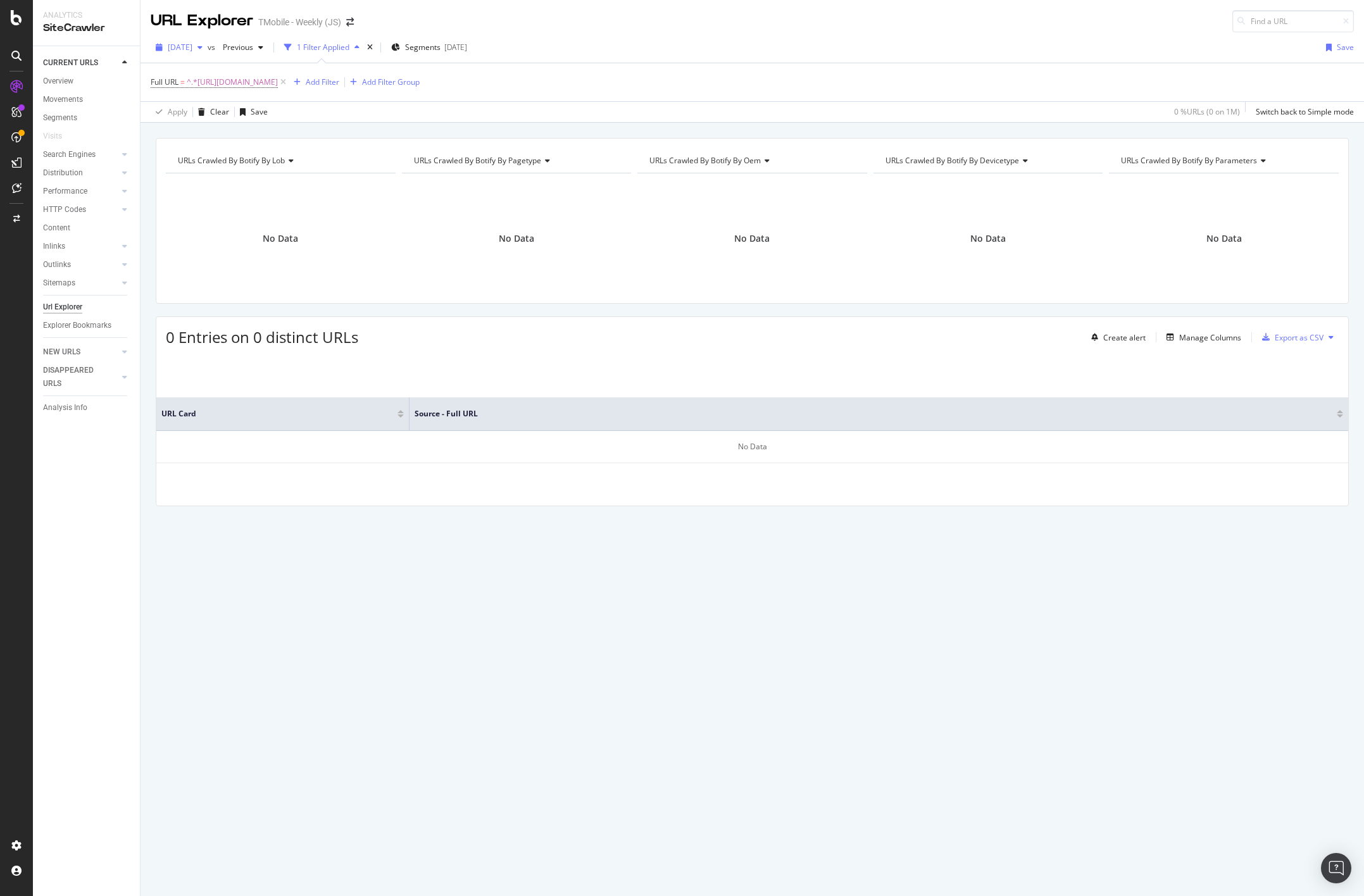
click at [193, 47] on span "[DATE]" at bounding box center [180, 47] width 25 height 11
click at [231, 128] on div "[DATE] 1.0M URLs" at bounding box center [243, 136] width 167 height 23
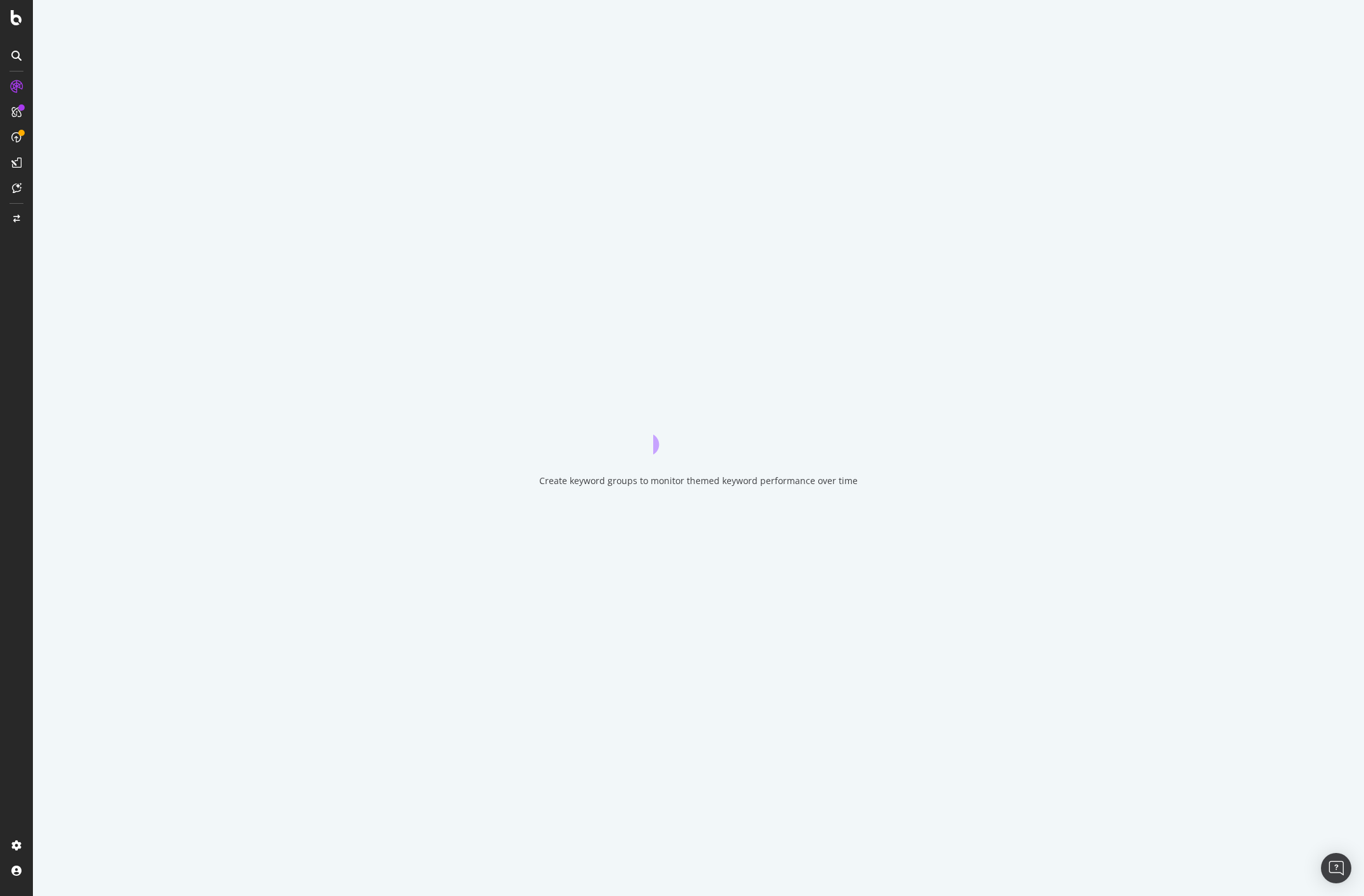
click at [233, 135] on div "Create keyword groups to monitor themed keyword performance over time" at bounding box center [698, 448] width 1331 height 896
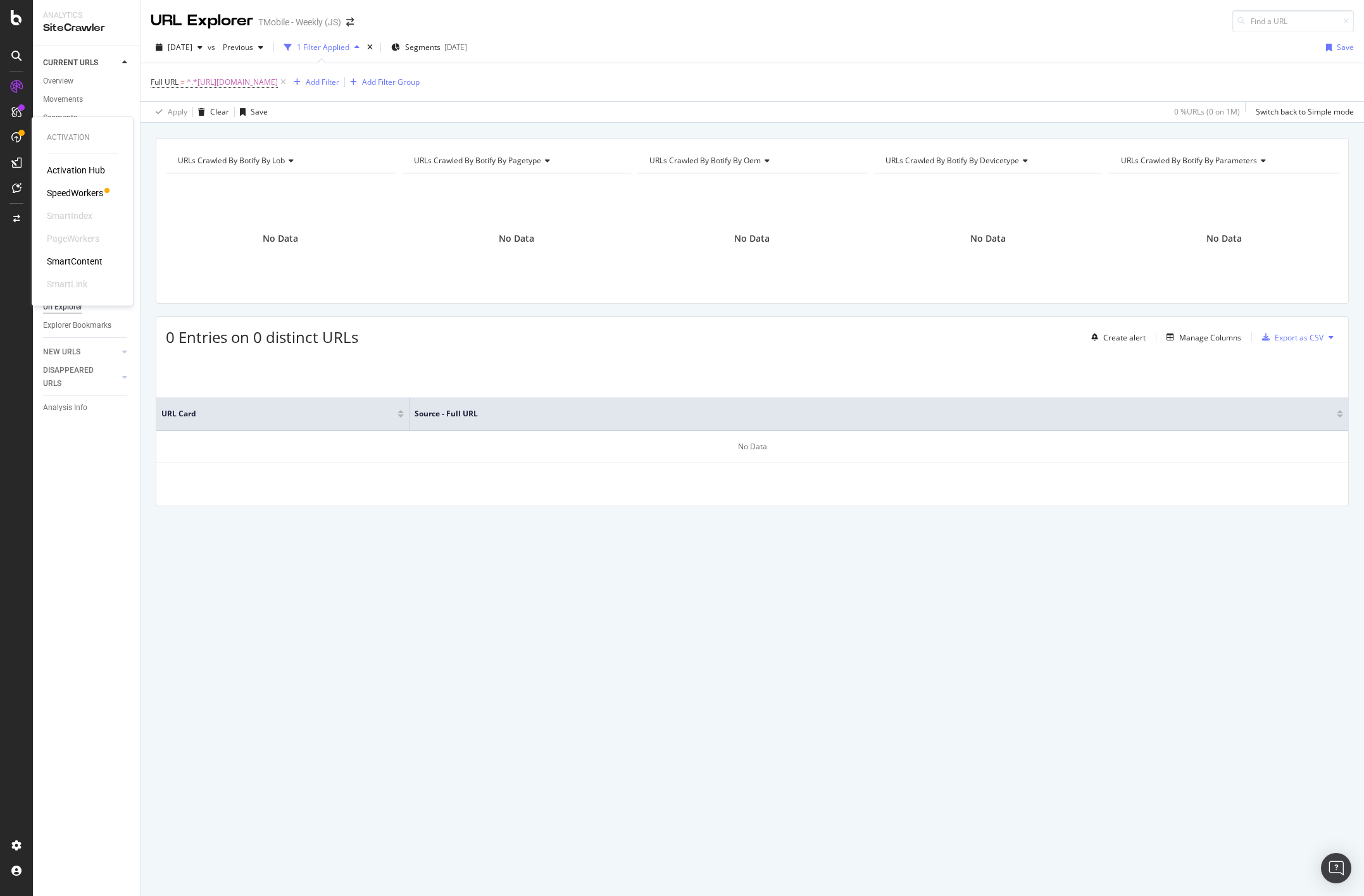
drag, startPoint x: 80, startPoint y: 194, endPoint x: 101, endPoint y: 201, distance: 22.1
click at [80, 194] on div "SpeedWorkers" at bounding box center [75, 193] width 56 height 13
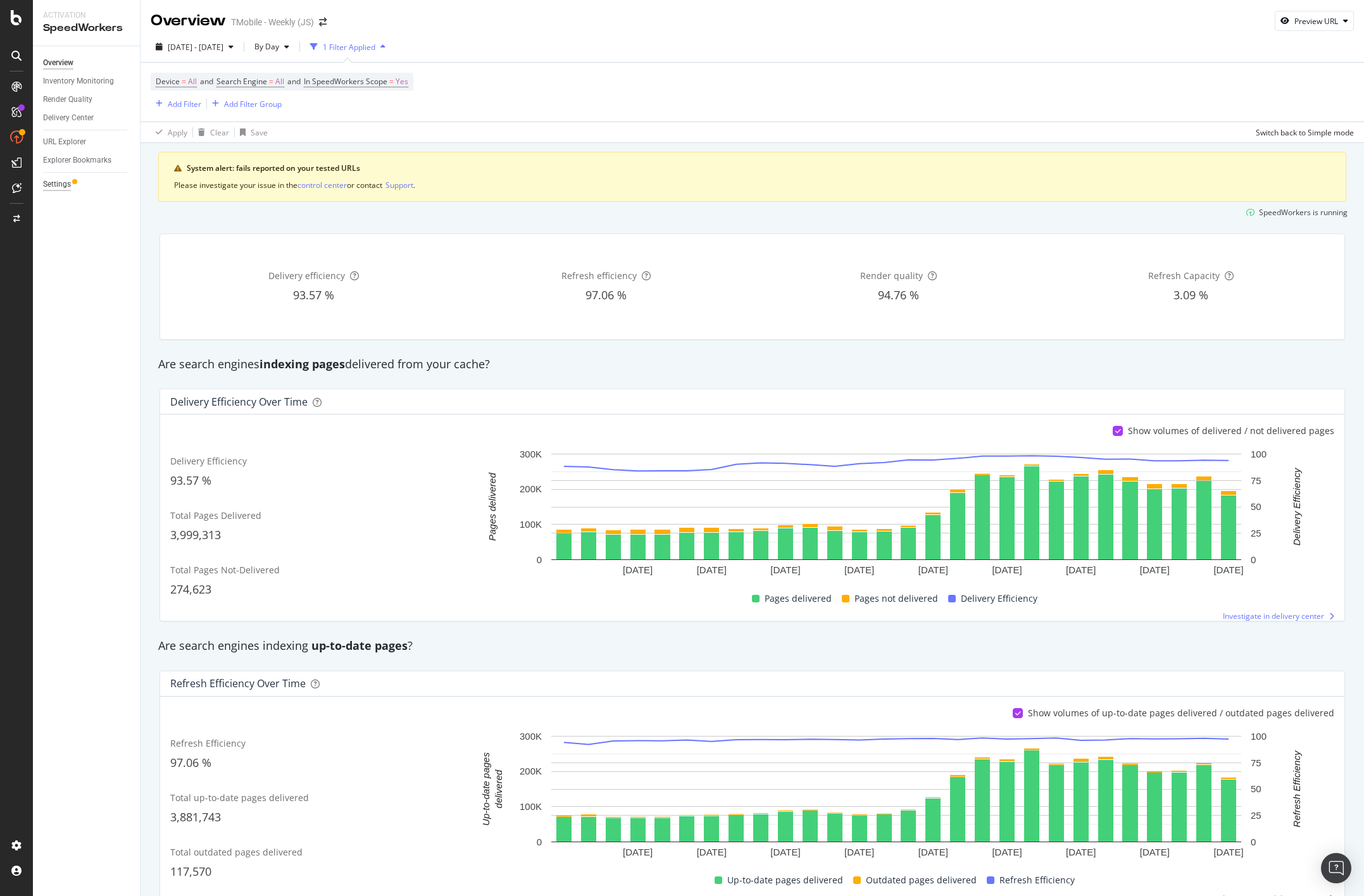
click at [62, 187] on div "Settings" at bounding box center [57, 185] width 28 height 13
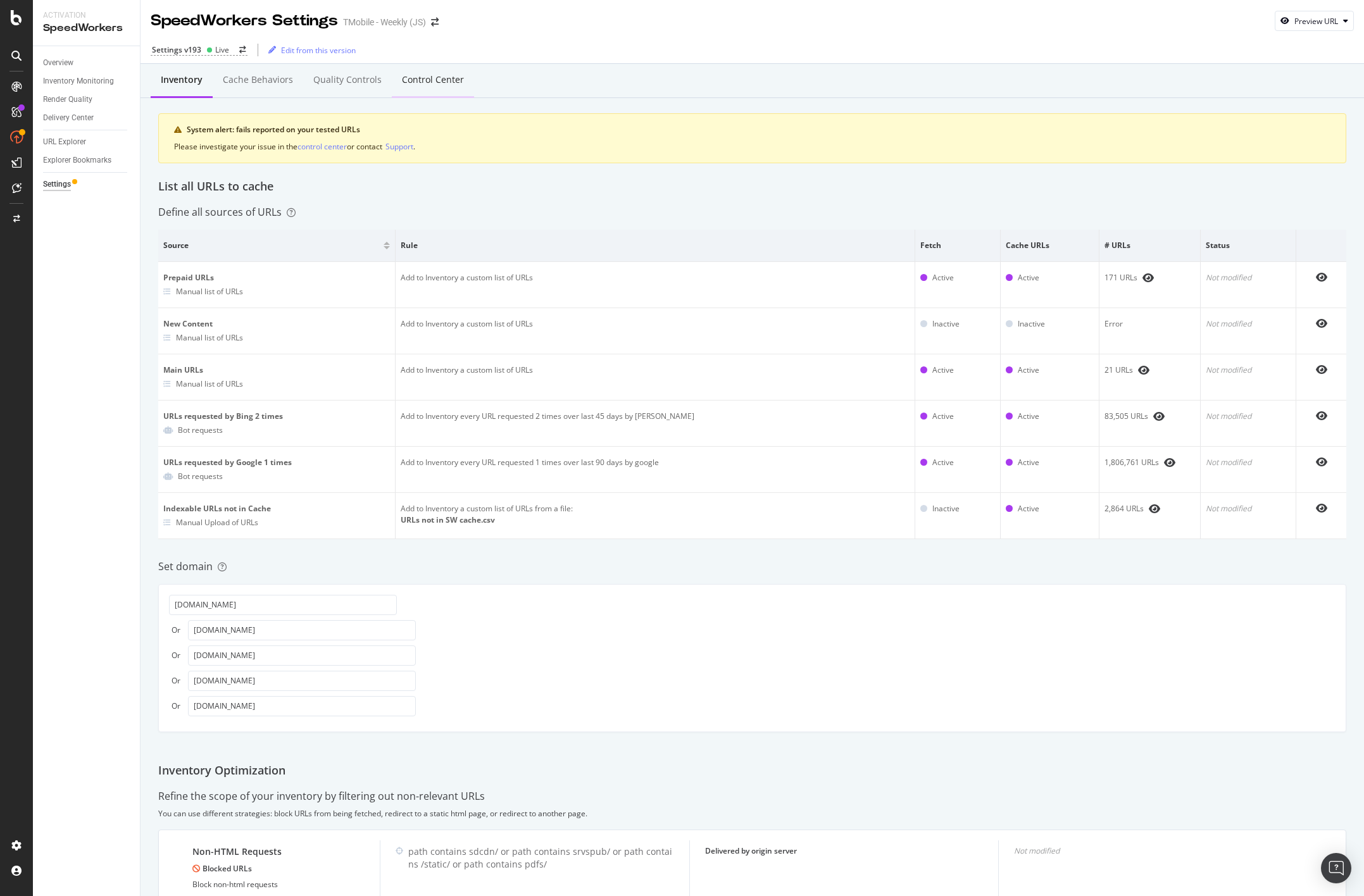
click at [435, 86] on div "Control Center" at bounding box center [433, 80] width 62 height 13
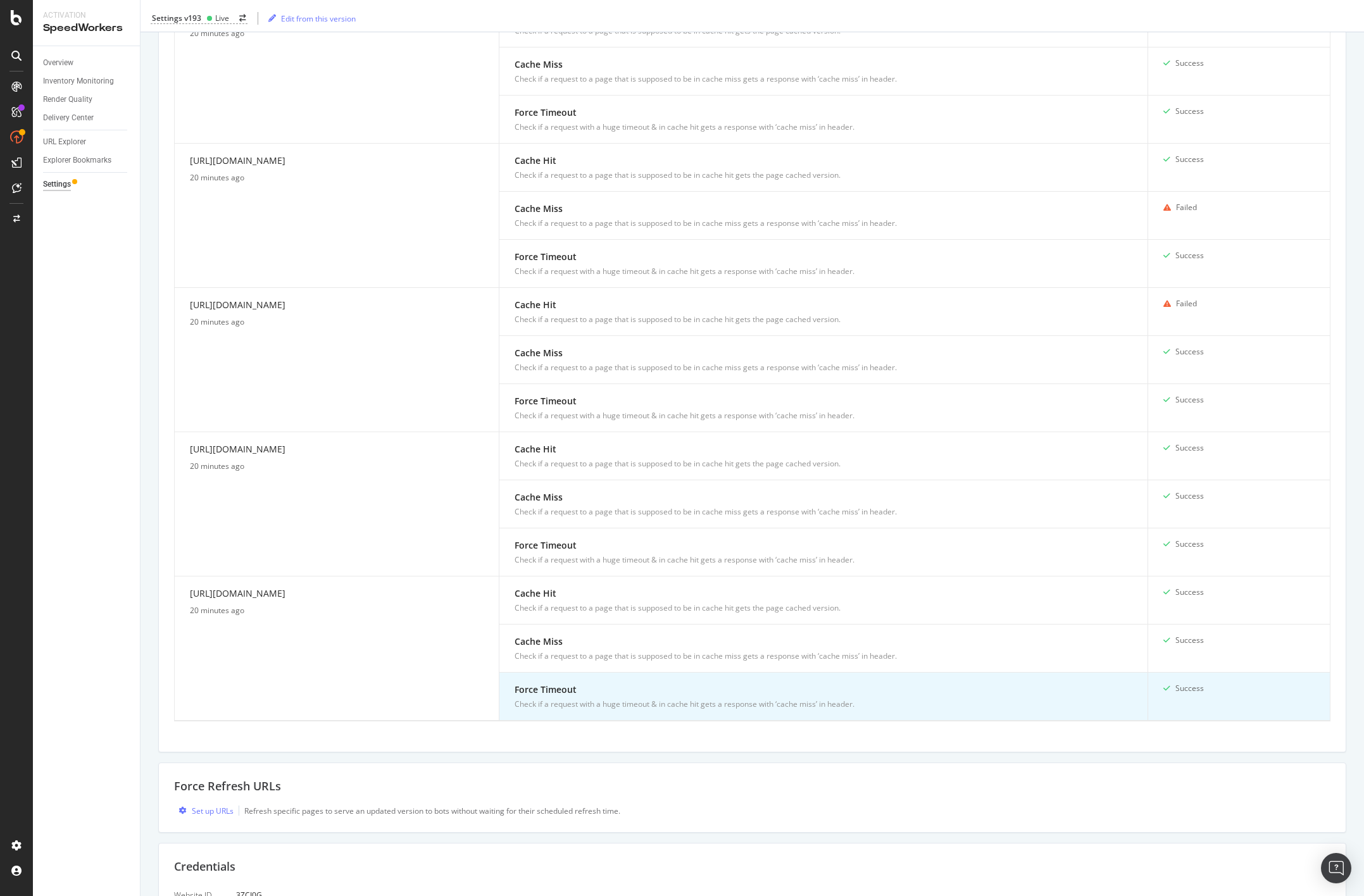
scroll to position [1299, 0]
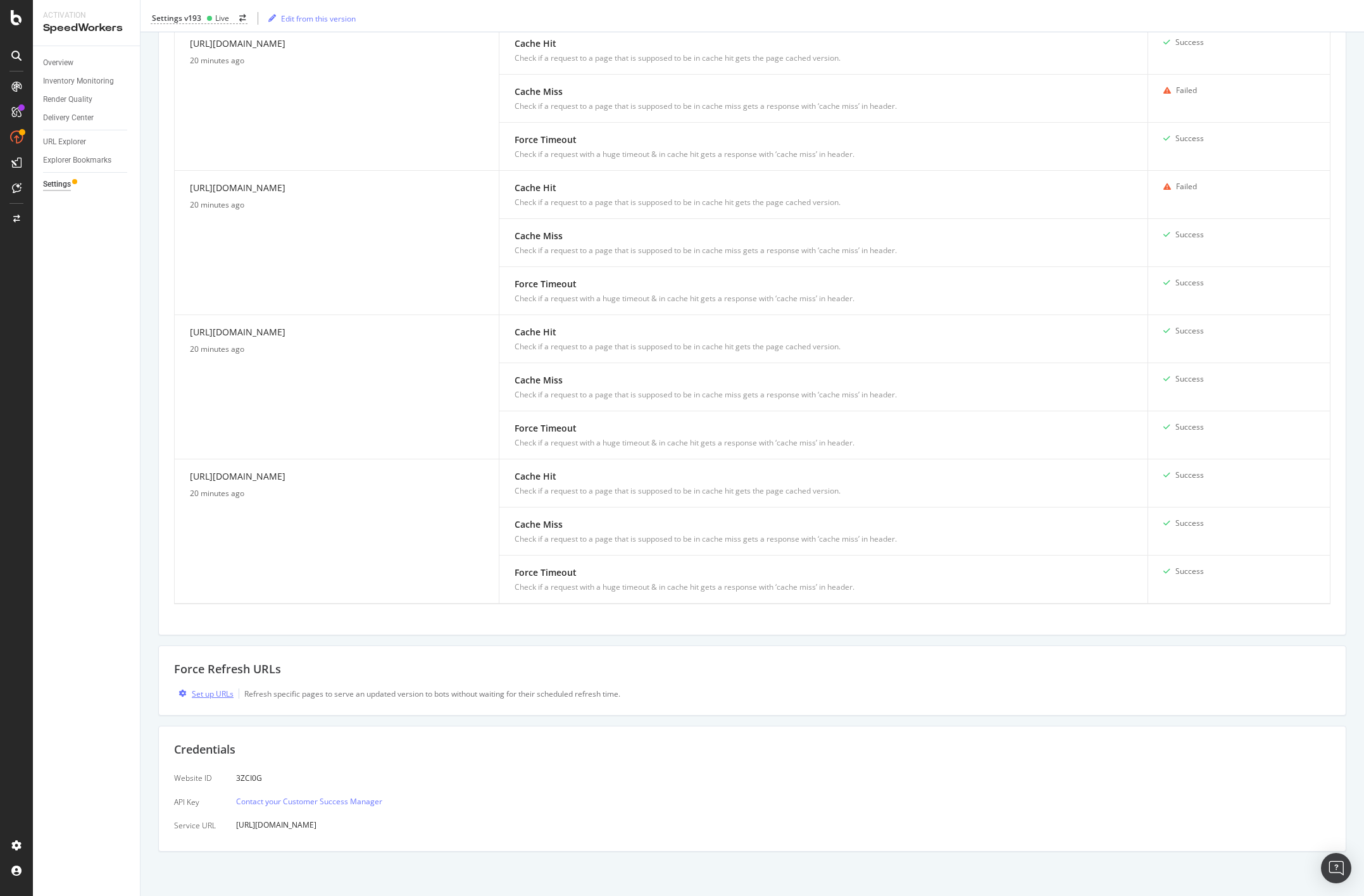
click at [217, 695] on div "Set up URLs" at bounding box center [213, 694] width 41 height 11
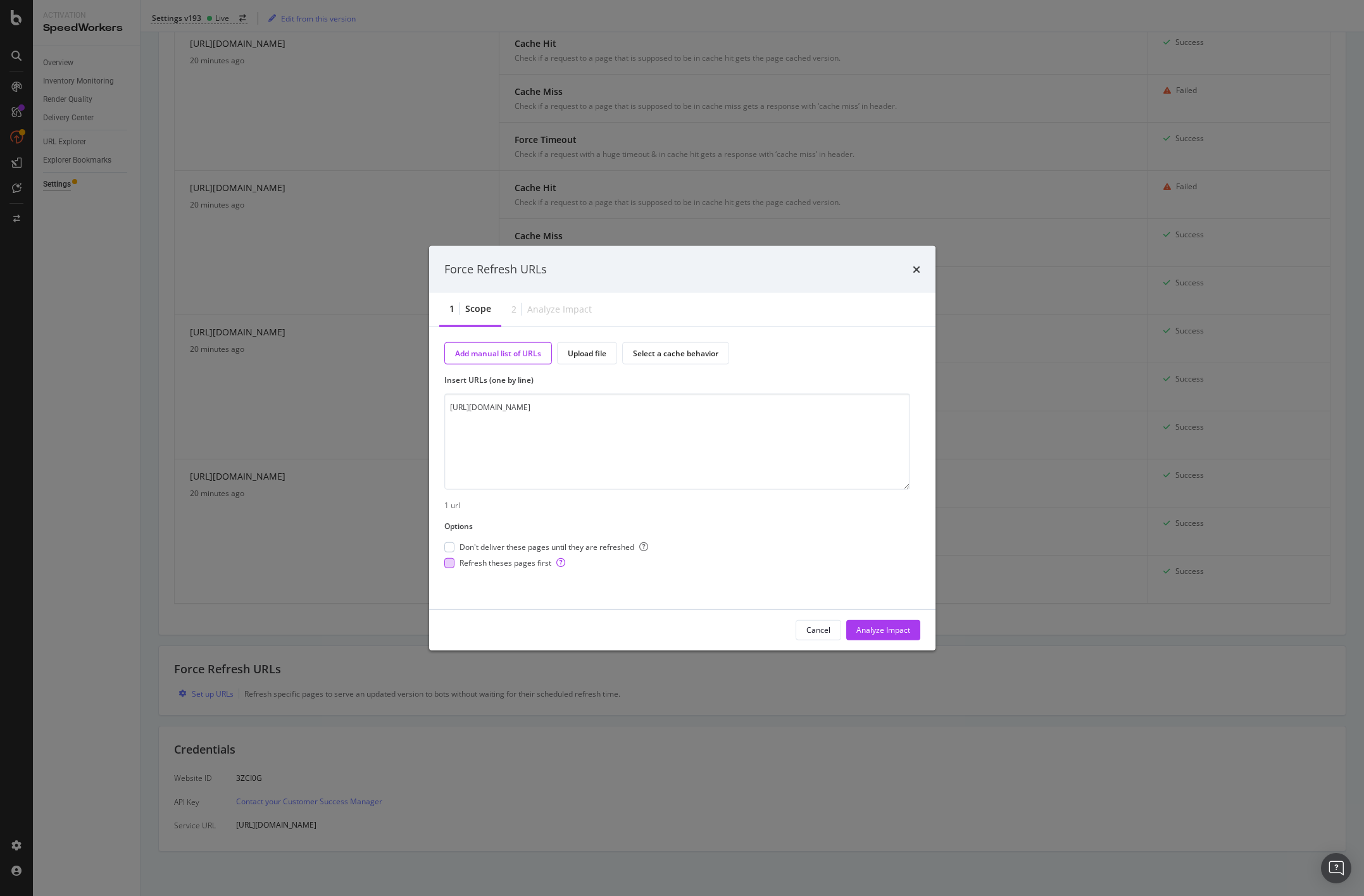
click at [520, 566] on span "Refresh theses pages first" at bounding box center [512, 563] width 106 height 11
drag, startPoint x: 517, startPoint y: 548, endPoint x: 504, endPoint y: 464, distance: 85.0
click at [516, 546] on span "Don't deliver these pages until they are refreshed" at bounding box center [554, 547] width 189 height 11
click at [507, 460] on textarea "[URL][DOMAIN_NAME]" at bounding box center [677, 442] width 466 height 96
click at [526, 427] on textarea "[URL][DOMAIN_NAME]" at bounding box center [677, 442] width 466 height 96
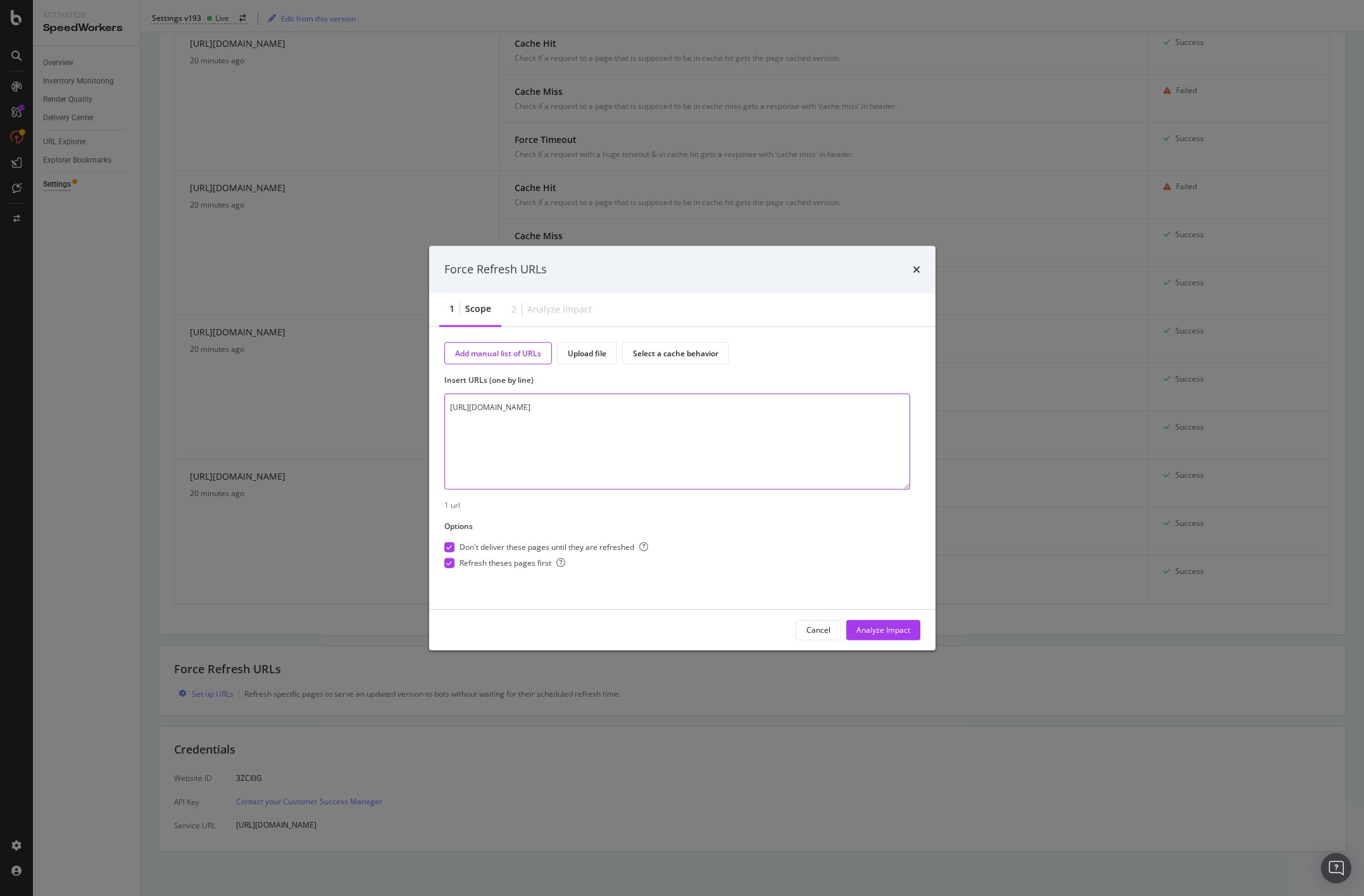
click at [772, 413] on textarea "[URL][DOMAIN_NAME]" at bounding box center [677, 442] width 466 height 96
paste textarea "[URL][DOMAIN_NAME]"
type textarea "[URL][DOMAIN_NAME][PHONE_NUMBER] [URL][DOMAIN_NAME]"
click at [895, 627] on div "Analyze Impact" at bounding box center [883, 630] width 53 height 11
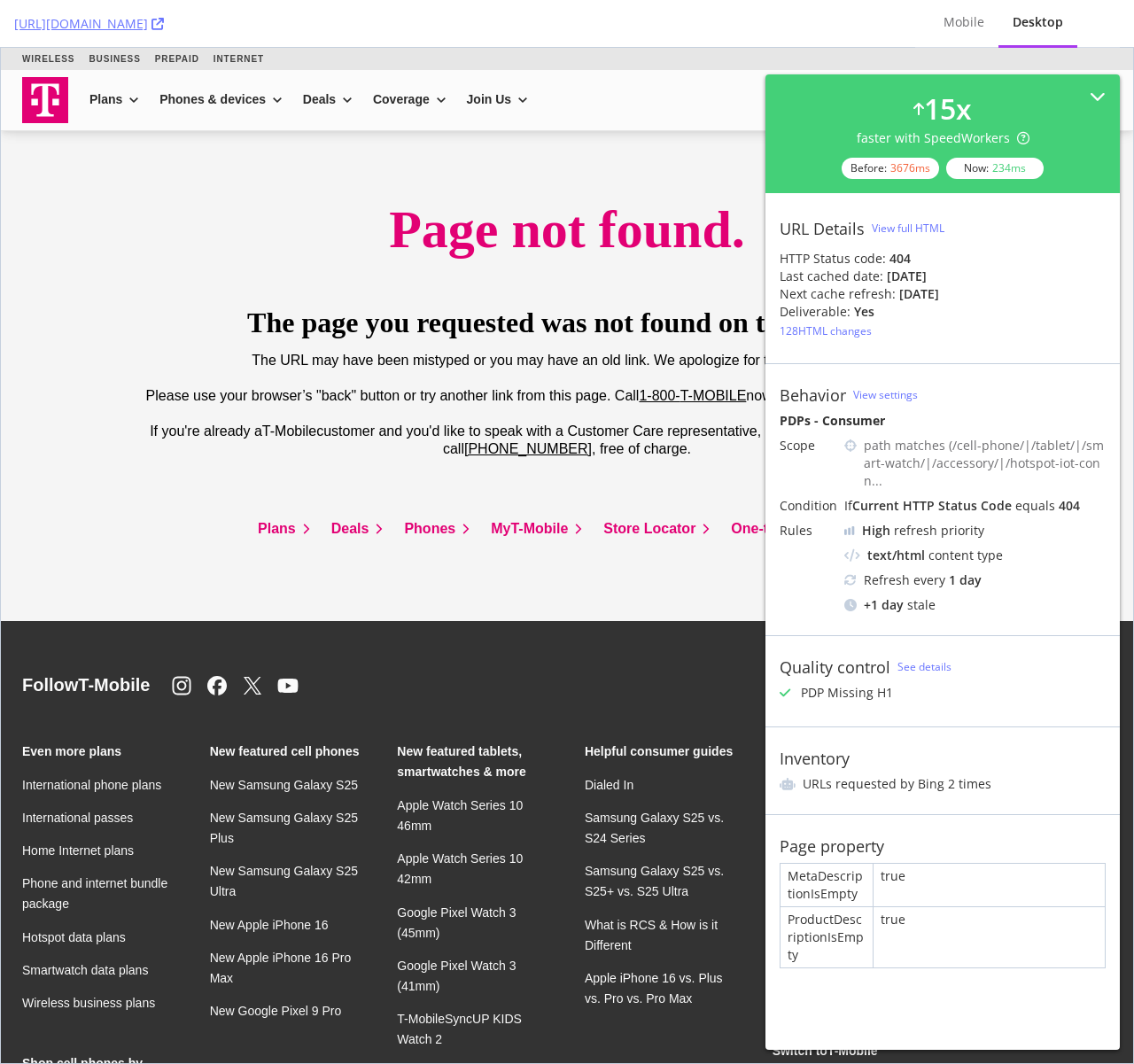
click at [504, 26] on div "[URL][DOMAIN_NAME]" at bounding box center [458, 23] width 887 height 47
drag, startPoint x: 497, startPoint y: 19, endPoint x: 18, endPoint y: 31, distance: 479.2
click at [18, 31] on div "[URL][DOMAIN_NAME]" at bounding box center [458, 23] width 887 height 47
copy link "[URL][DOMAIN_NAME]"
drag, startPoint x: 324, startPoint y: 187, endPoint x: 278, endPoint y: 132, distance: 71.7
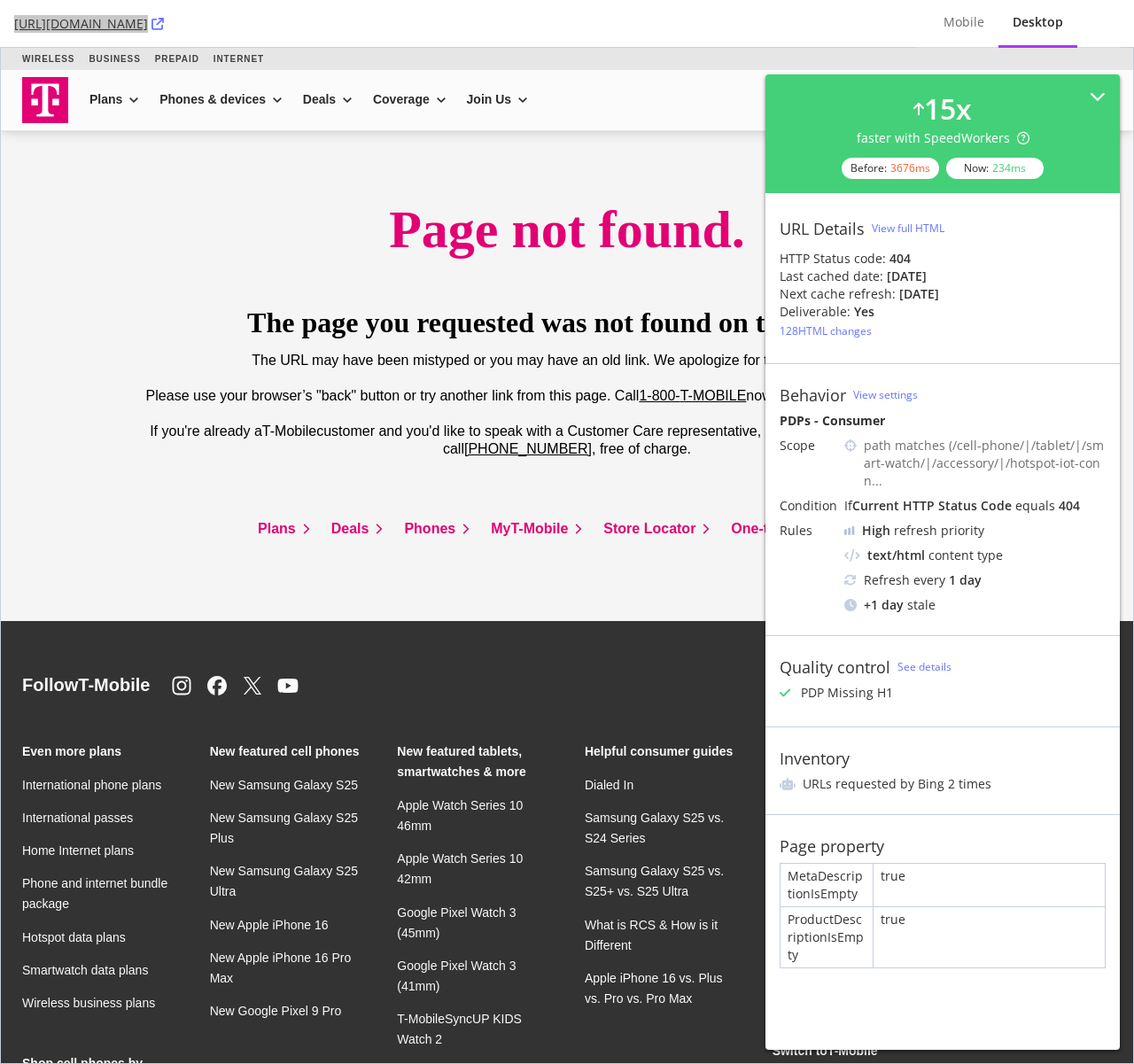
click at [324, 187] on div at bounding box center [567, 167] width 1089 height 71
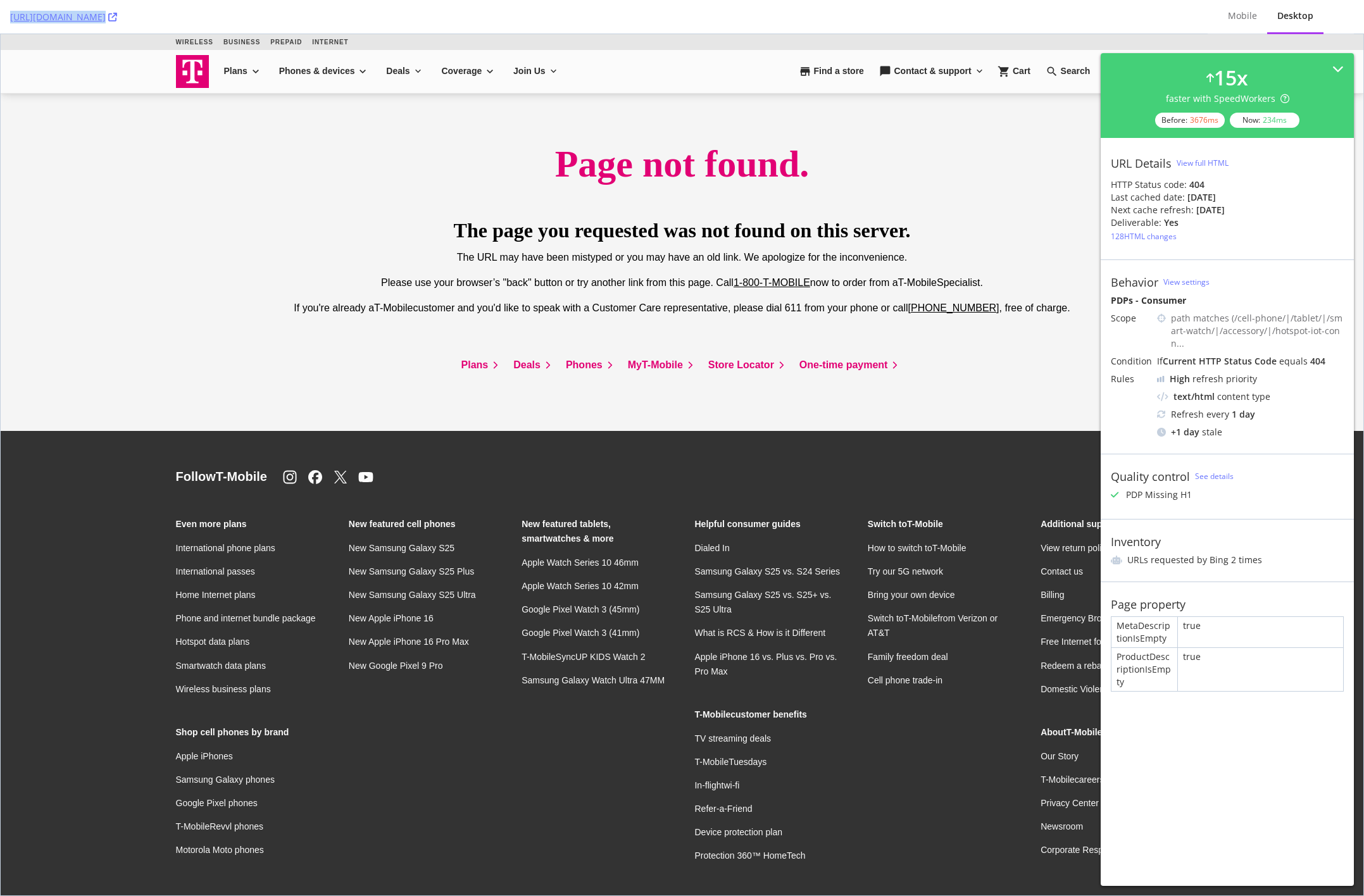
click at [1069, 160] on div "View full HTML" at bounding box center [1203, 163] width 52 height 11
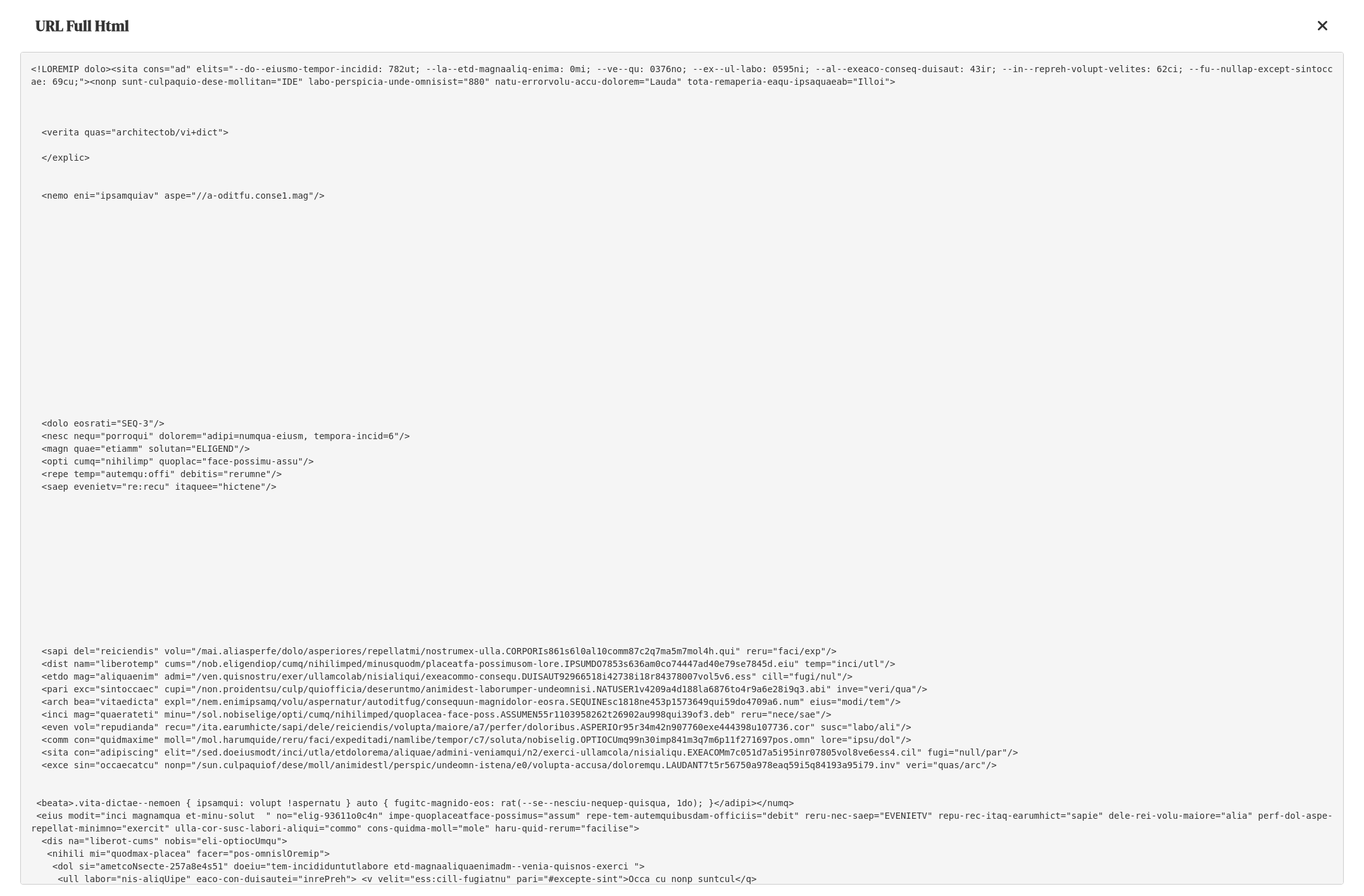
click at [185, 447] on pre at bounding box center [681, 469] width 1323 height 833
